Goal: Task Accomplishment & Management: Use online tool/utility

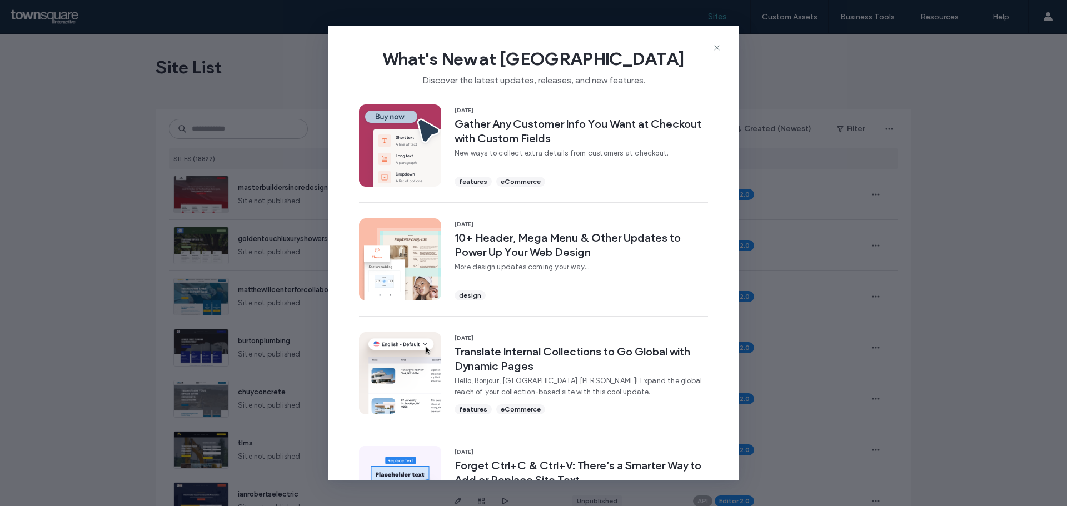
click at [713, 48] on icon at bounding box center [716, 47] width 9 height 9
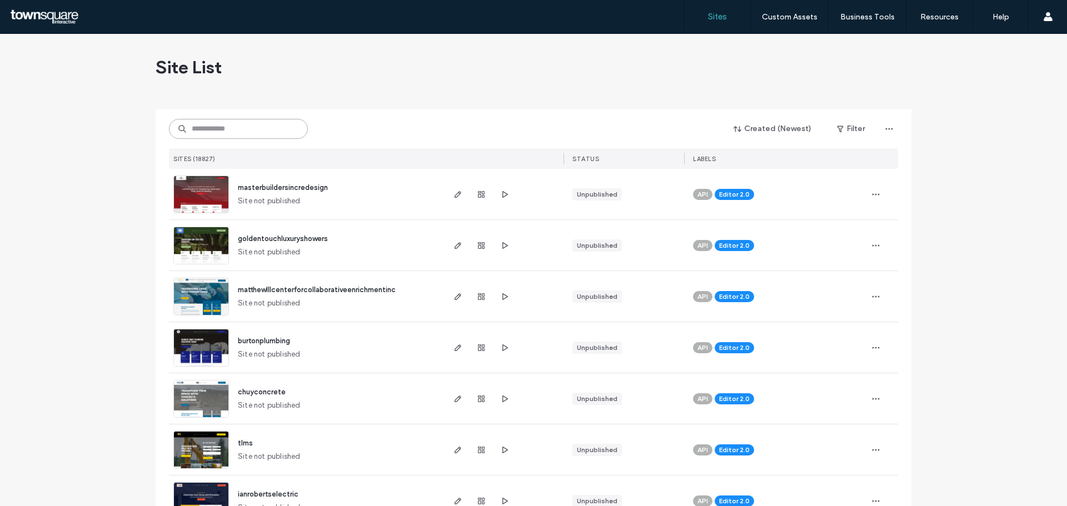
click at [224, 134] on input at bounding box center [238, 129] width 139 height 20
paste input "**********"
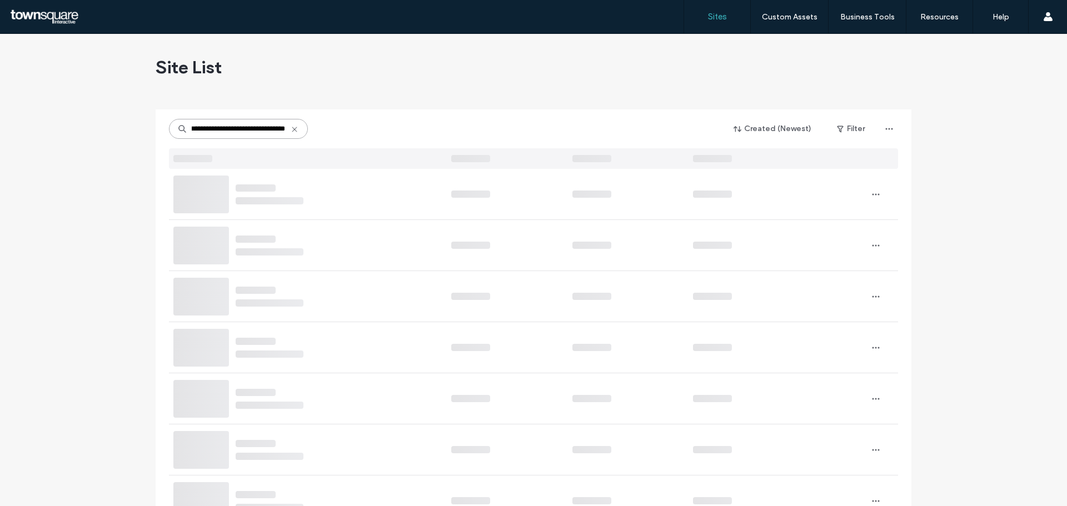
type input "**********"
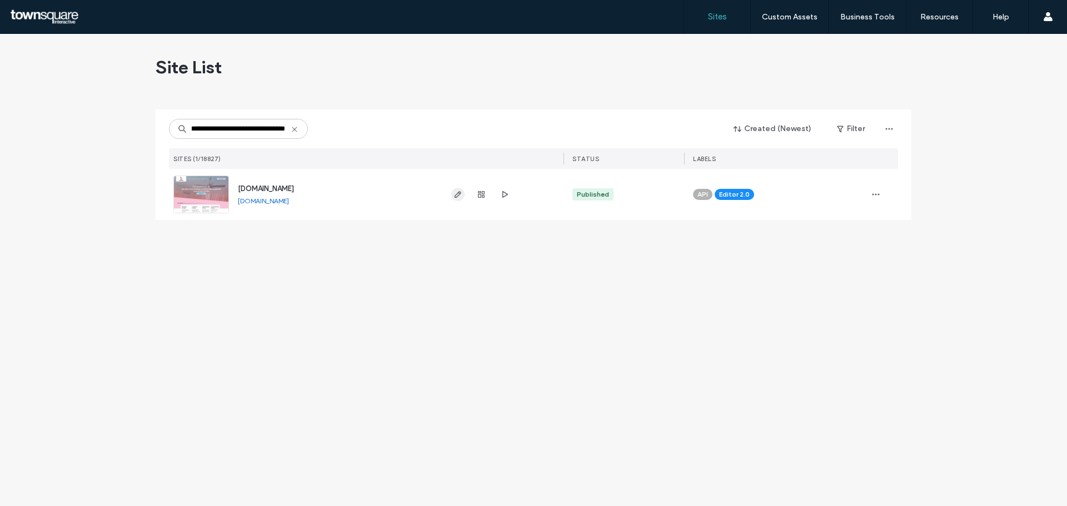
scroll to position [0, 0]
click at [456, 196] on icon "button" at bounding box center [457, 194] width 9 height 9
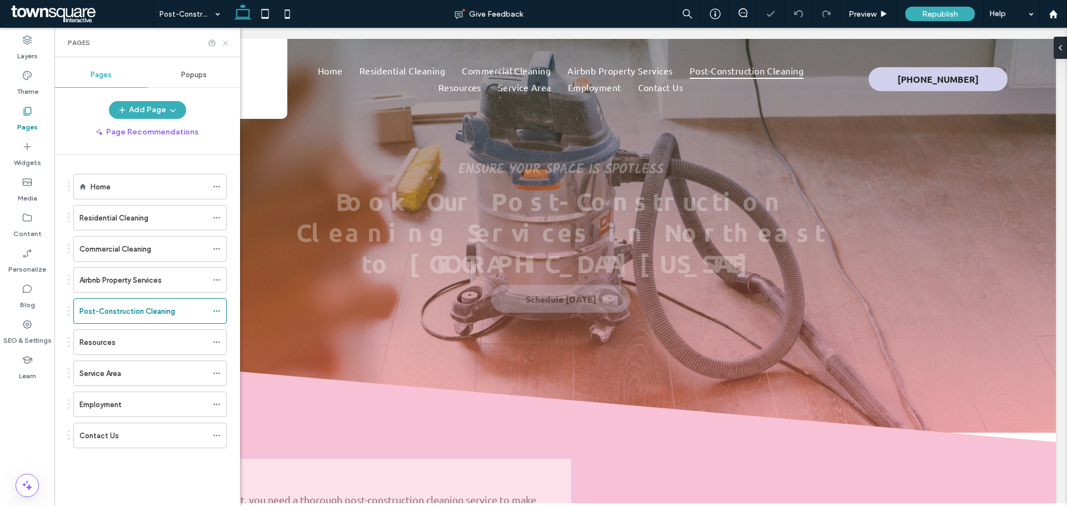
click at [226, 42] on use at bounding box center [225, 43] width 4 height 4
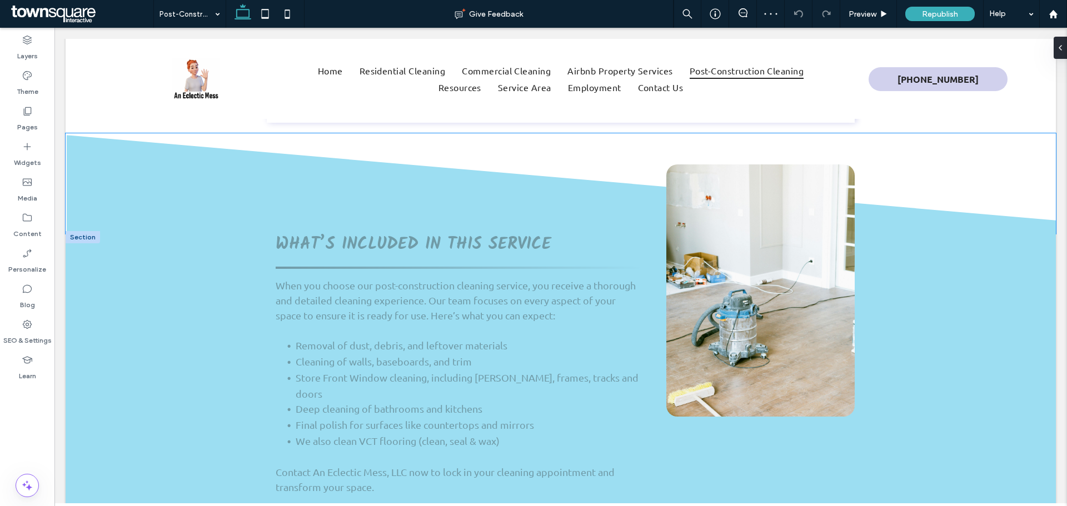
scroll to position [667, 0]
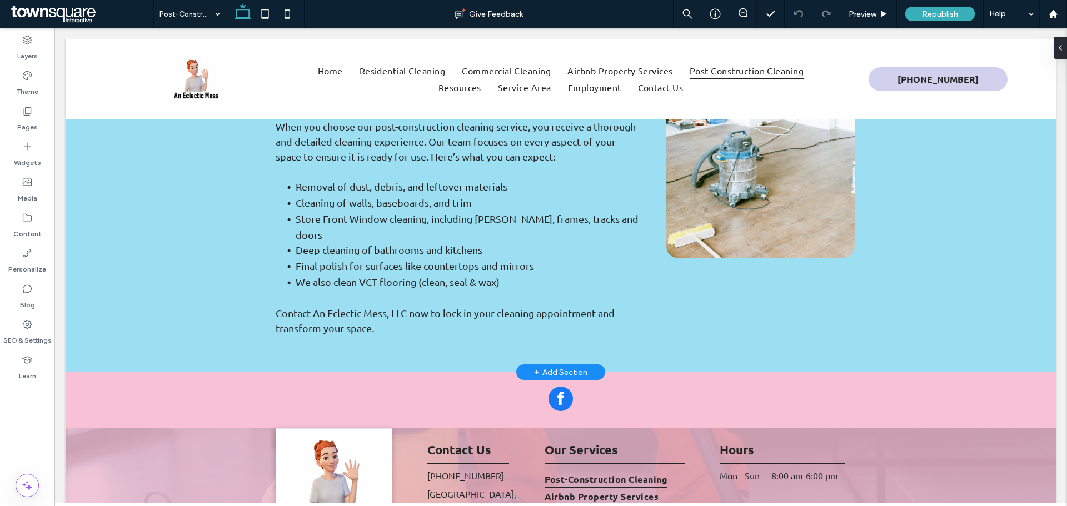
click at [567, 366] on div "+ Add Section" at bounding box center [560, 372] width 53 height 12
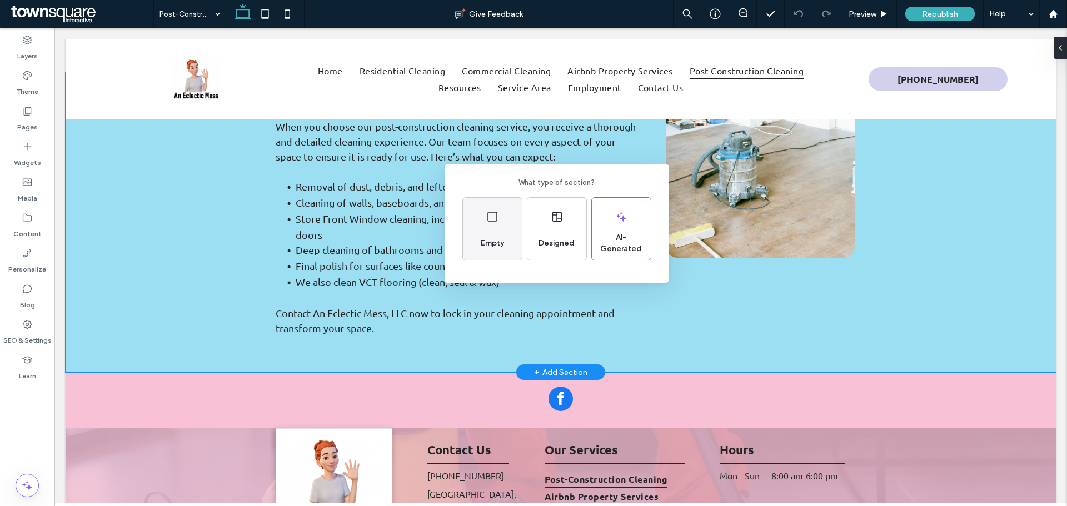
click at [488, 239] on span "Empty" at bounding box center [492, 243] width 32 height 11
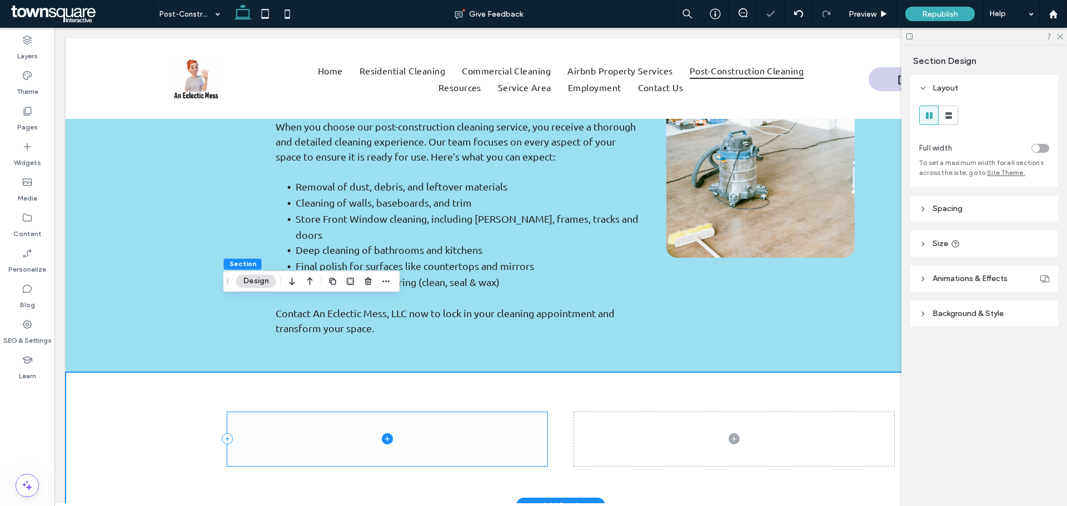
click at [468, 412] on span at bounding box center [387, 439] width 320 height 54
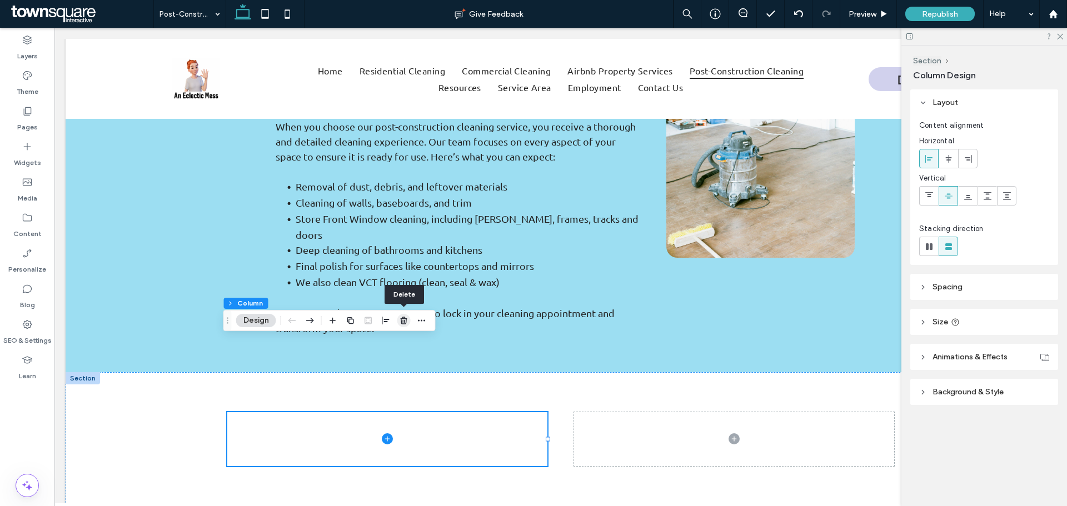
click at [404, 321] on icon "button" at bounding box center [403, 320] width 9 height 9
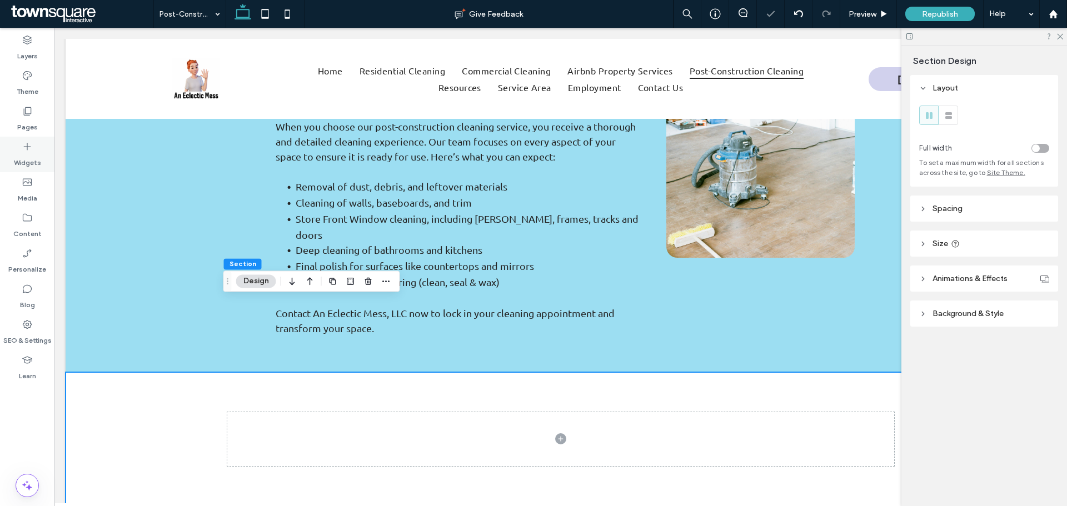
click at [31, 141] on icon at bounding box center [27, 146] width 11 height 11
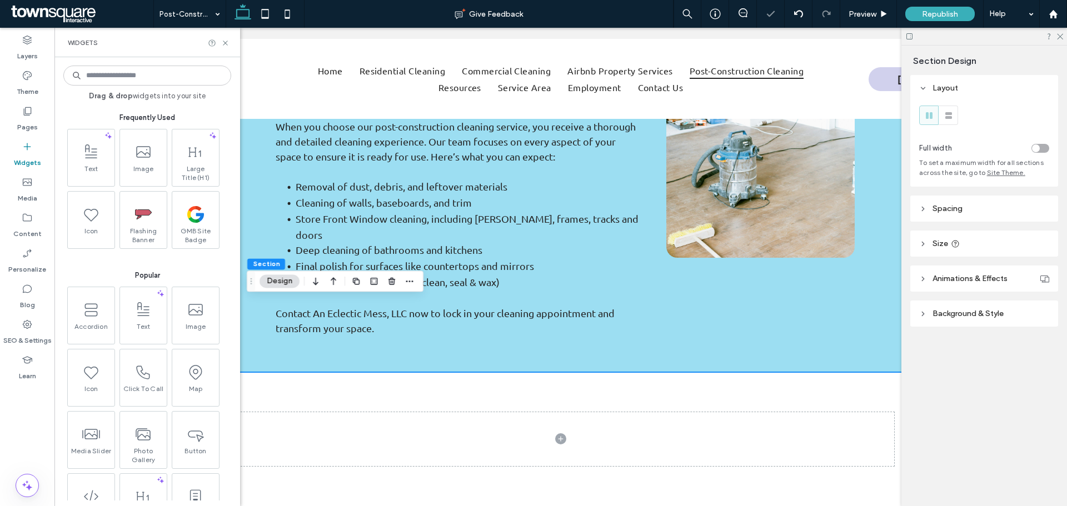
click at [127, 75] on input at bounding box center [147, 76] width 168 height 20
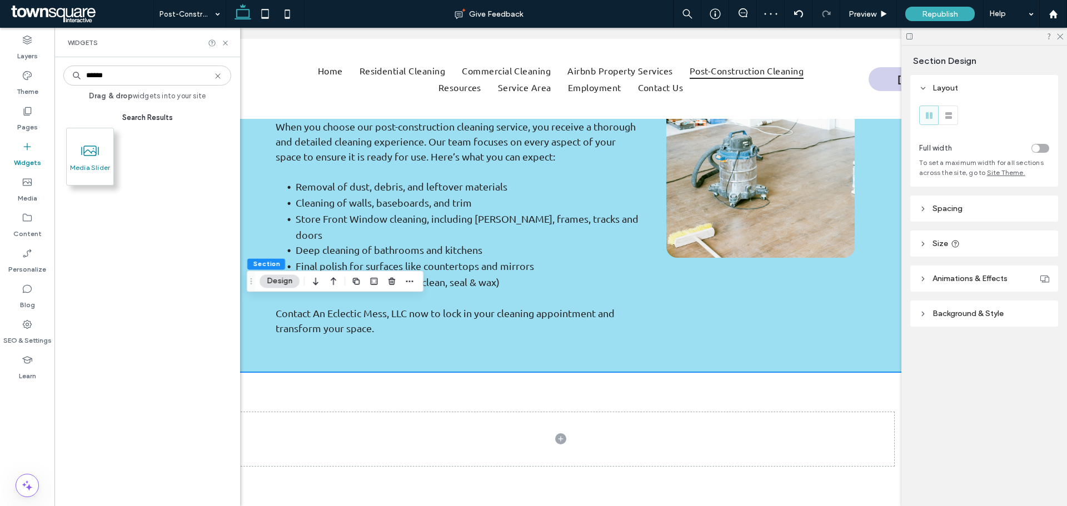
type input "******"
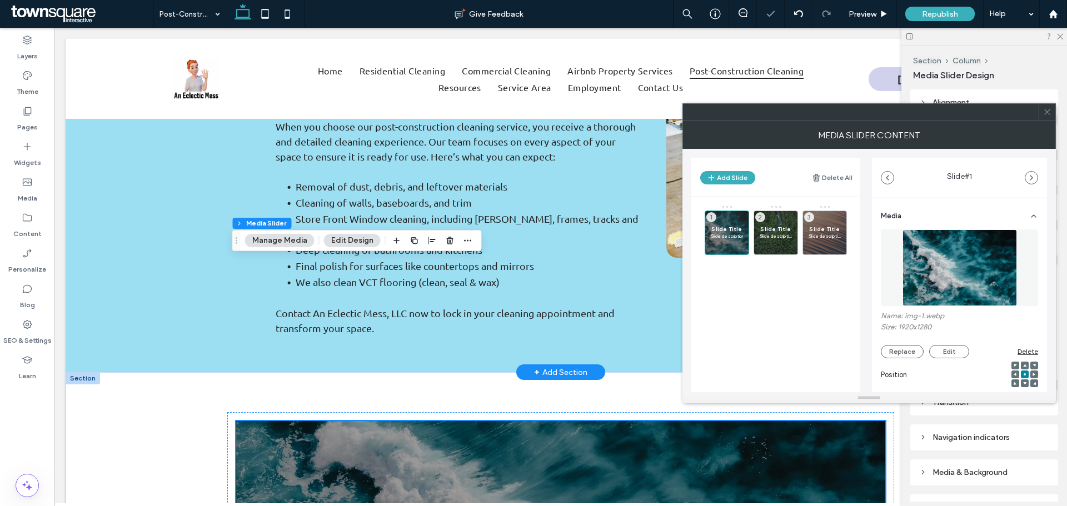
scroll to position [833, 0]
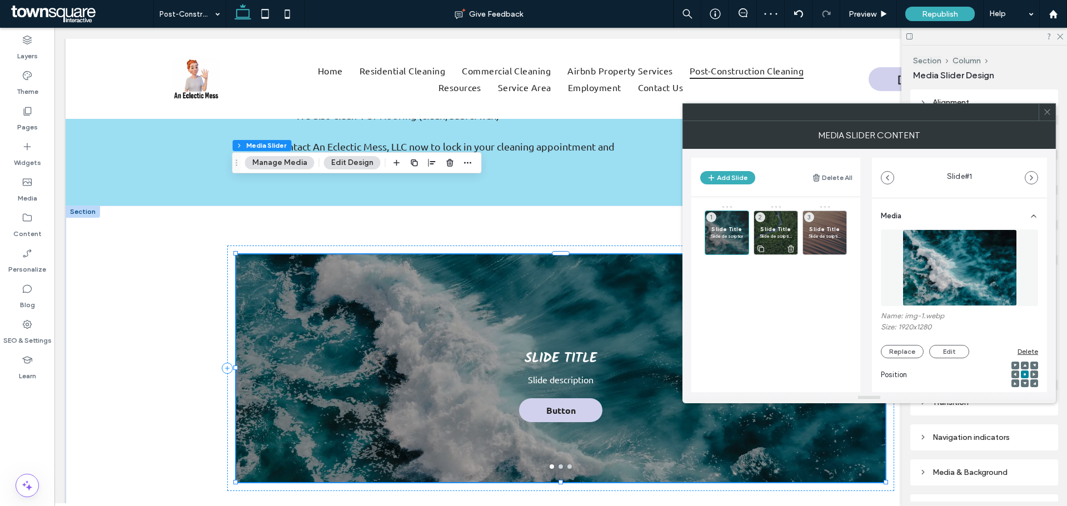
click at [791, 249] on icon at bounding box center [790, 249] width 9 height 10
click at [838, 249] on icon at bounding box center [839, 249] width 9 height 10
click at [741, 247] on use at bounding box center [741, 248] width 7 height 7
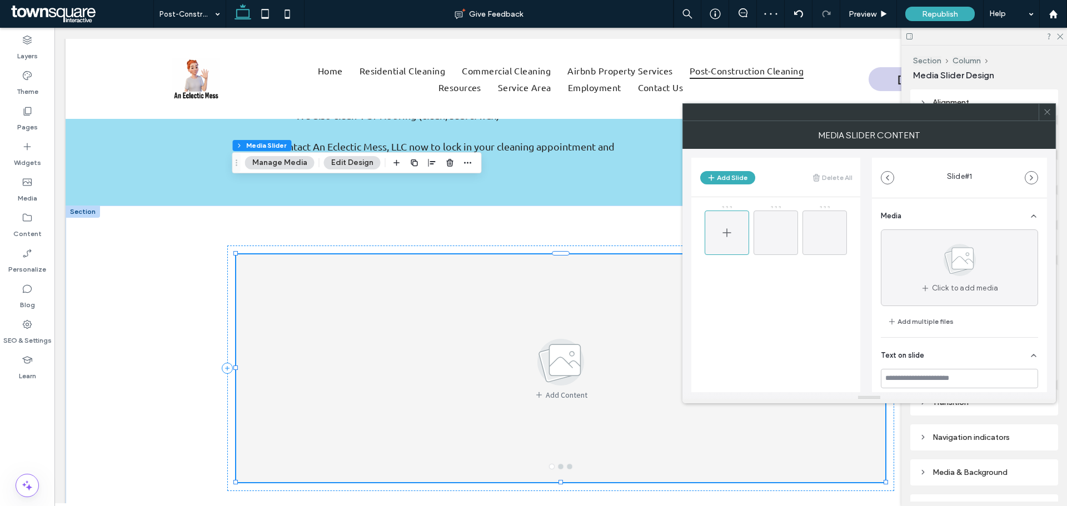
click at [733, 231] on div at bounding box center [727, 233] width 44 height 44
click at [730, 181] on button "Add Slide" at bounding box center [727, 177] width 55 height 13
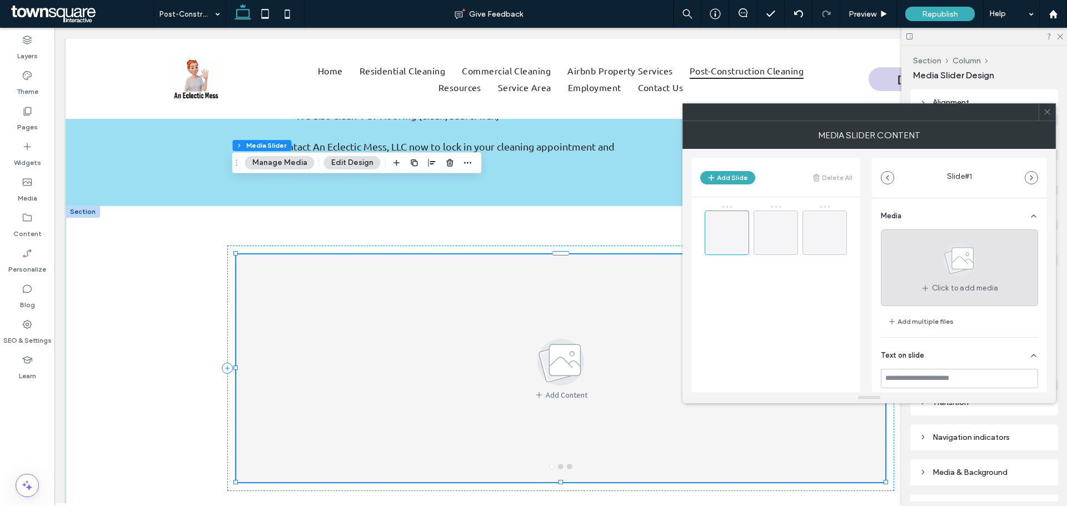
click at [949, 279] on span at bounding box center [960, 262] width 56 height 41
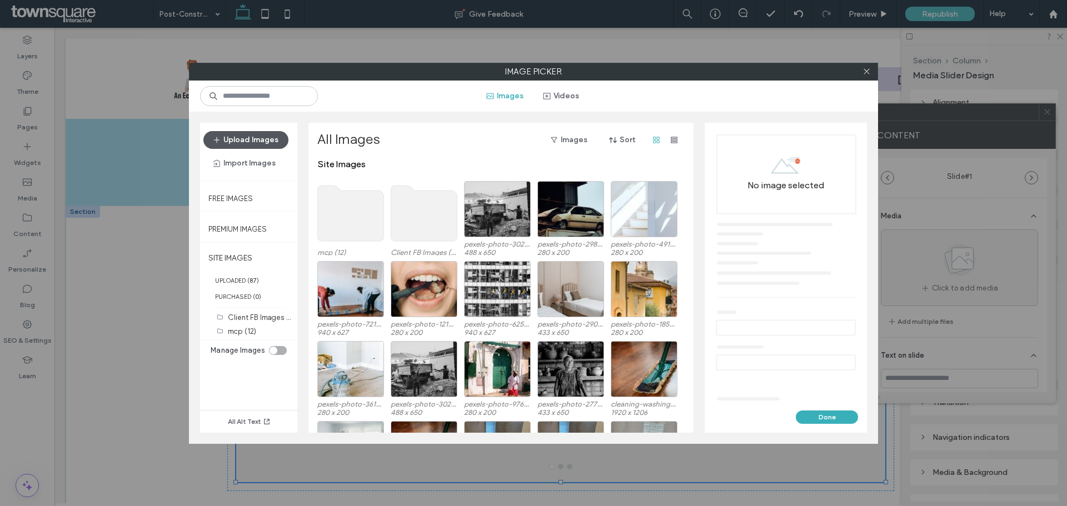
click at [264, 145] on button "Upload Images" at bounding box center [245, 140] width 85 height 18
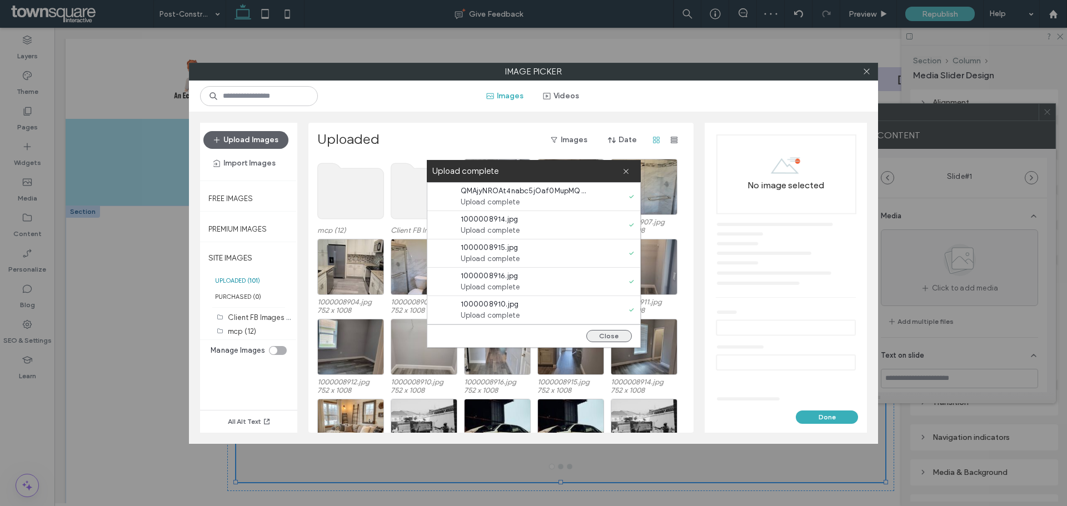
click at [606, 339] on button "Close" at bounding box center [609, 336] width 46 height 12
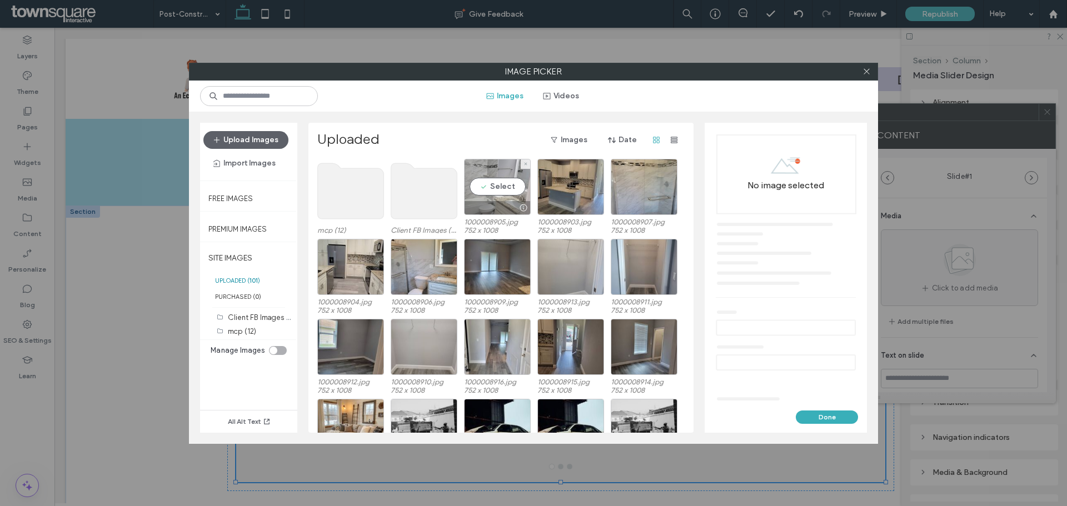
click at [501, 187] on div "Select" at bounding box center [497, 187] width 67 height 56
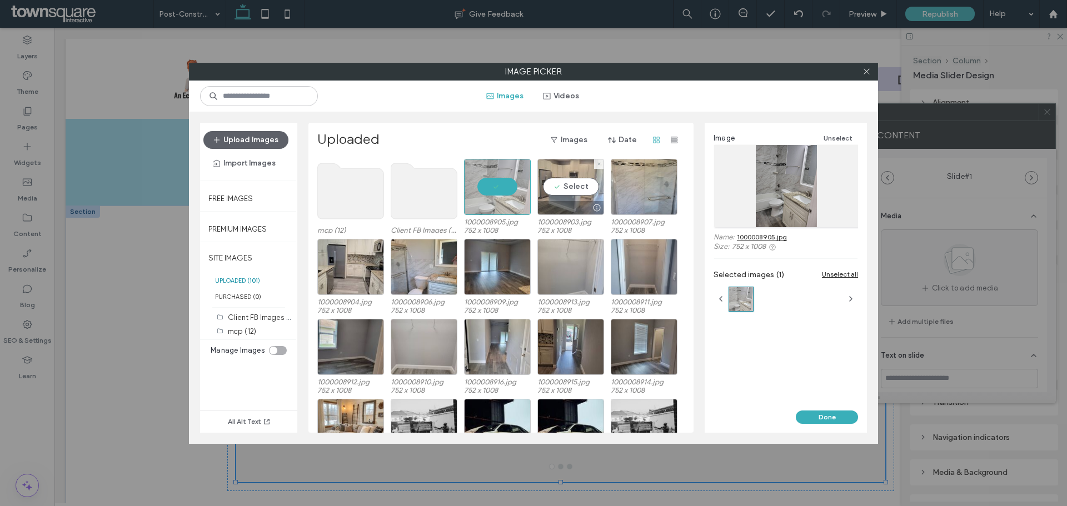
click at [570, 183] on div "Select" at bounding box center [570, 187] width 67 height 56
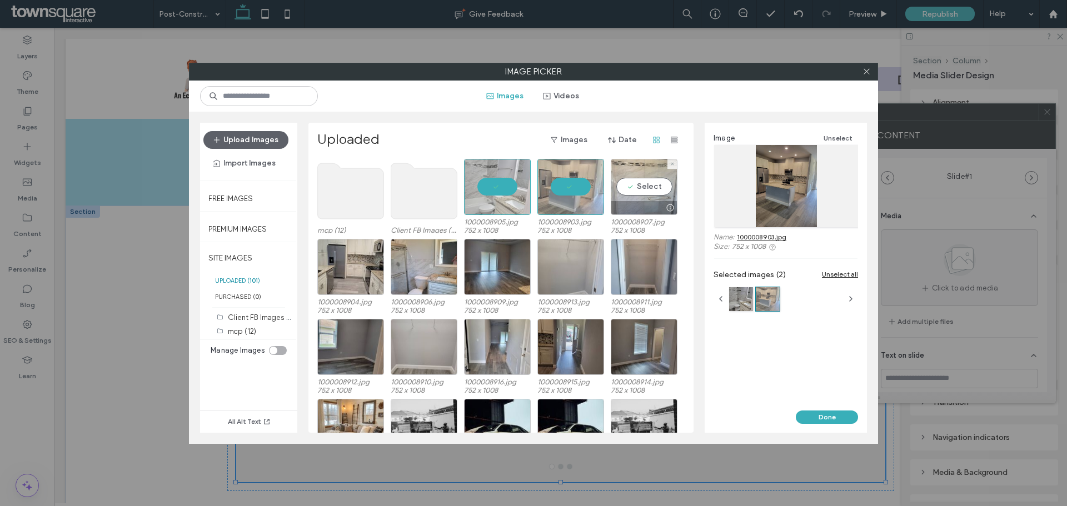
click at [647, 183] on div "Select" at bounding box center [644, 187] width 67 height 56
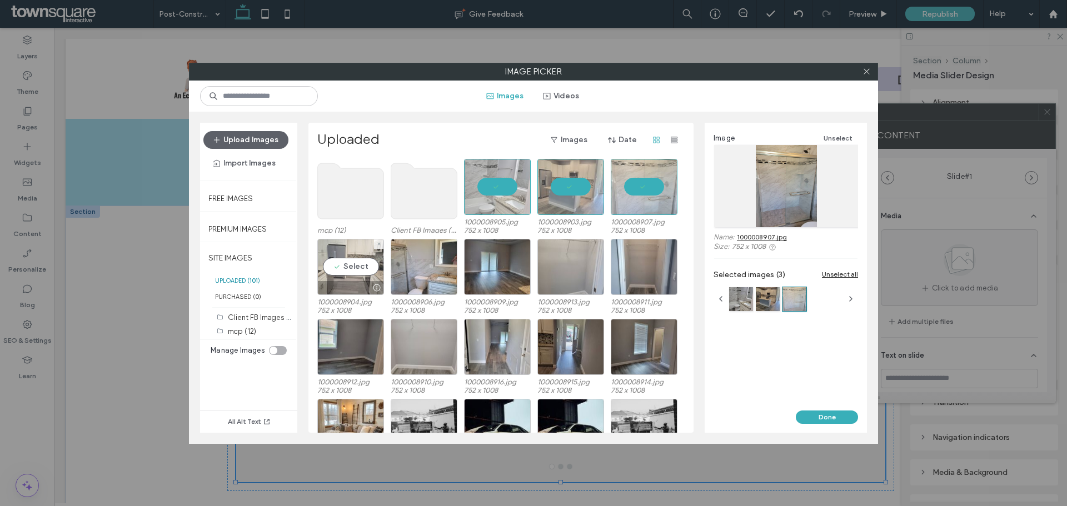
click at [356, 273] on div "Select" at bounding box center [350, 267] width 67 height 56
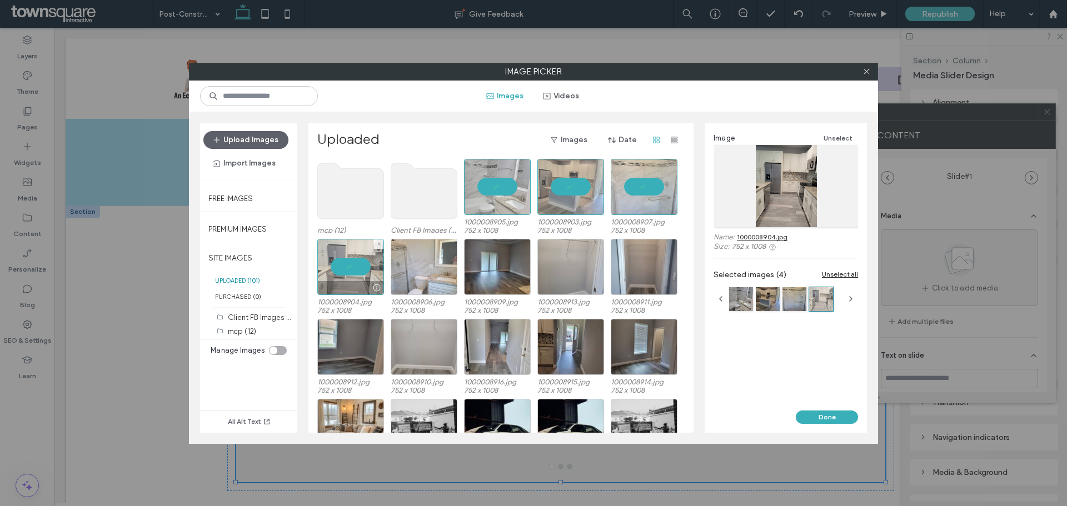
drag, startPoint x: 427, startPoint y: 263, endPoint x: 450, endPoint y: 261, distance: 22.3
click at [428, 263] on div at bounding box center [424, 267] width 67 height 56
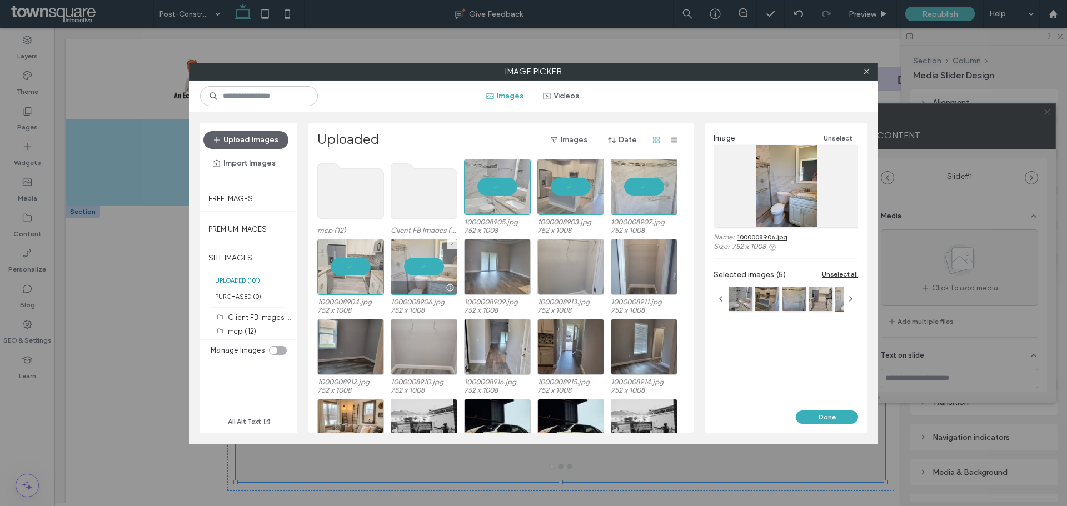
drag, startPoint x: 493, startPoint y: 258, endPoint x: 511, endPoint y: 259, distance: 17.8
click at [494, 258] on div at bounding box center [497, 267] width 67 height 56
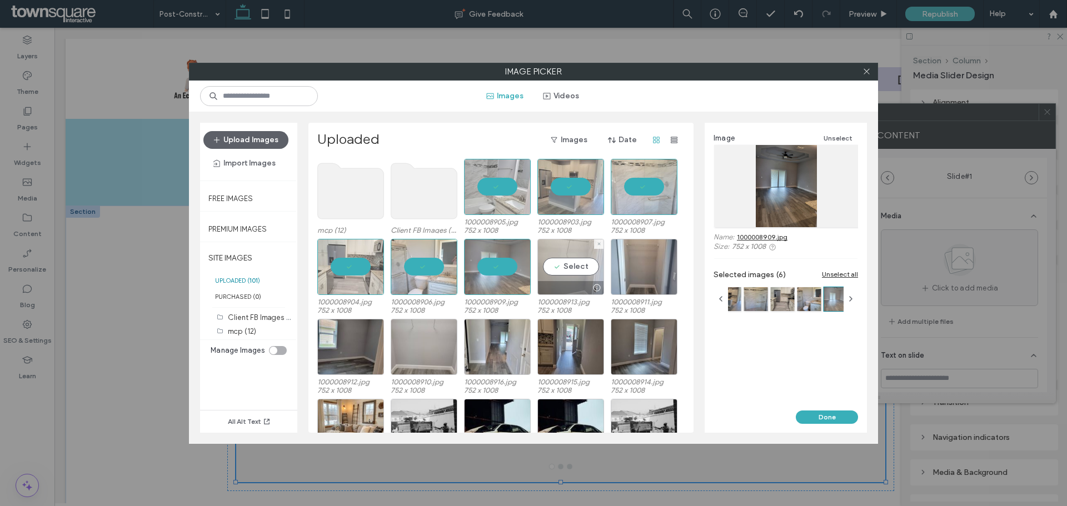
drag, startPoint x: 557, startPoint y: 261, endPoint x: 589, endPoint y: 261, distance: 32.2
click at [561, 261] on div "Select" at bounding box center [570, 267] width 67 height 56
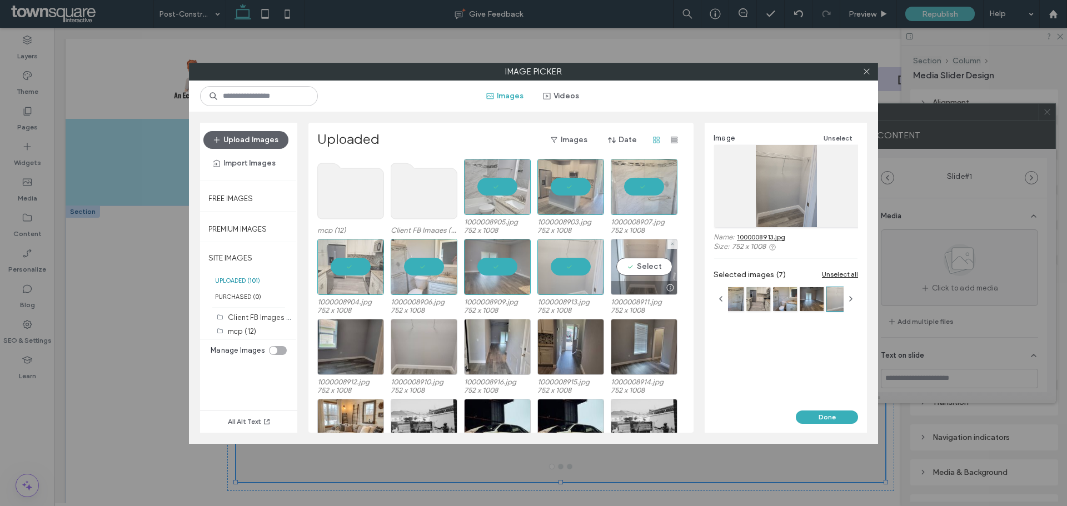
click at [623, 262] on div "Select" at bounding box center [644, 267] width 67 height 56
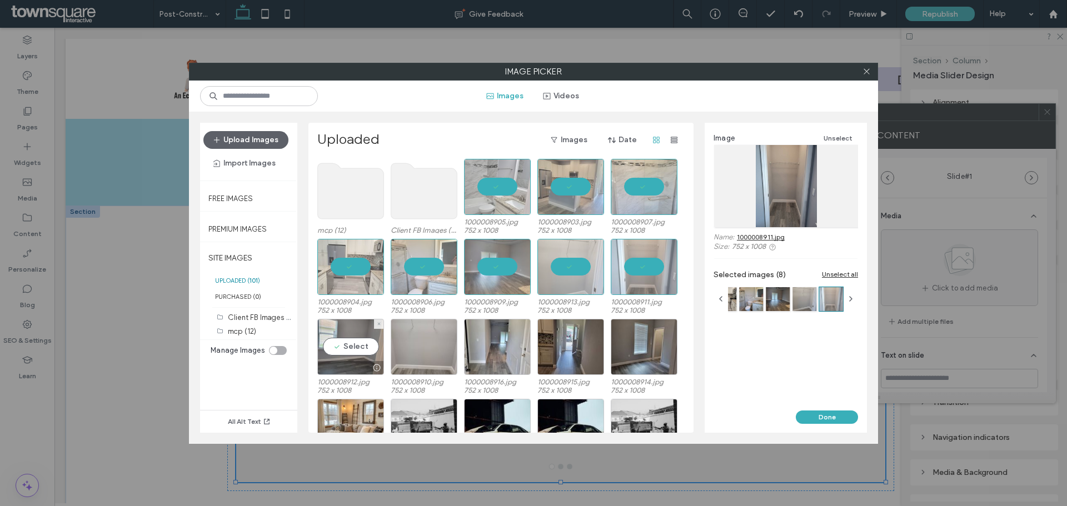
drag, startPoint x: 353, startPoint y: 341, endPoint x: 384, endPoint y: 336, distance: 31.0
click at [358, 341] on div "Select" at bounding box center [350, 347] width 67 height 56
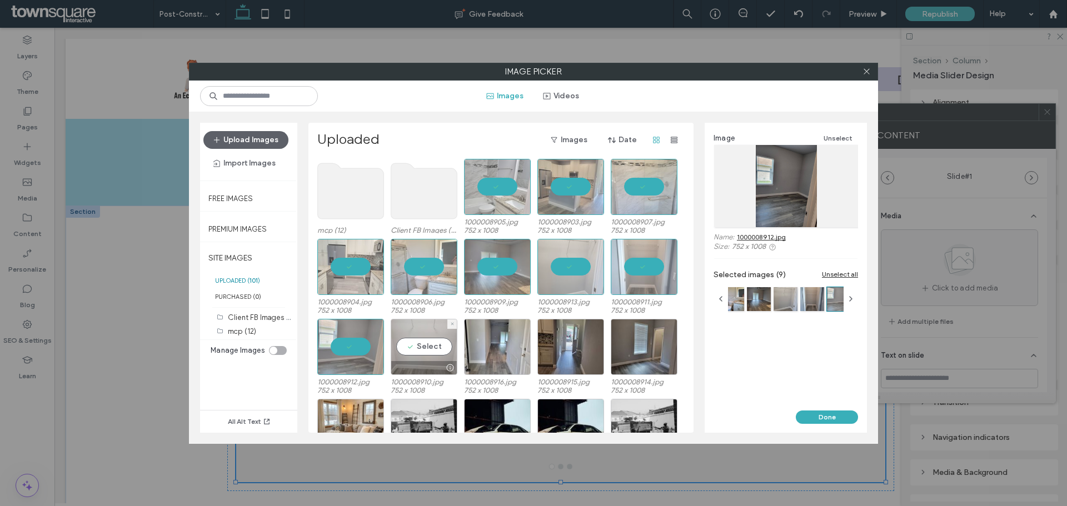
click at [439, 336] on div "Select" at bounding box center [424, 347] width 67 height 56
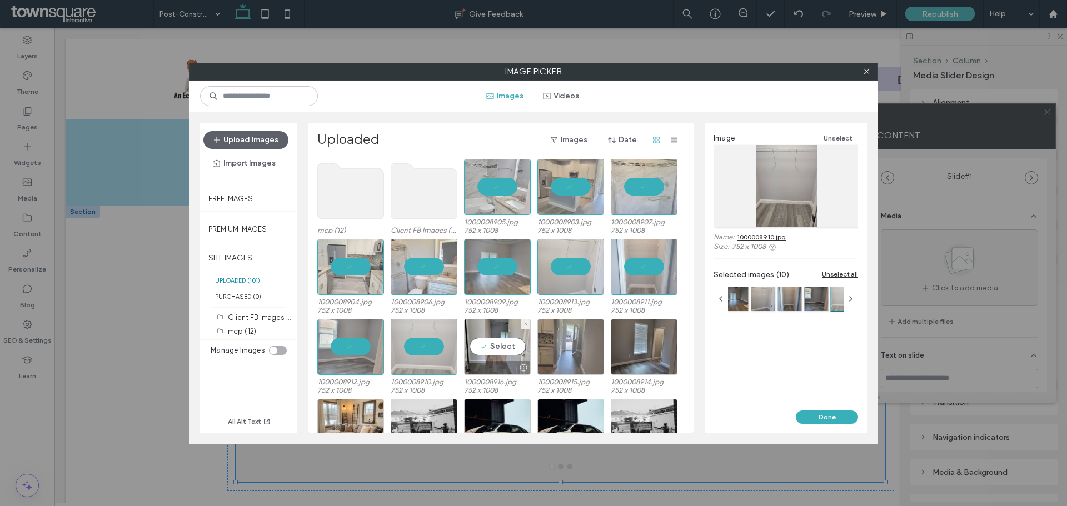
click at [520, 338] on div "Select" at bounding box center [497, 347] width 67 height 56
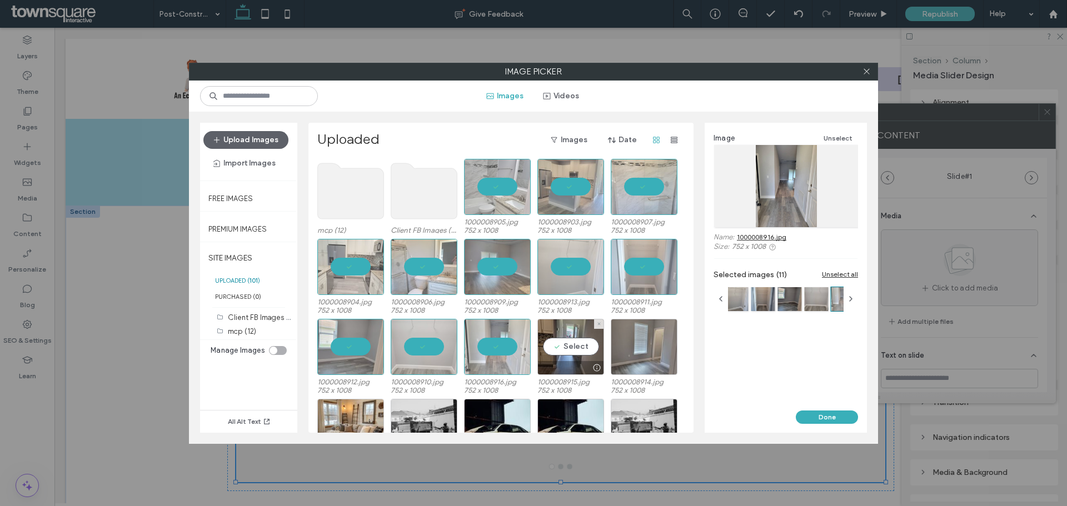
drag, startPoint x: 584, startPoint y: 347, endPoint x: 636, endPoint y: 352, distance: 51.9
click at [589, 348] on div "Select" at bounding box center [570, 347] width 67 height 56
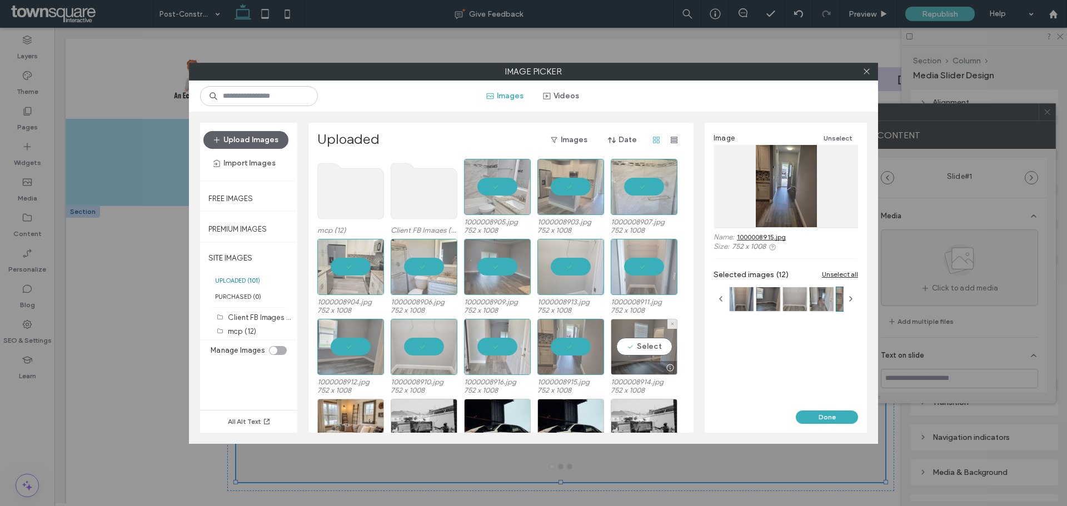
click at [637, 352] on div "Select" at bounding box center [644, 347] width 67 height 56
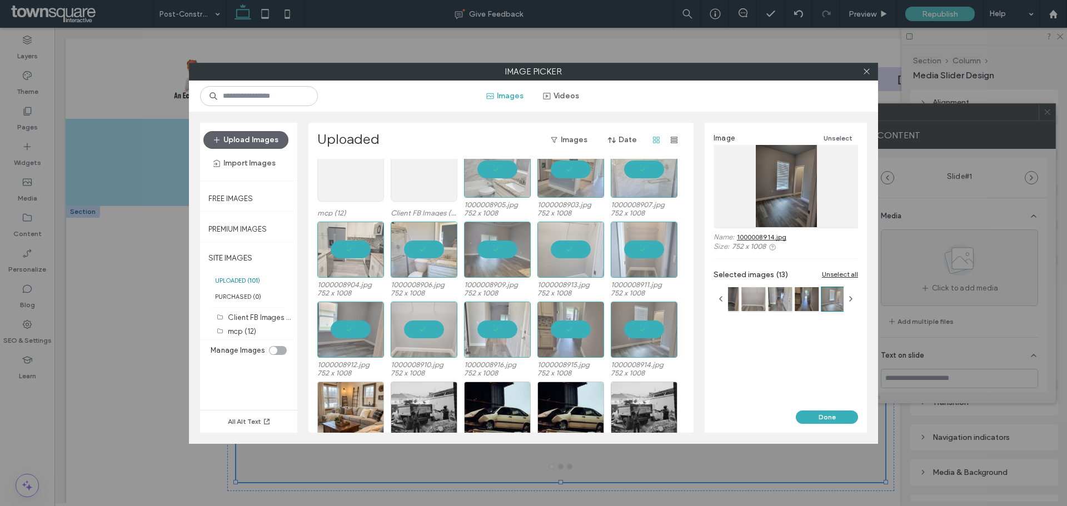
scroll to position [46, 0]
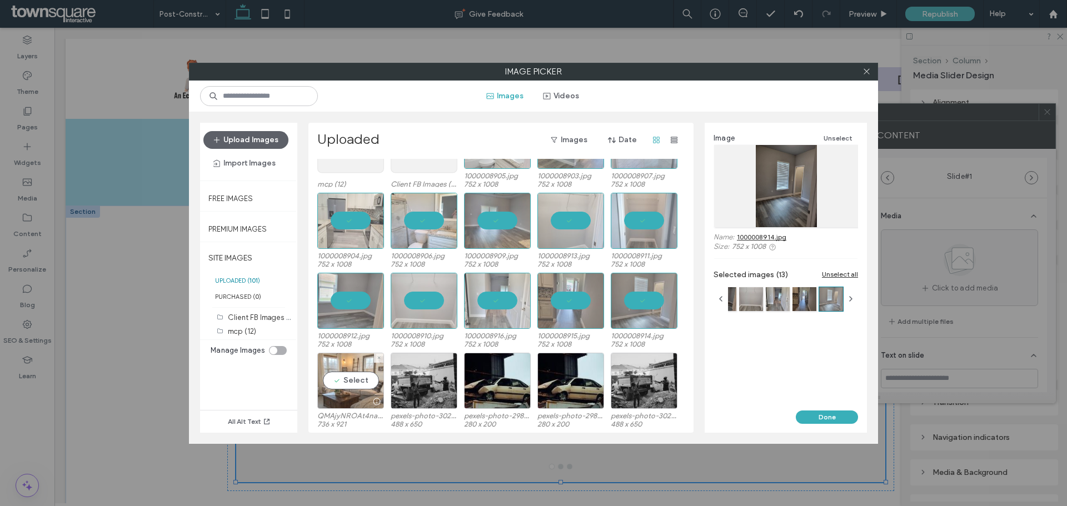
click at [356, 381] on div "Select" at bounding box center [350, 381] width 67 height 56
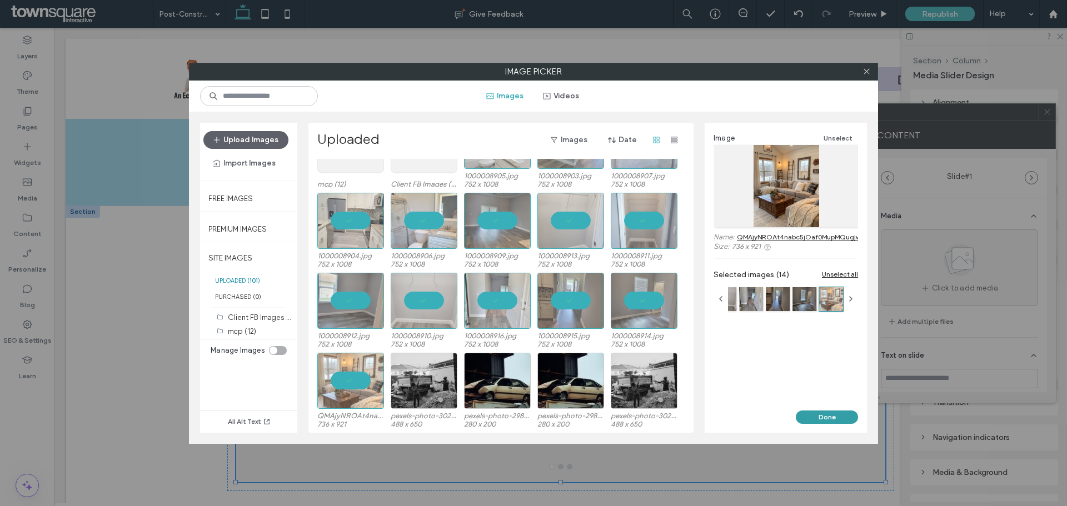
click at [823, 417] on button "Done" at bounding box center [827, 417] width 62 height 13
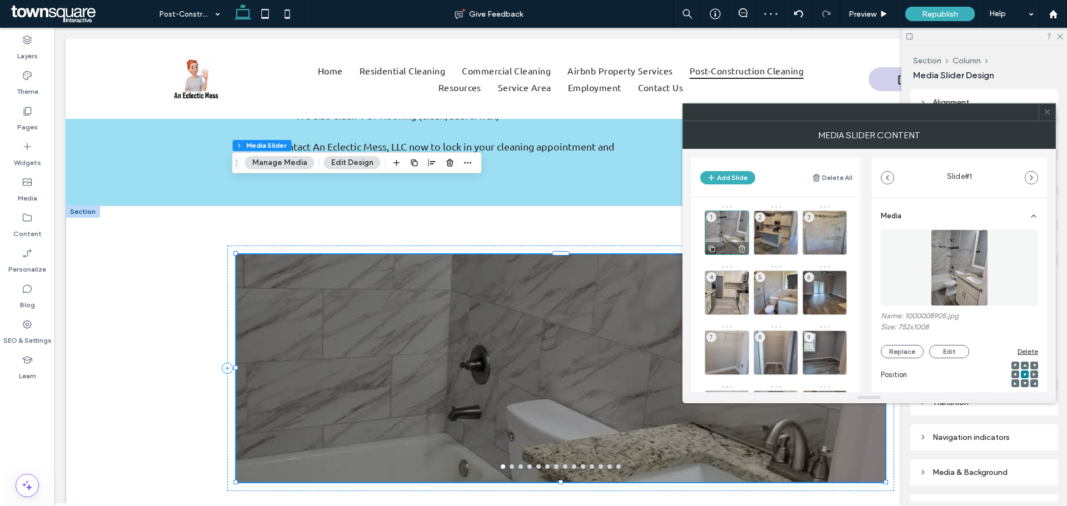
click at [734, 232] on div "1" at bounding box center [727, 233] width 44 height 44
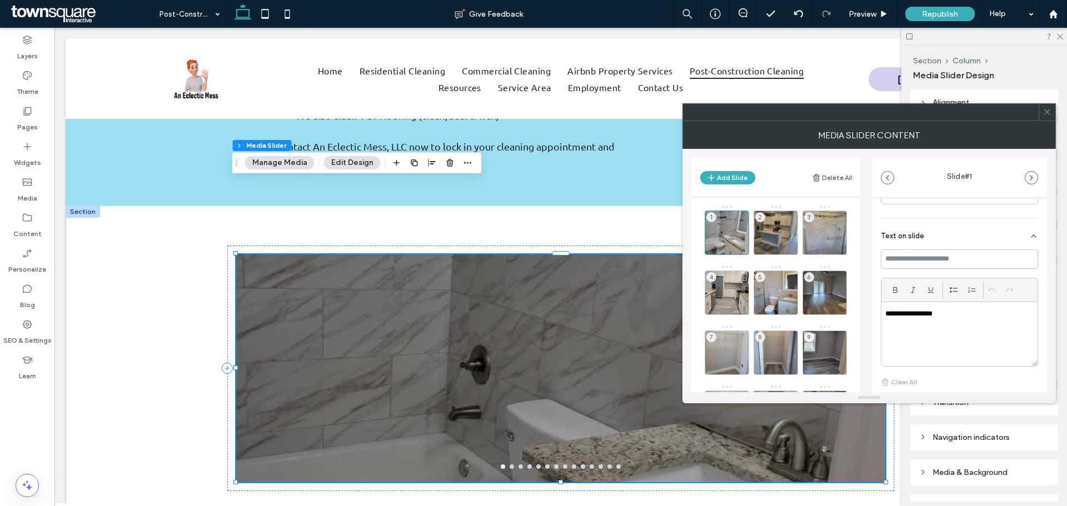
scroll to position [222, 0]
click at [1029, 252] on icon at bounding box center [1033, 255] width 9 height 9
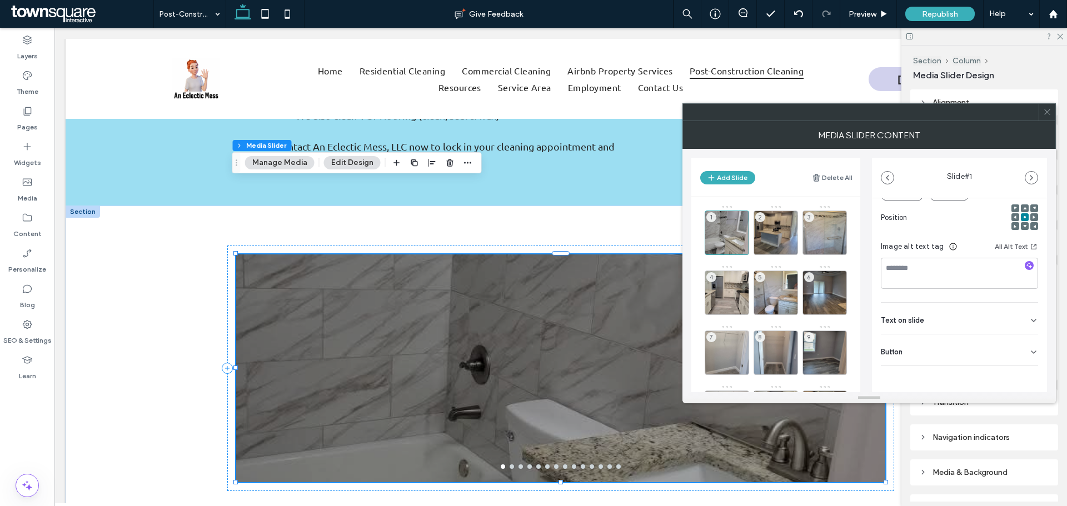
scroll to position [157, 0]
click at [1030, 350] on icon at bounding box center [1033, 352] width 9 height 9
click at [1030, 300] on icon at bounding box center [1033, 299] width 9 height 9
click at [1029, 317] on icon at bounding box center [1033, 320] width 9 height 9
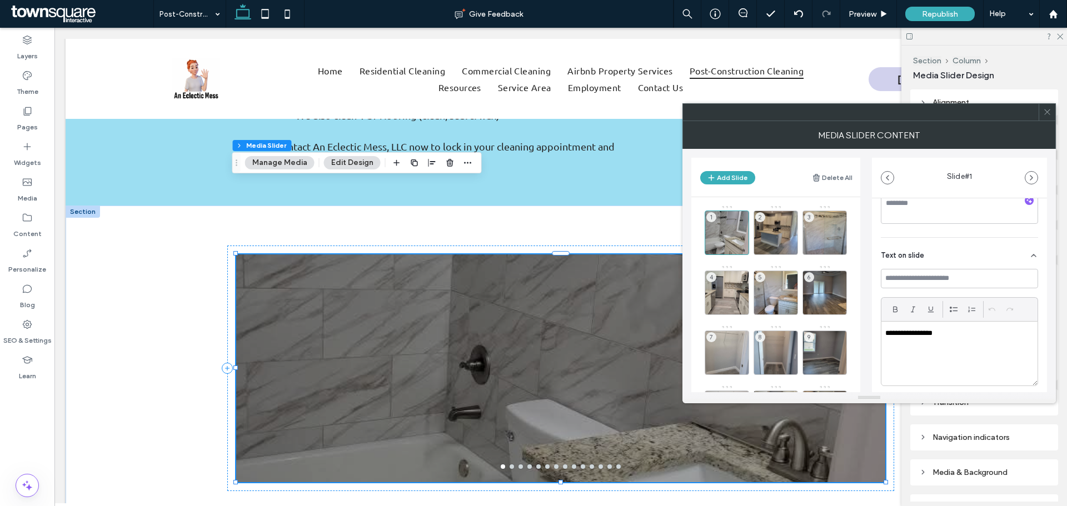
click at [961, 333] on p "**********" at bounding box center [956, 333] width 142 height 10
click at [787, 239] on div "2" at bounding box center [775, 233] width 44 height 44
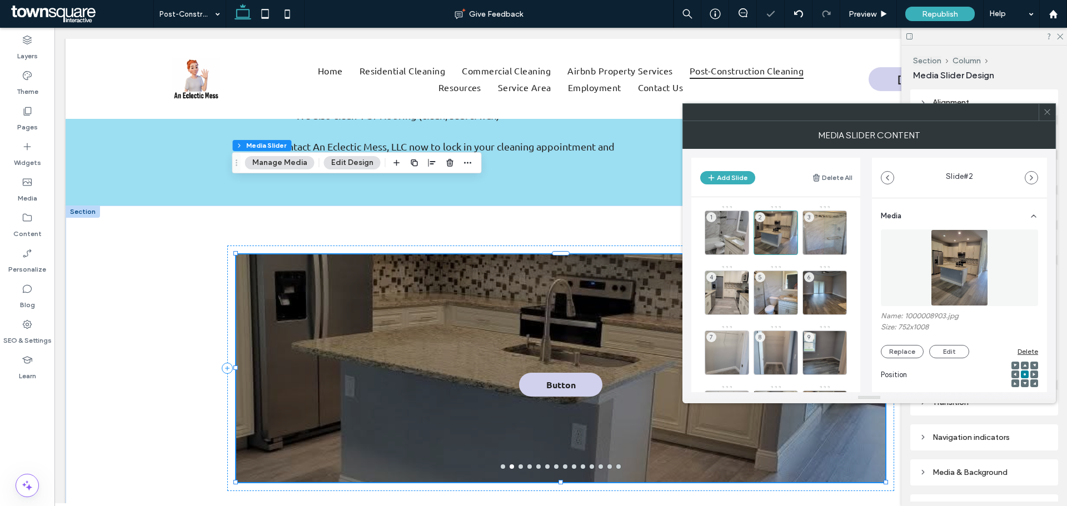
scroll to position [157, 0]
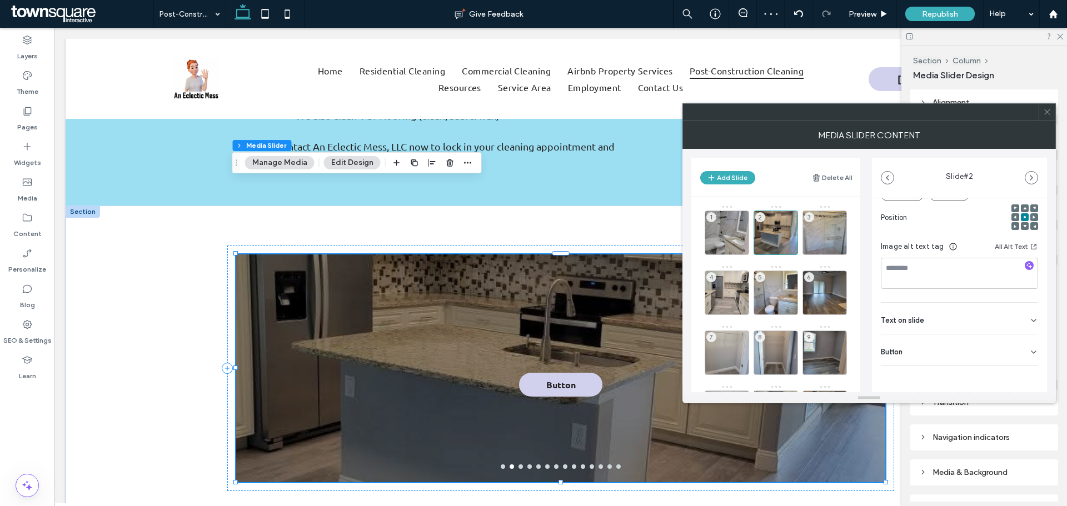
click at [931, 321] on div "Text on slide" at bounding box center [959, 318] width 157 height 31
drag, startPoint x: 976, startPoint y: 250, endPoint x: 852, endPoint y: 257, distance: 124.1
click at [852, 257] on div "Add Slide Delete All 1 2 3 4 5 6 7 8 9 10 11 12 13 14 Slide # 2 Media Name: 100…" at bounding box center [869, 270] width 356 height 243
click at [827, 233] on div "3" at bounding box center [824, 233] width 44 height 44
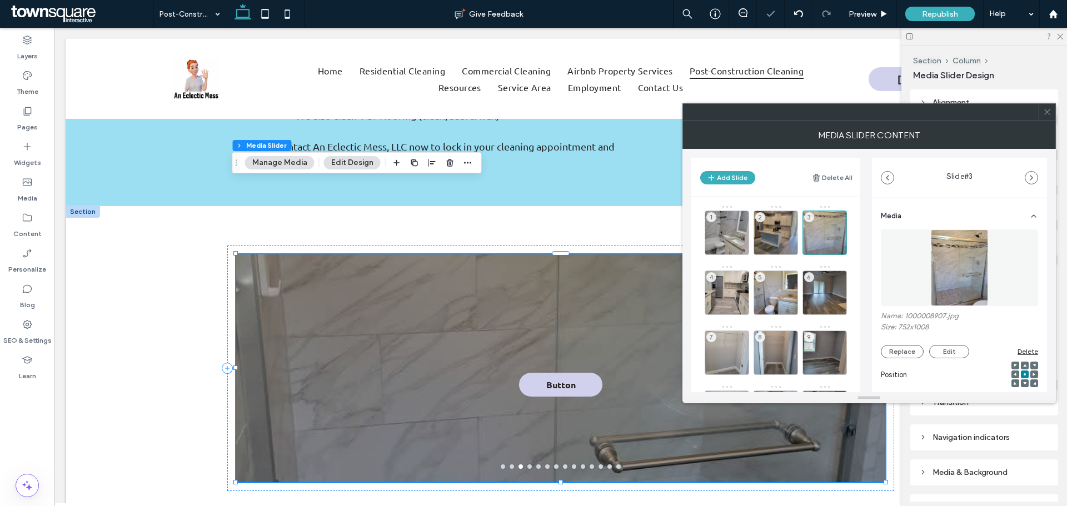
scroll to position [157, 0]
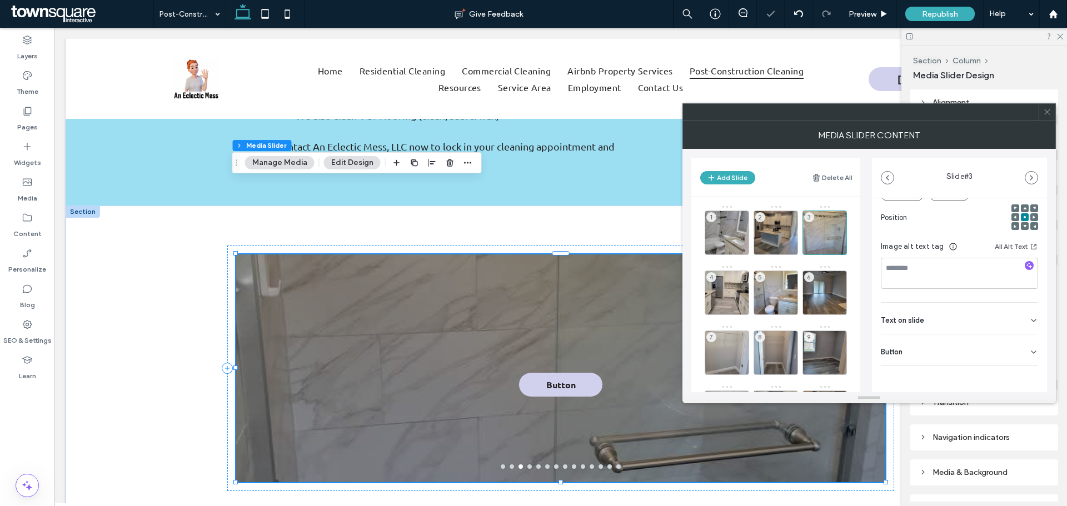
click at [910, 325] on div "Text on slide" at bounding box center [959, 318] width 157 height 31
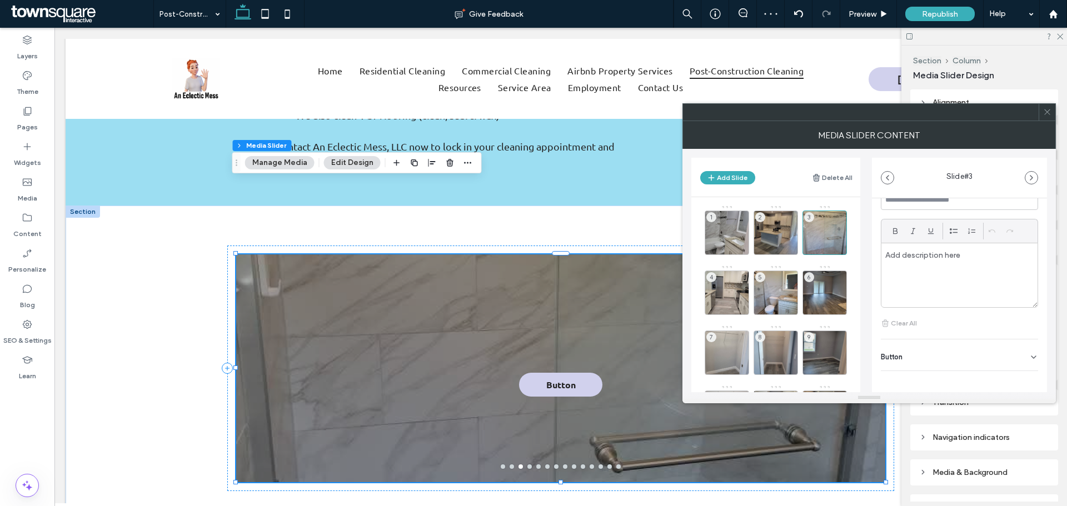
scroll to position [306, 0]
click at [902, 355] on span "Button" at bounding box center [892, 351] width 22 height 7
click at [1023, 377] on icon at bounding box center [1028, 375] width 10 height 10
click at [765, 232] on div "2" at bounding box center [775, 233] width 44 height 44
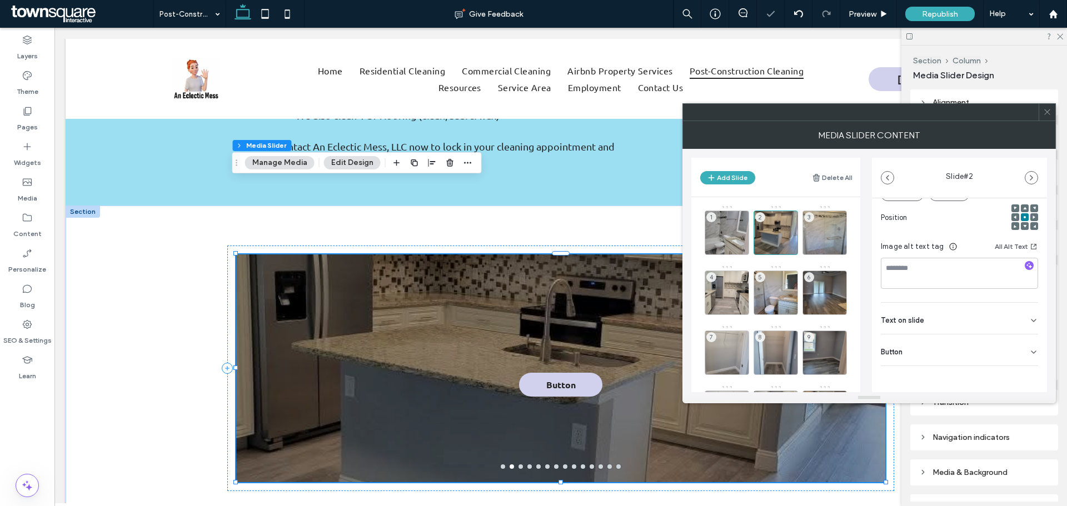
click at [952, 349] on div "Button" at bounding box center [959, 349] width 157 height 31
click at [1025, 376] on icon at bounding box center [1028, 375] width 10 height 10
click at [722, 282] on div "4" at bounding box center [727, 293] width 44 height 44
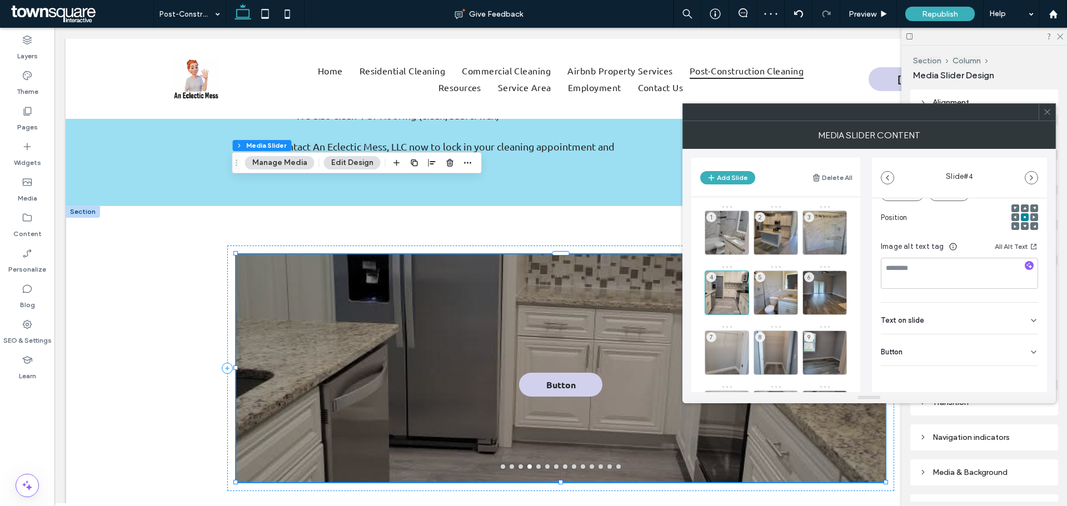
click at [961, 343] on div "Button" at bounding box center [959, 349] width 157 height 31
click at [1022, 380] on button at bounding box center [1028, 375] width 20 height 19
click at [781, 290] on div "5" at bounding box center [775, 293] width 44 height 44
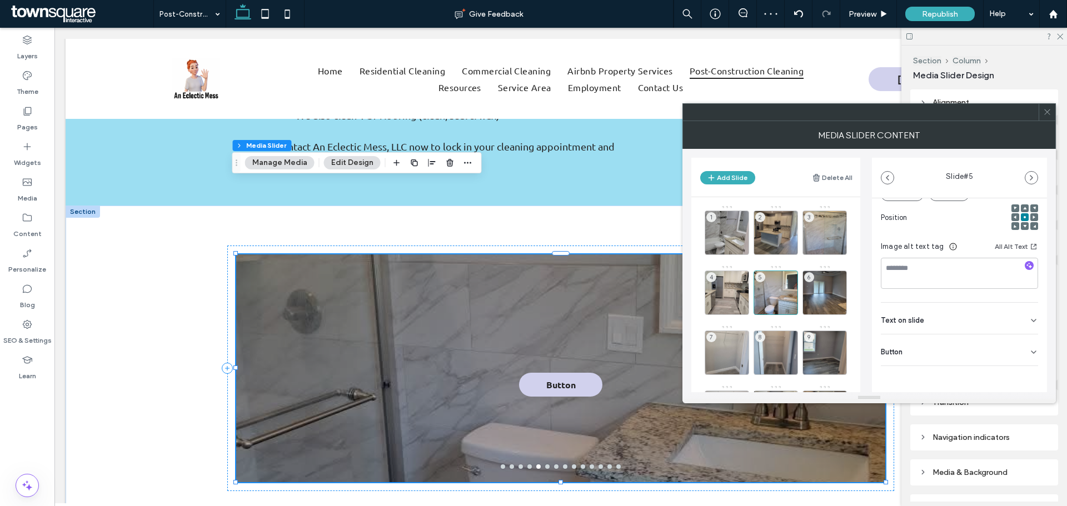
click at [996, 354] on div "Button" at bounding box center [959, 349] width 157 height 31
click at [1023, 372] on icon at bounding box center [1028, 375] width 10 height 10
click at [823, 292] on div "6" at bounding box center [824, 293] width 44 height 44
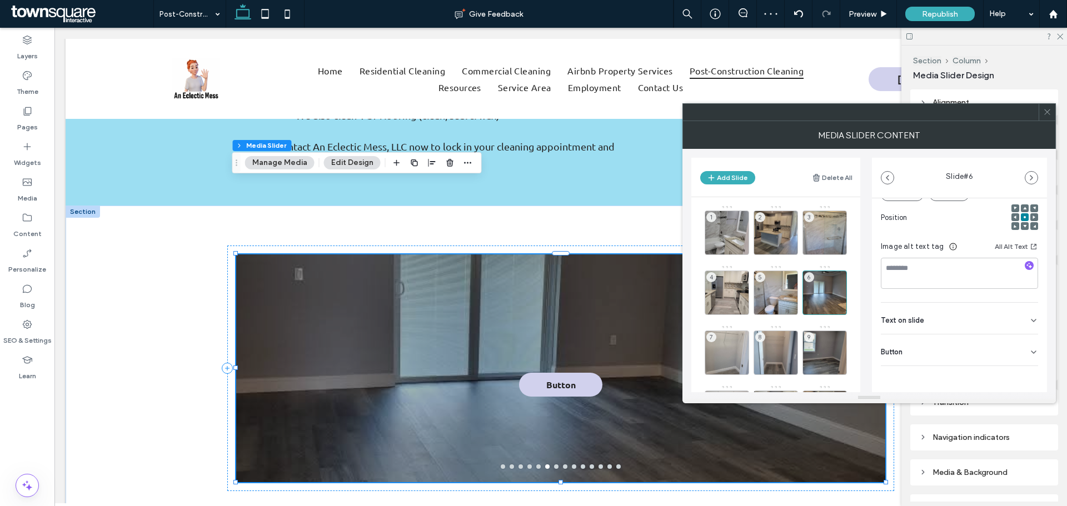
click at [990, 353] on div "Button" at bounding box center [959, 349] width 157 height 31
click at [1023, 373] on use at bounding box center [1027, 375] width 9 height 7
click at [725, 352] on div "7" at bounding box center [727, 353] width 44 height 44
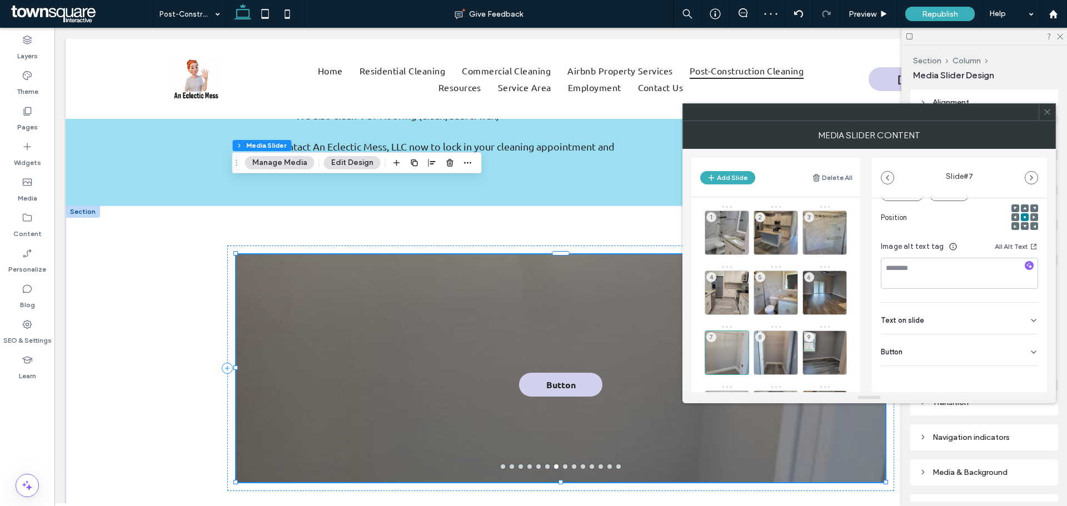
click at [987, 352] on div "Button" at bounding box center [959, 349] width 157 height 31
click at [1026, 368] on button at bounding box center [1028, 375] width 20 height 19
click at [780, 355] on div "8" at bounding box center [775, 353] width 44 height 44
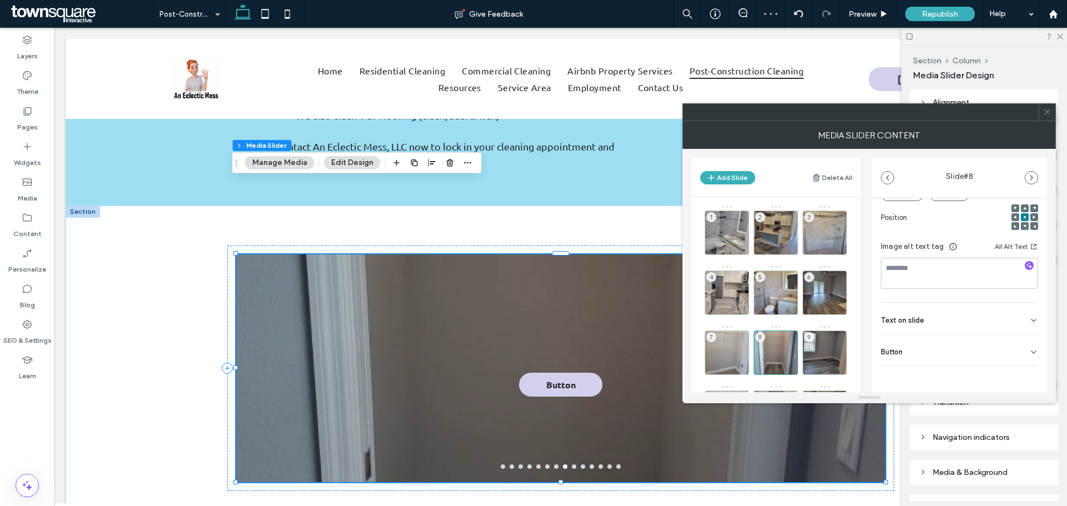
click at [1029, 353] on icon at bounding box center [1033, 352] width 9 height 9
click at [1023, 372] on icon at bounding box center [1028, 375] width 10 height 10
click at [825, 353] on div "9" at bounding box center [824, 353] width 44 height 44
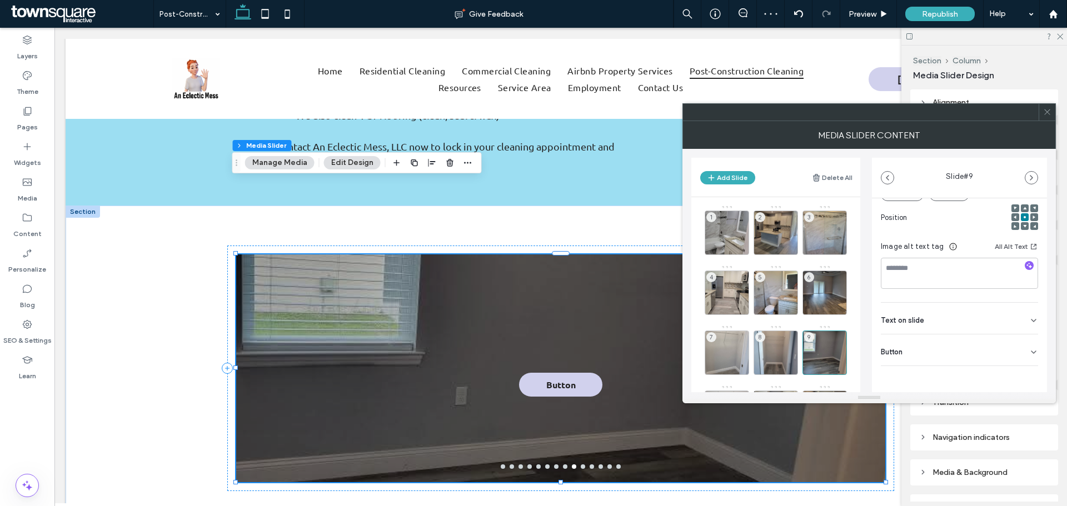
click at [1007, 347] on div "Button" at bounding box center [959, 349] width 157 height 31
click at [1023, 371] on icon at bounding box center [1028, 375] width 10 height 10
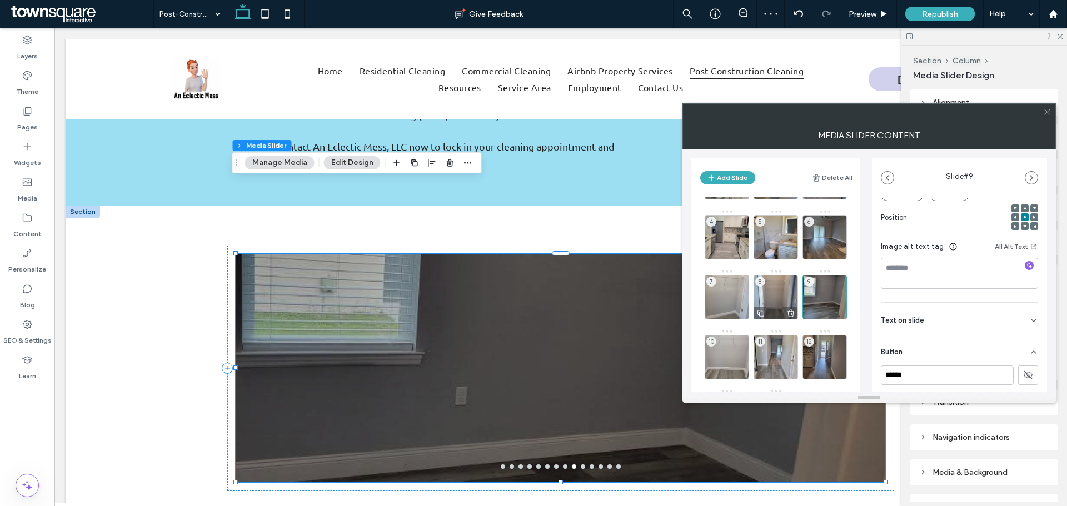
scroll to position [128, 0]
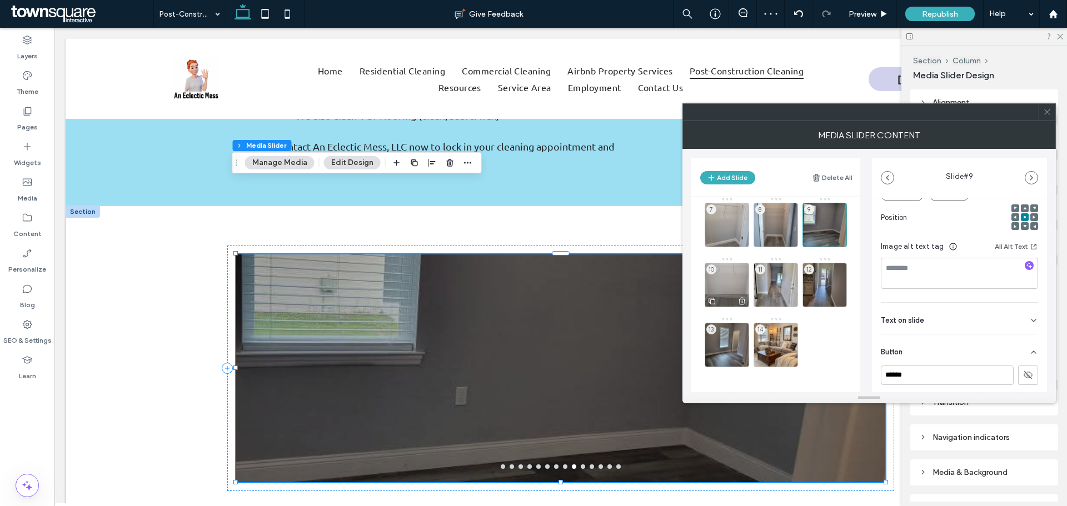
click at [724, 283] on div "10" at bounding box center [727, 285] width 44 height 44
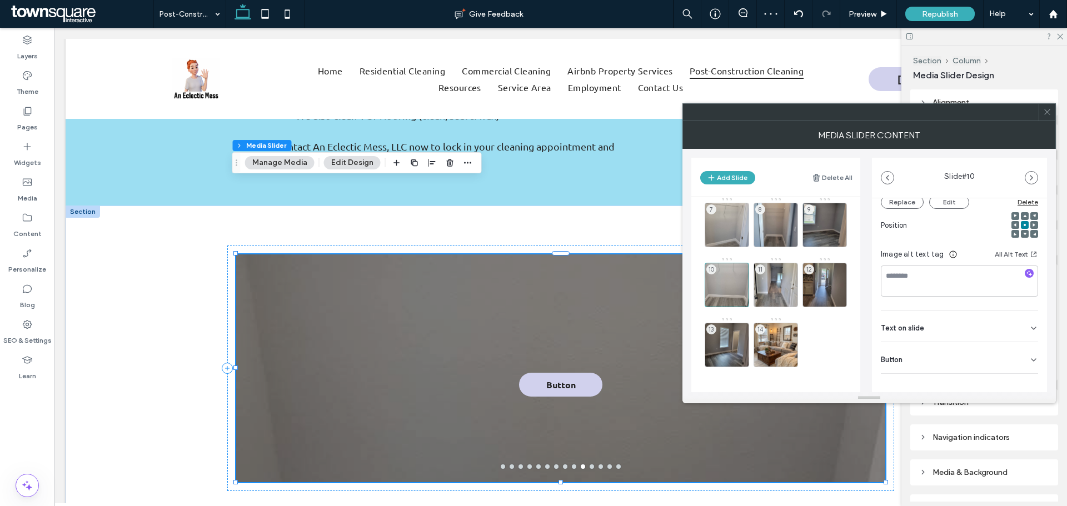
scroll to position [157, 0]
click at [926, 353] on div "Button" at bounding box center [959, 349] width 157 height 31
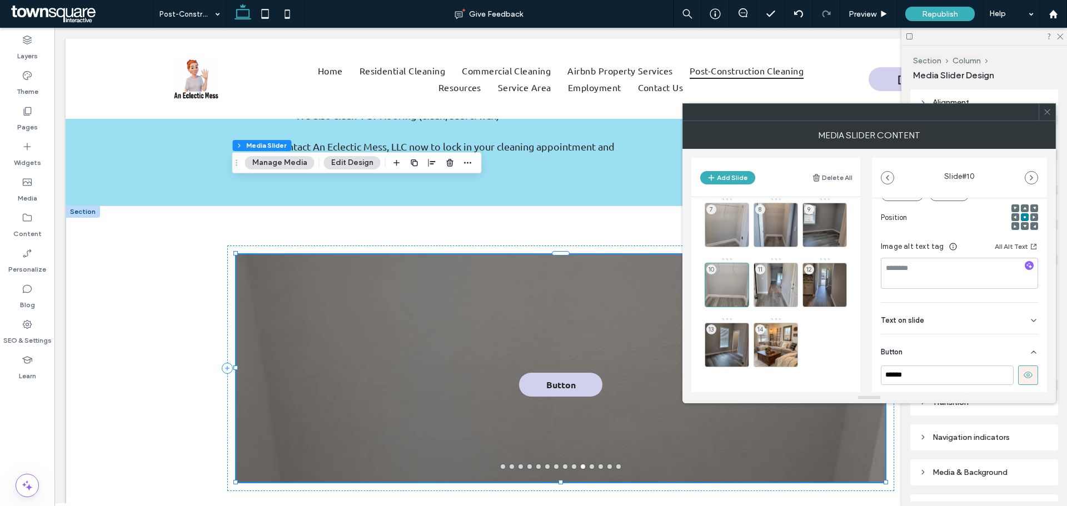
click at [1025, 377] on use at bounding box center [1027, 375] width 9 height 7
click at [788, 286] on div "11" at bounding box center [775, 285] width 44 height 44
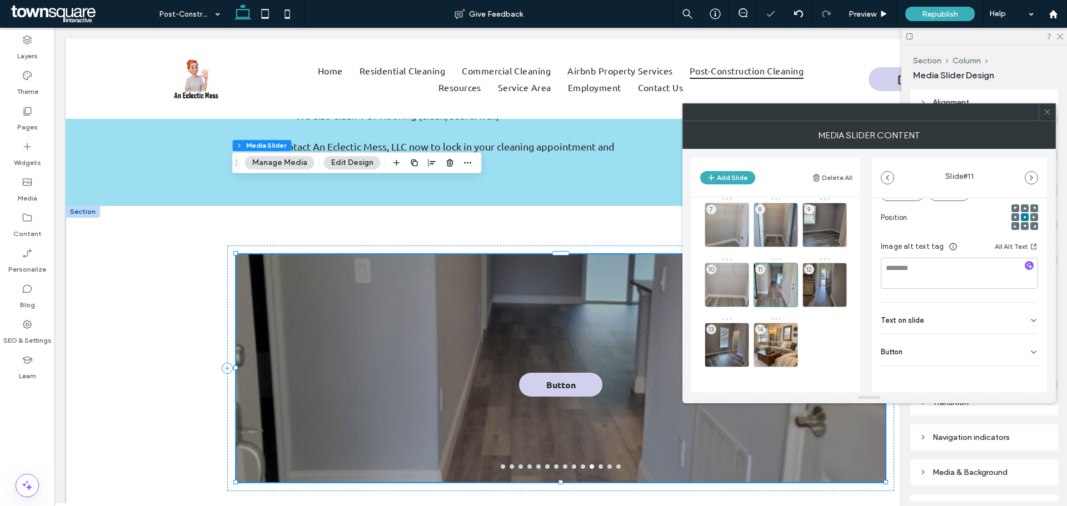
click at [976, 356] on div "Button" at bounding box center [959, 349] width 157 height 31
click at [1023, 373] on icon at bounding box center [1028, 375] width 10 height 10
click at [829, 283] on div "12" at bounding box center [824, 285] width 44 height 44
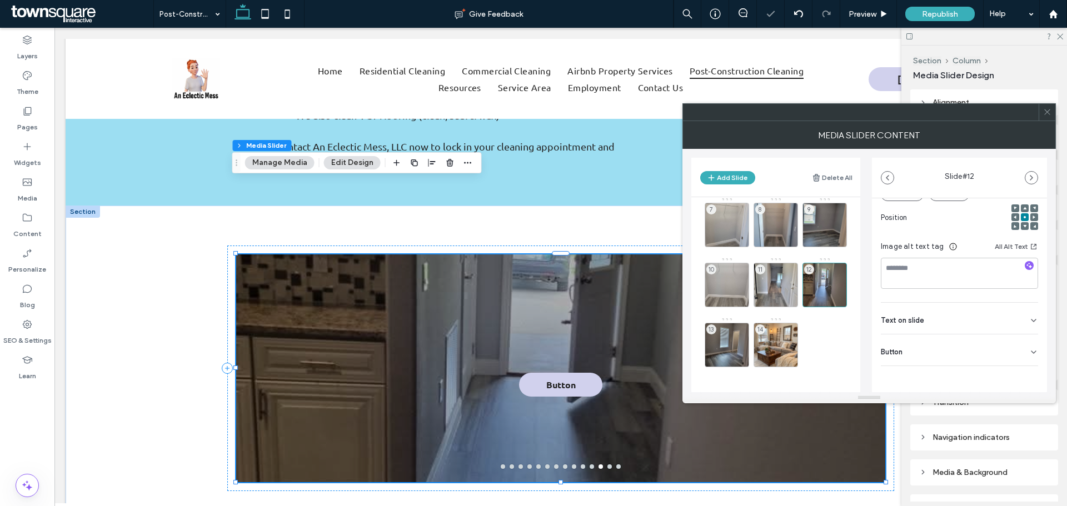
click at [978, 351] on div "Button" at bounding box center [959, 349] width 157 height 31
click at [1023, 374] on icon at bounding box center [1028, 375] width 10 height 10
click at [736, 340] on div "13" at bounding box center [727, 345] width 44 height 44
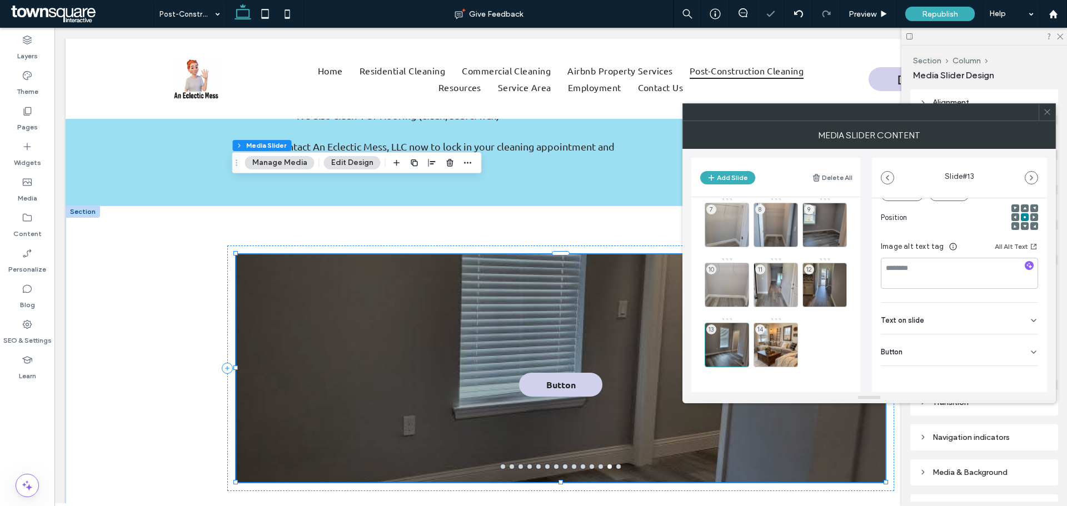
click at [1011, 354] on div "Button" at bounding box center [959, 349] width 157 height 31
click at [1025, 376] on icon at bounding box center [1028, 375] width 10 height 10
click at [777, 339] on div "14" at bounding box center [775, 345] width 44 height 44
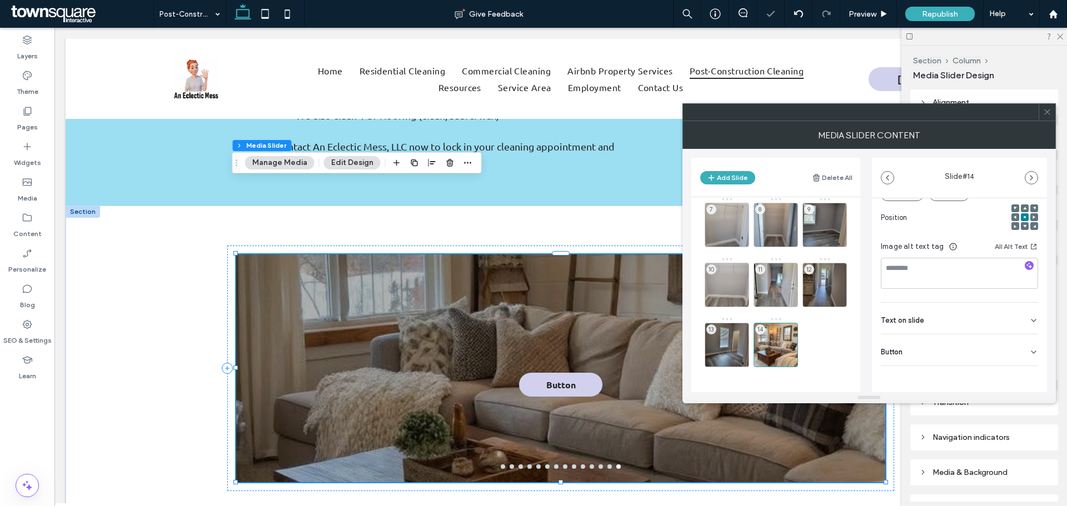
click at [1008, 354] on div "Button" at bounding box center [959, 349] width 157 height 31
click at [1023, 373] on icon at bounding box center [1028, 375] width 10 height 10
drag, startPoint x: 1044, startPoint y: 124, endPoint x: 1033, endPoint y: 128, distance: 11.3
drag, startPoint x: 1033, startPoint y: 128, endPoint x: 1050, endPoint y: 106, distance: 27.8
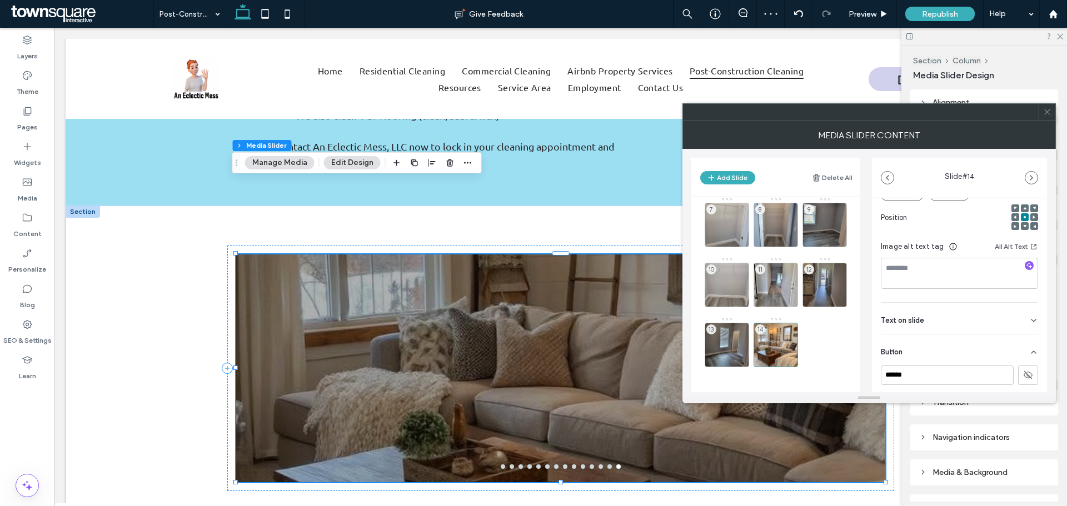
click at [1050, 106] on span at bounding box center [1047, 112] width 8 height 17
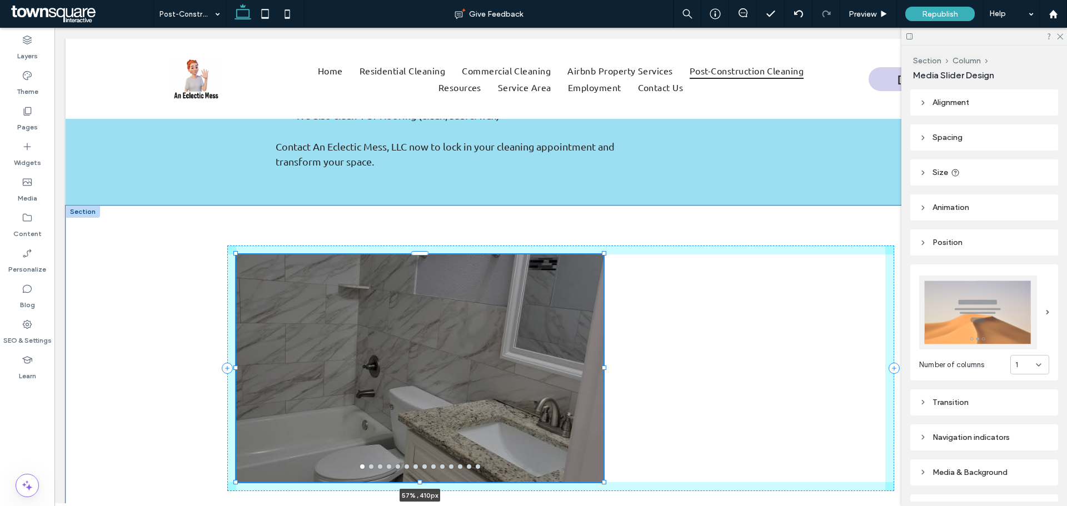
drag, startPoint x: 882, startPoint y: 297, endPoint x: 594, endPoint y: 310, distance: 288.1
click at [600, 292] on div "a a a a 57% , 410px" at bounding box center [560, 368] width 667 height 325
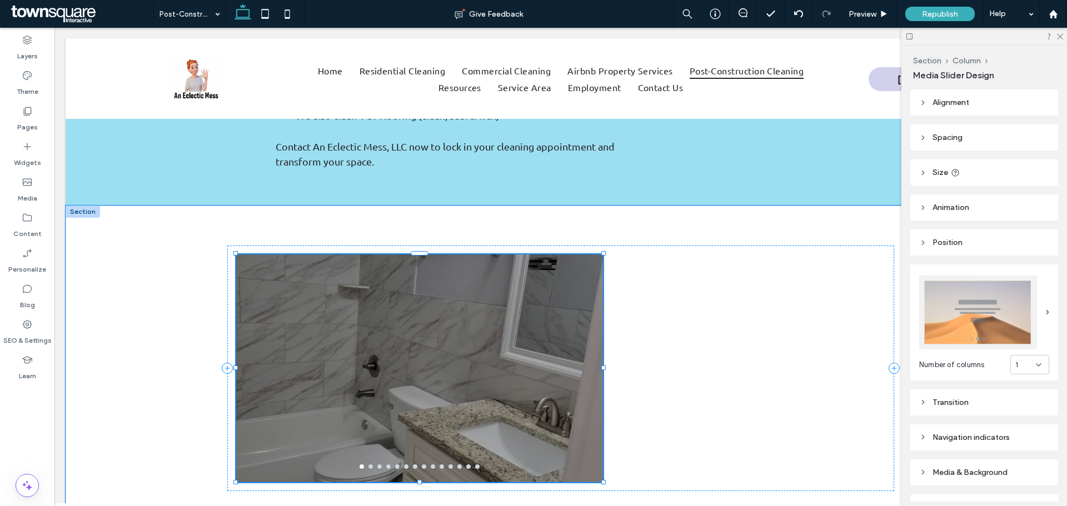
type input "**"
type input "****"
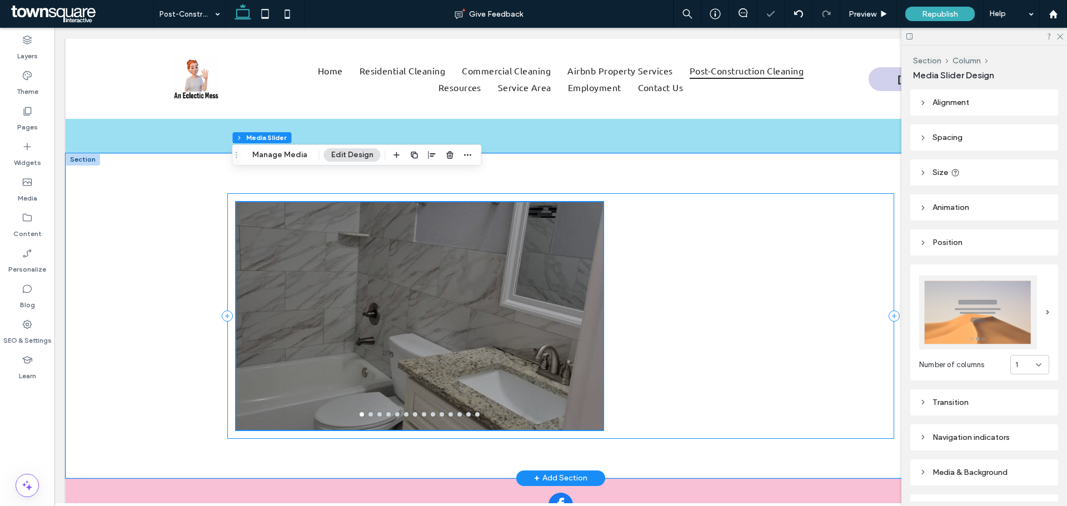
scroll to position [945, 0]
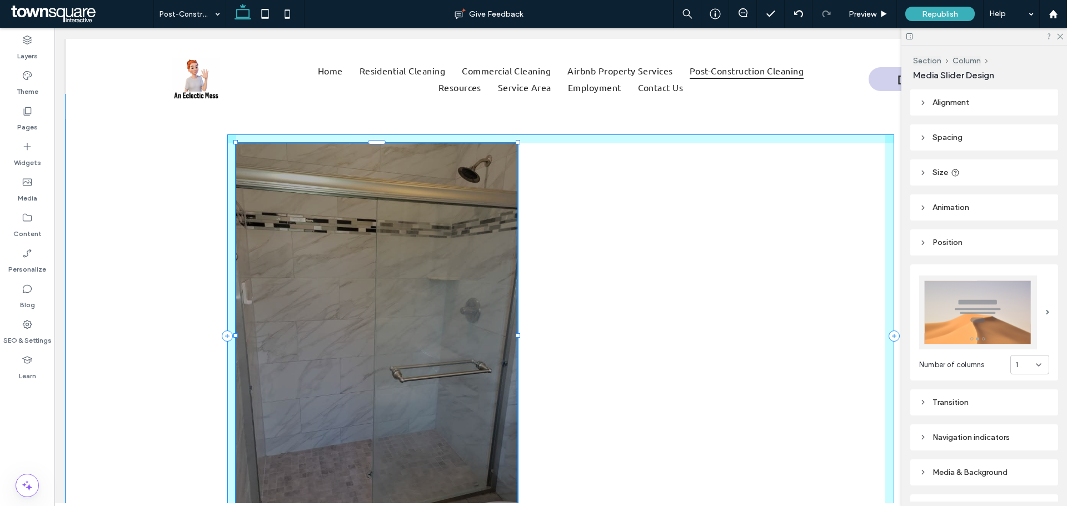
drag, startPoint x: 599, startPoint y: 297, endPoint x: 513, endPoint y: 376, distance: 116.4
click at [237, 143] on div at bounding box center [236, 143] width 1 height 1
type input "**"
type input "***"
type input "****"
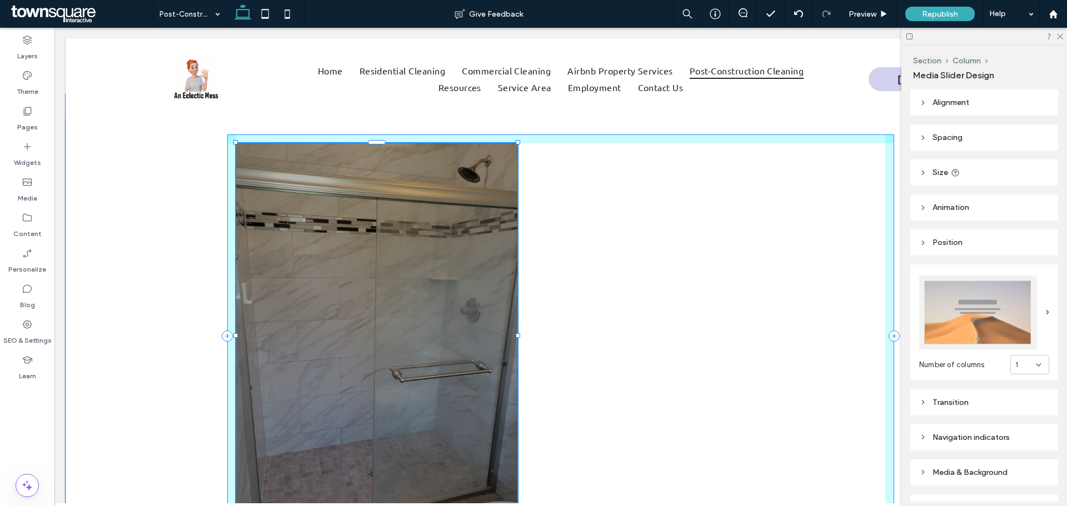
type input "***"
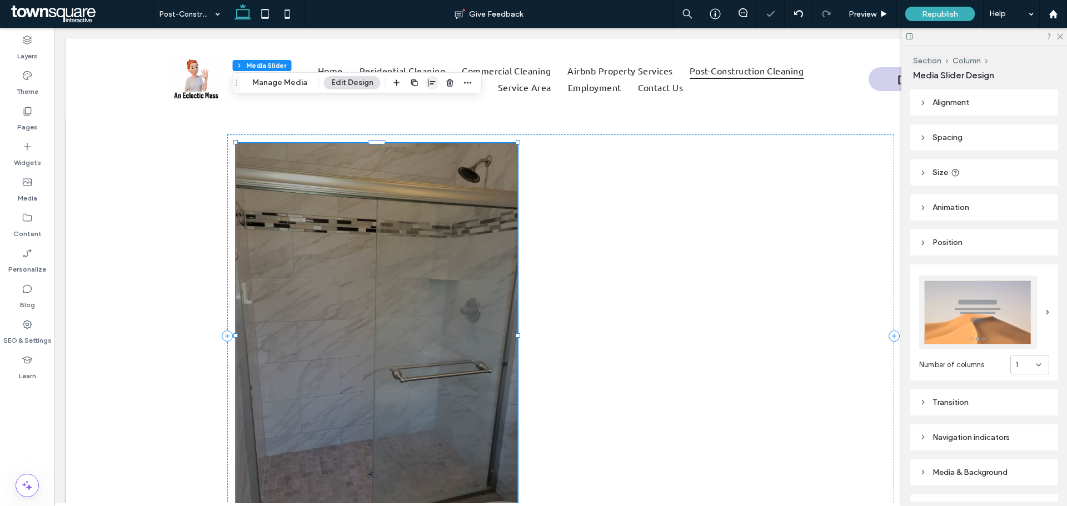
click at [429, 87] on icon "button" at bounding box center [432, 82] width 9 height 9
click at [420, 106] on icon "center" at bounding box center [420, 104] width 9 height 9
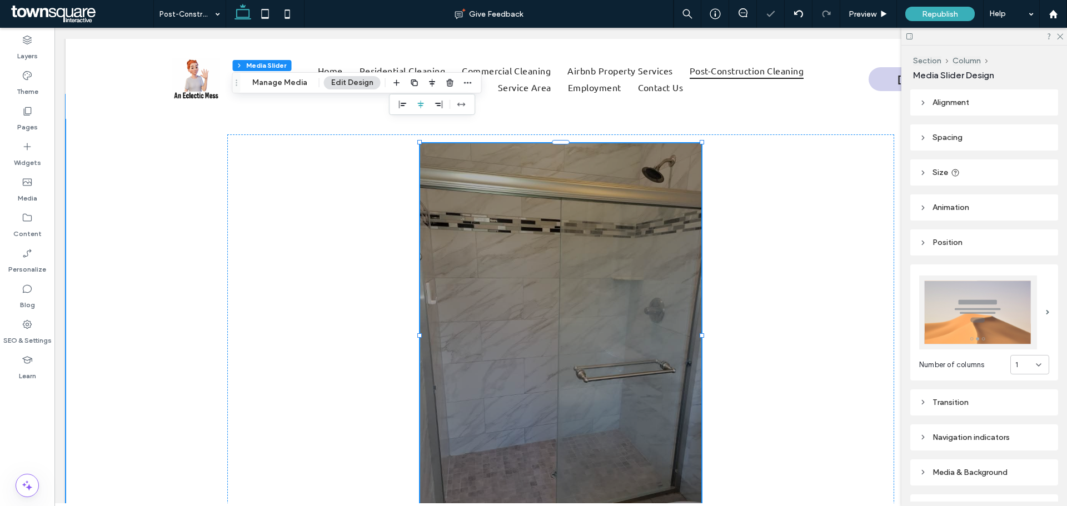
click at [171, 253] on div "a a a a 43% , 694px" at bounding box center [561, 335] width 990 height 483
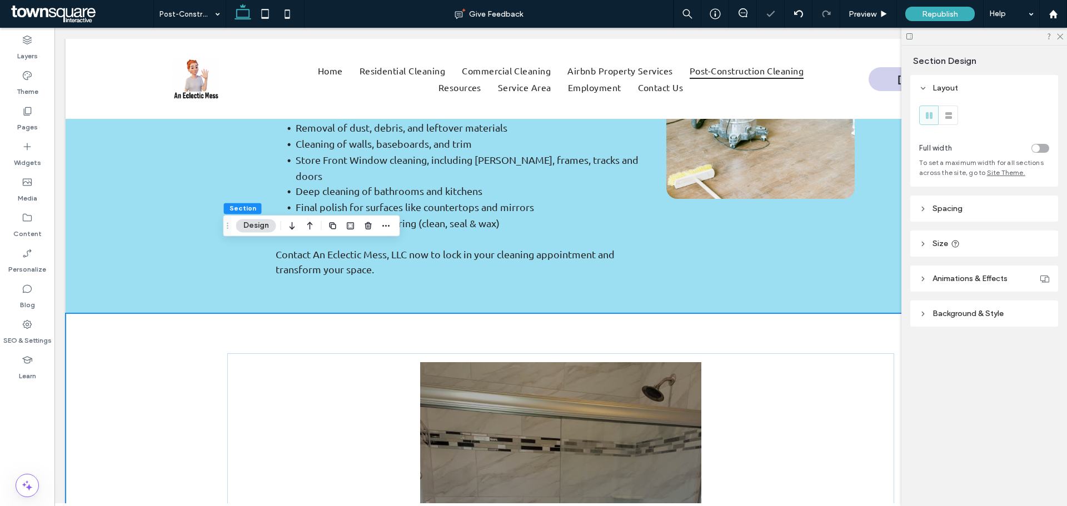
scroll to position [722, 0]
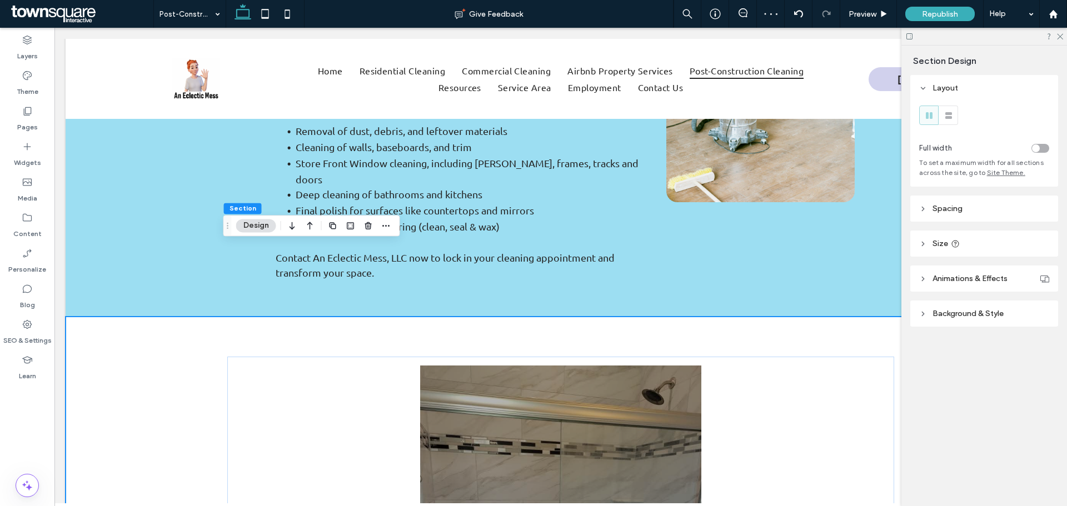
click at [953, 307] on header "Background & Style" at bounding box center [984, 314] width 148 height 26
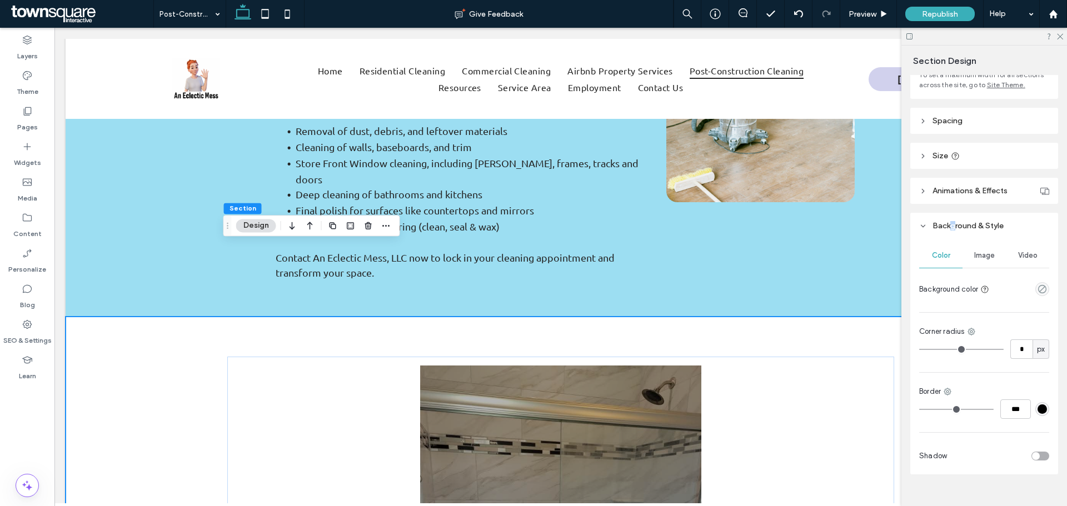
scroll to position [105, 0]
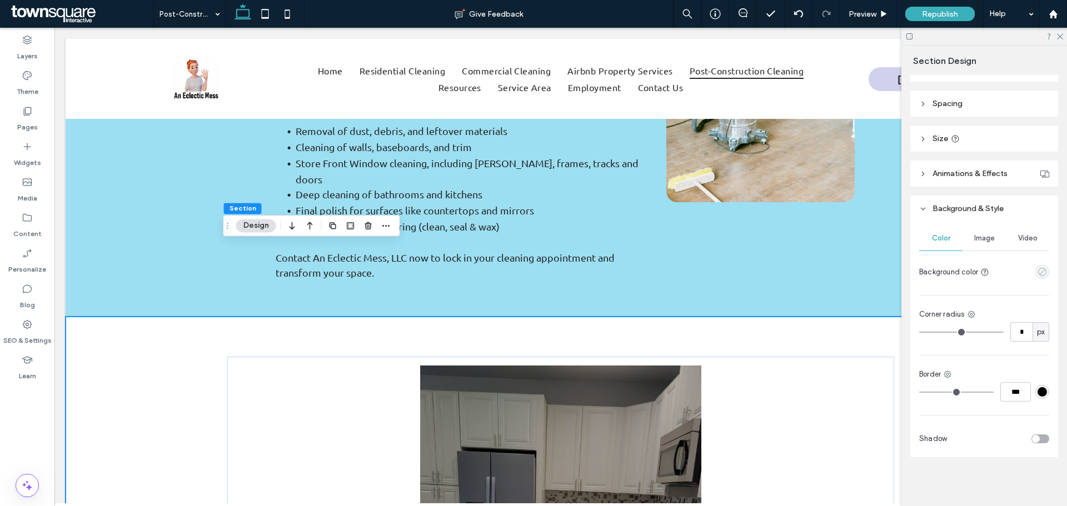
click at [1039, 273] on icon "empty color" at bounding box center [1041, 271] width 9 height 9
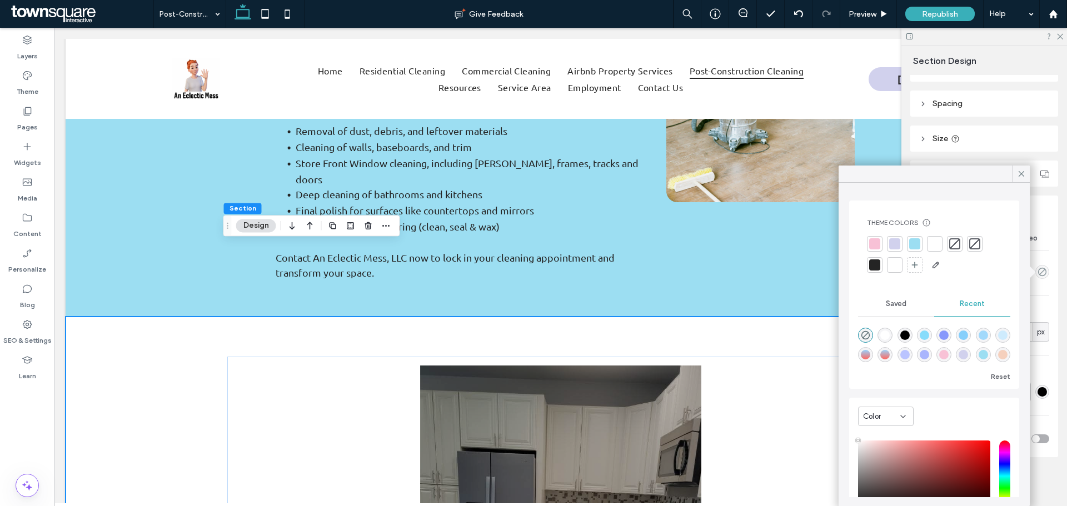
type input "**"
click at [893, 414] on div "Color" at bounding box center [881, 416] width 37 height 11
click at [881, 454] on span "Gradient" at bounding box center [879, 455] width 32 height 11
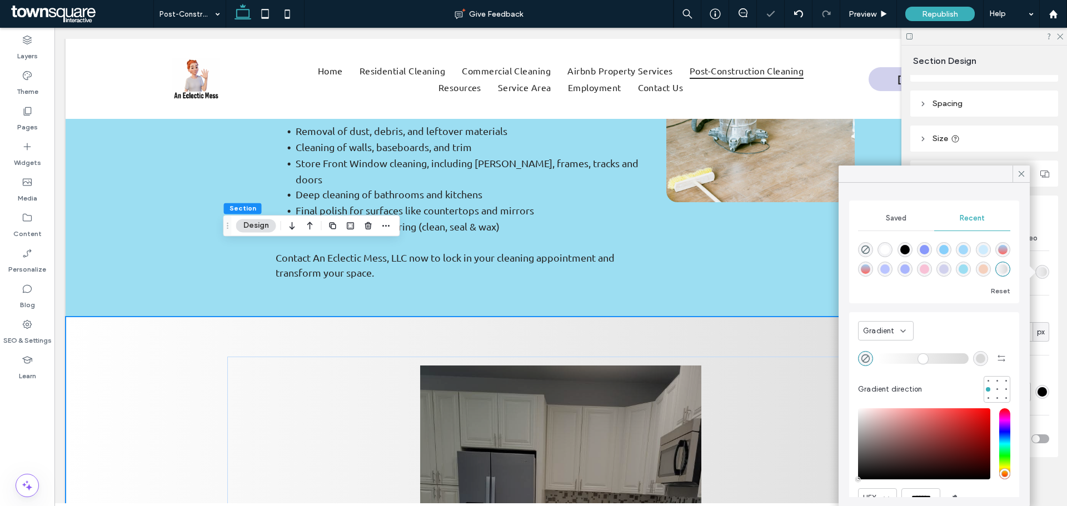
click at [890, 267] on div "rgba(186, 196, 255, 1)" at bounding box center [884, 268] width 9 height 9
type input "*******"
type input "***"
type input "****"
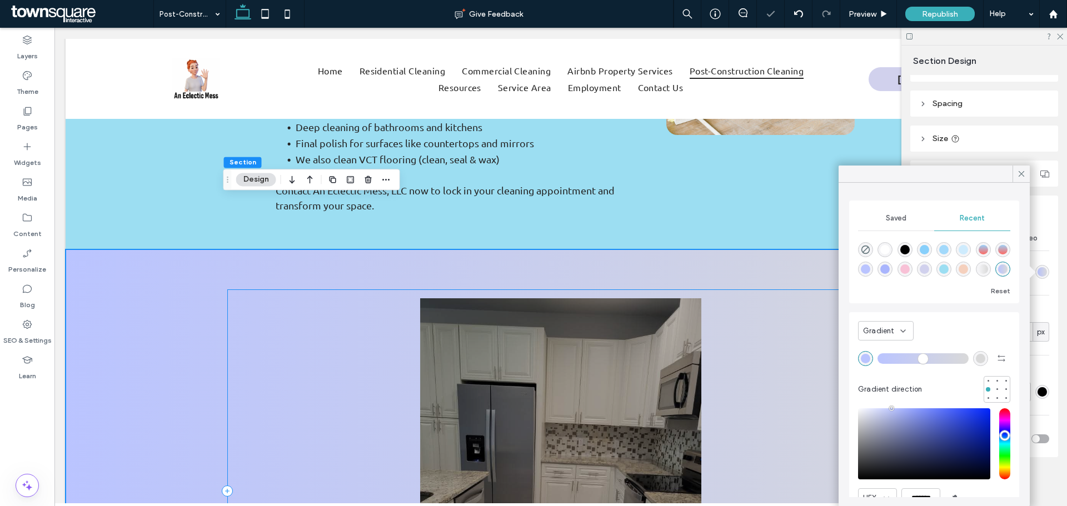
scroll to position [889, 0]
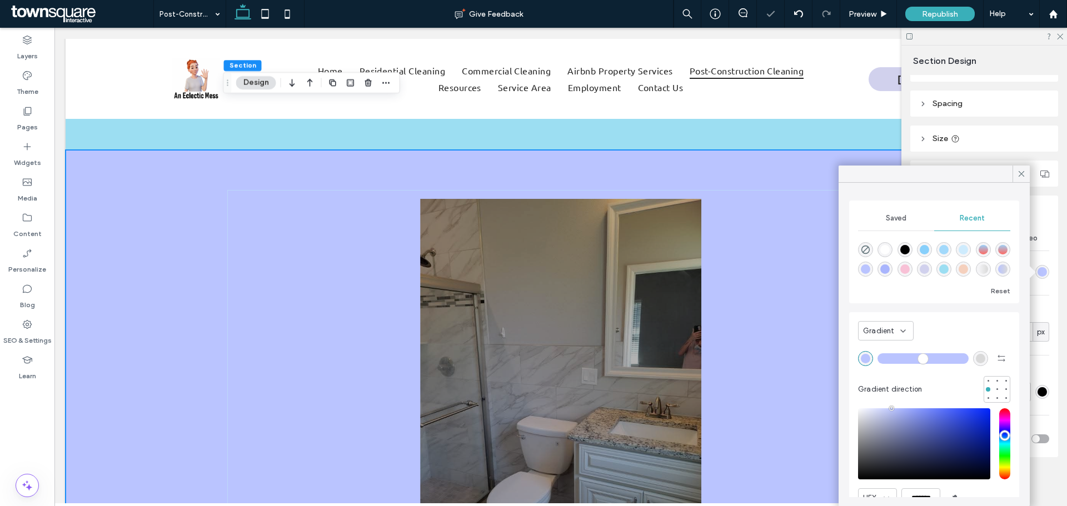
drag, startPoint x: 921, startPoint y: 359, endPoint x: 957, endPoint y: 358, distance: 35.6
click at [957, 358] on input "range" at bounding box center [922, 358] width 91 height 1
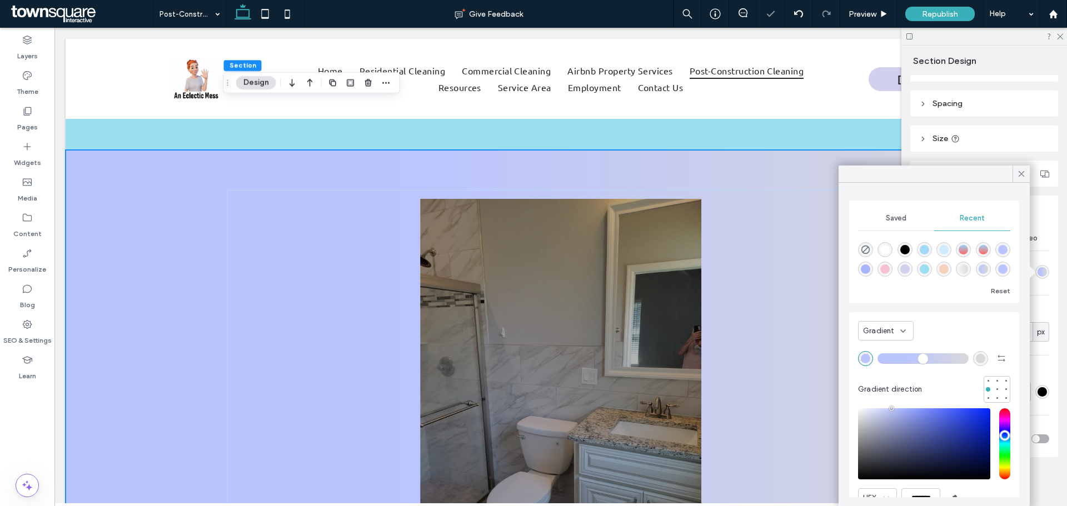
drag, startPoint x: 927, startPoint y: 359, endPoint x: 921, endPoint y: 355, distance: 8.0
type input "**"
click at [907, 359] on input "range" at bounding box center [922, 358] width 91 height 1
click at [1022, 169] on icon at bounding box center [1021, 174] width 10 height 10
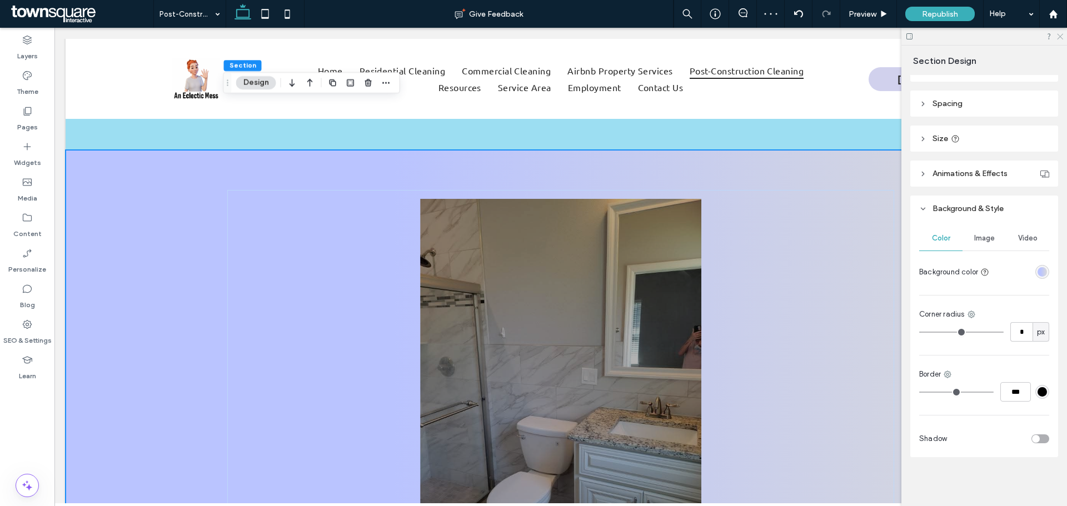
click at [1061, 36] on icon at bounding box center [1059, 35] width 7 height 7
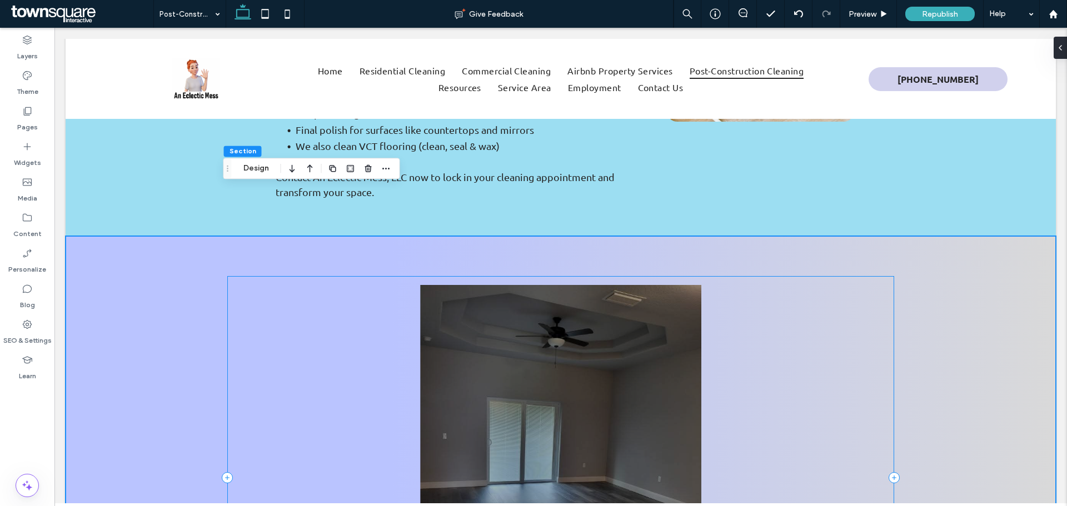
scroll to position [778, 0]
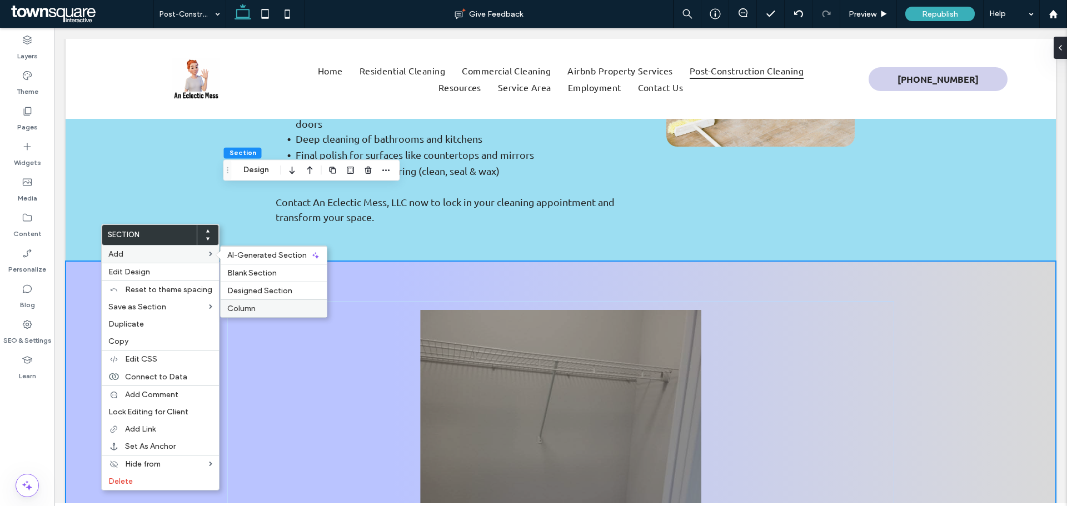
click at [238, 303] on div "Column" at bounding box center [274, 308] width 106 height 18
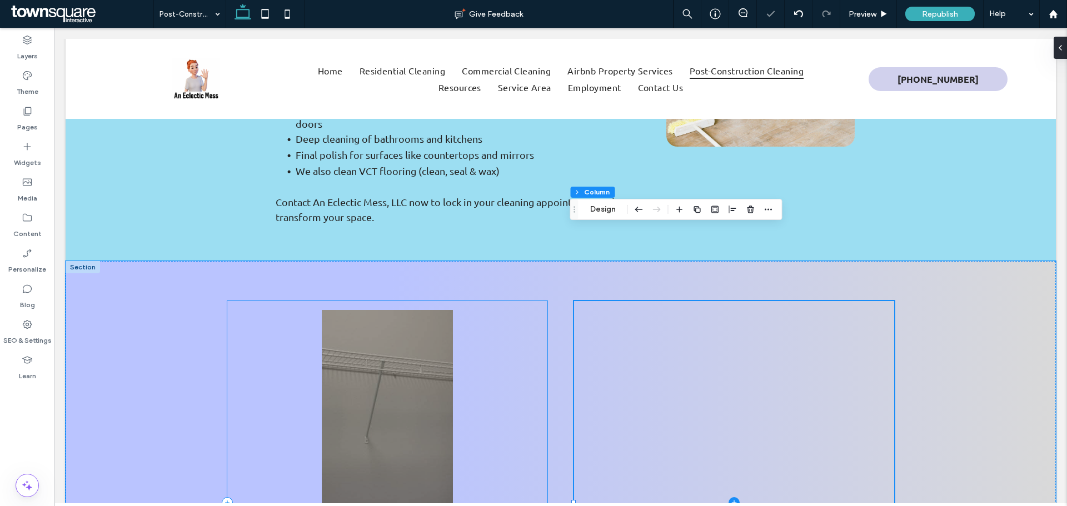
click at [515, 312] on div "a a a a" at bounding box center [387, 502] width 320 height 403
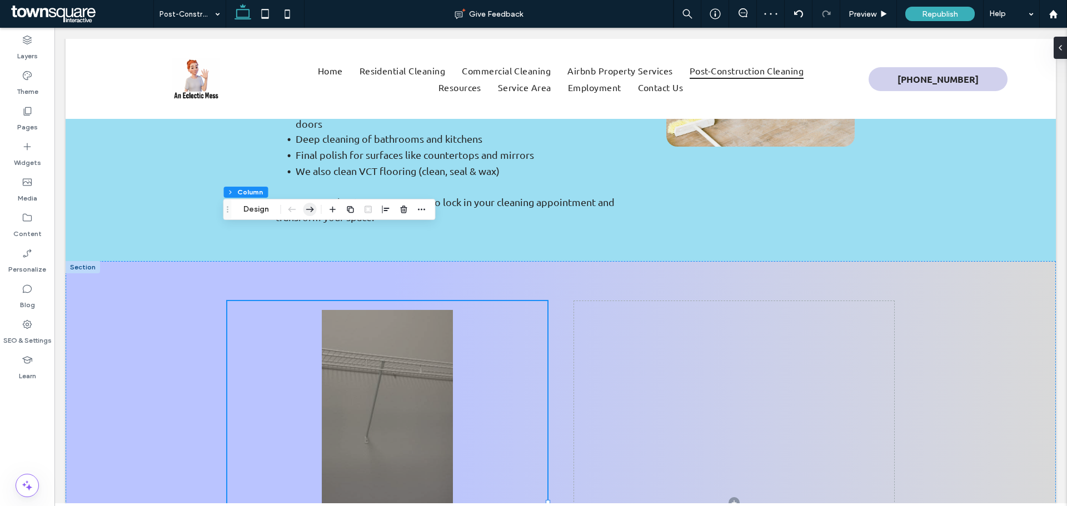
click at [311, 209] on use "button" at bounding box center [310, 210] width 8 height 6
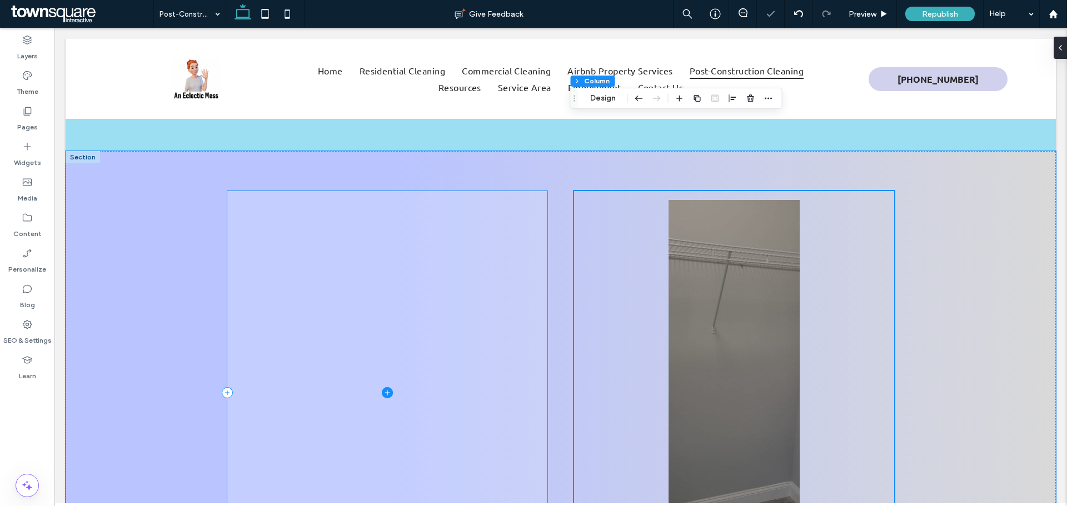
scroll to position [889, 0]
click at [462, 281] on span at bounding box center [387, 391] width 320 height 403
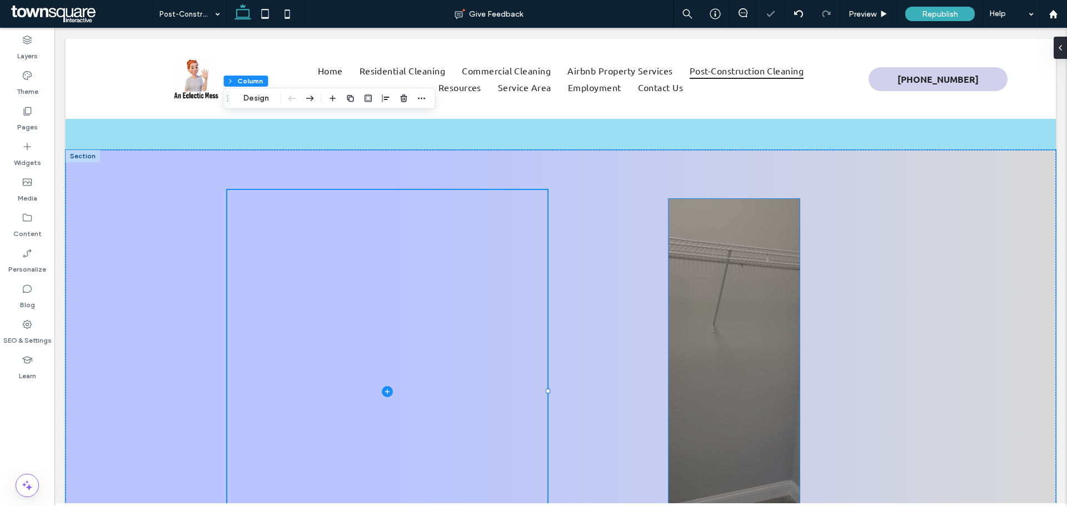
click at [730, 304] on div at bounding box center [733, 398] width 131 height 333
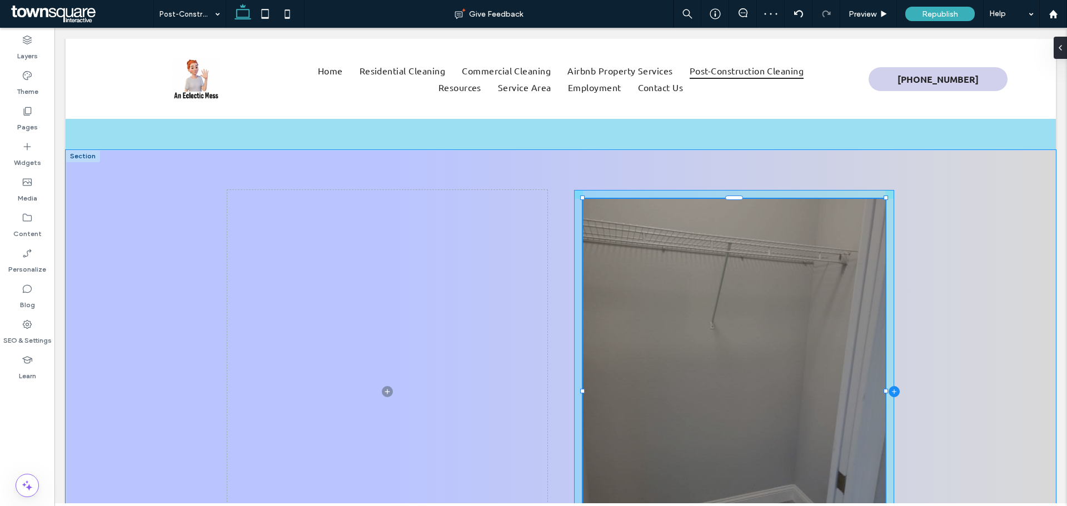
drag, startPoint x: 795, startPoint y: 320, endPoint x: 893, endPoint y: 318, distance: 98.4
click at [893, 318] on div "a a a a 108% , 694px" at bounding box center [560, 391] width 667 height 483
type input "***"
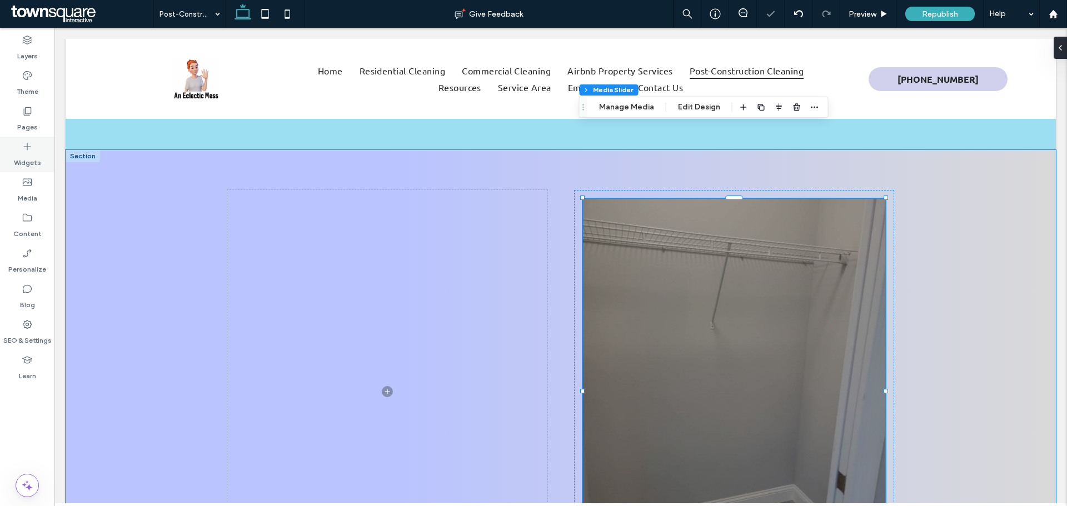
click at [33, 163] on label "Widgets" at bounding box center [27, 160] width 27 height 16
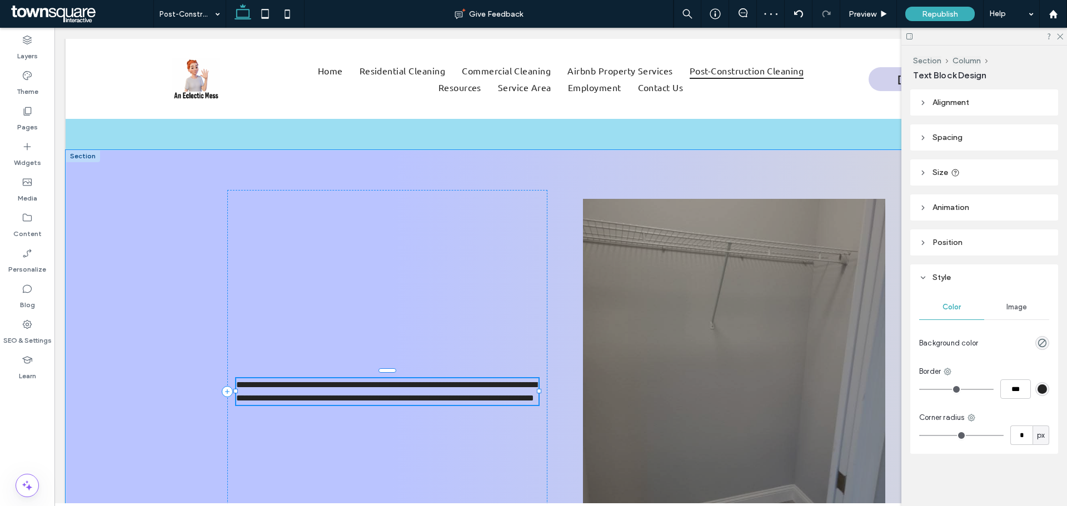
type input "******"
type input "**"
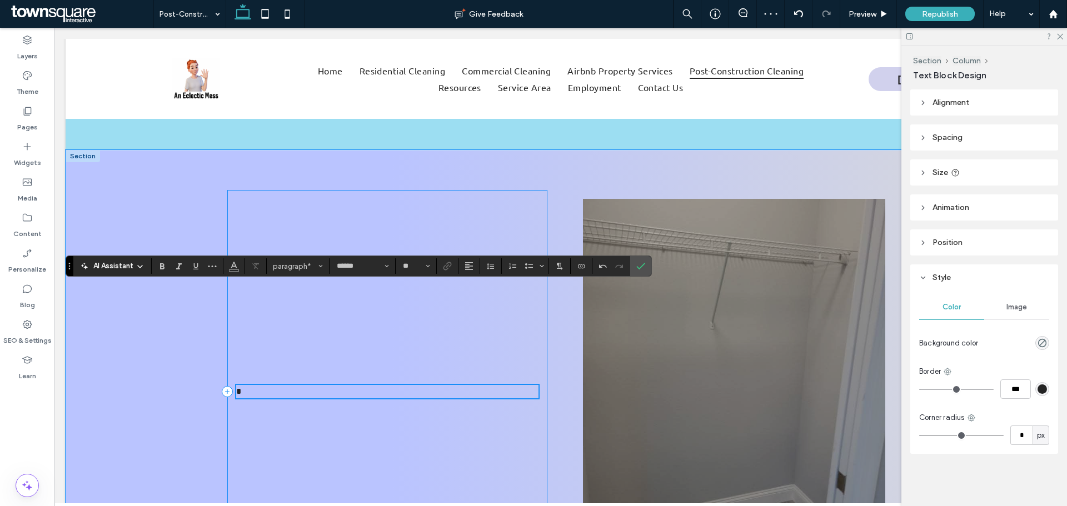
scroll to position [902, 0]
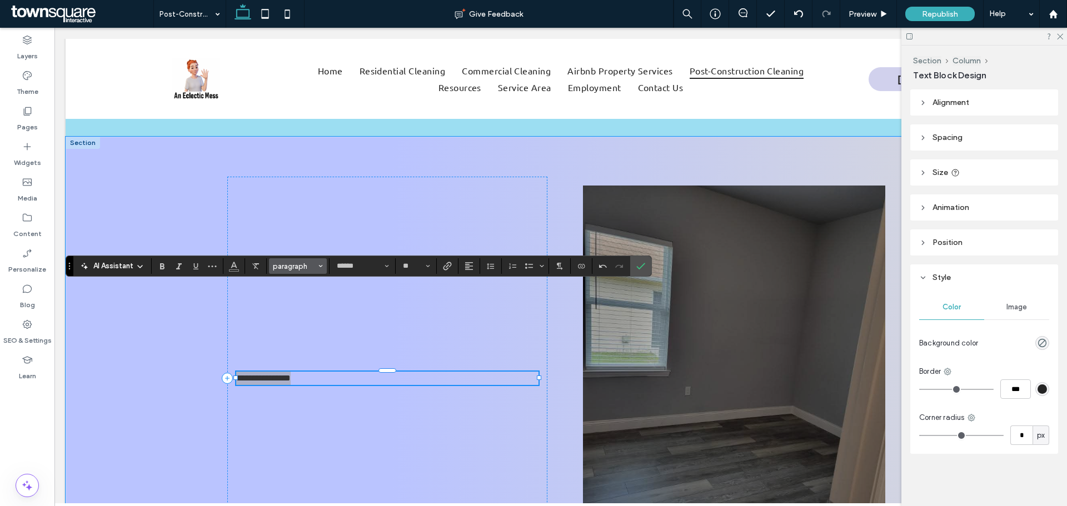
click at [297, 261] on button "paragraph" at bounding box center [298, 266] width 58 height 16
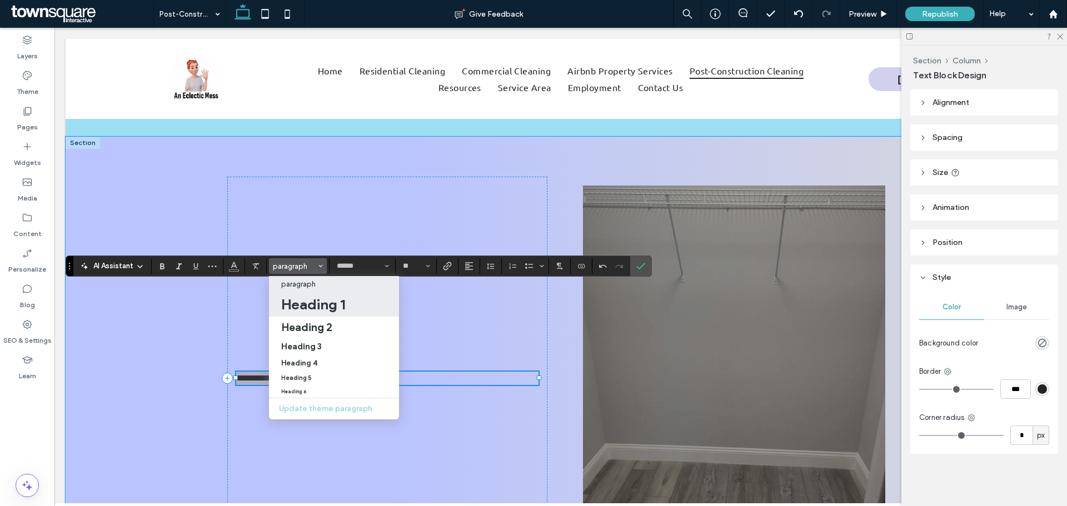
click at [324, 309] on h1 "Heading 1" at bounding box center [313, 305] width 64 height 18
type input "*****"
type input "**"
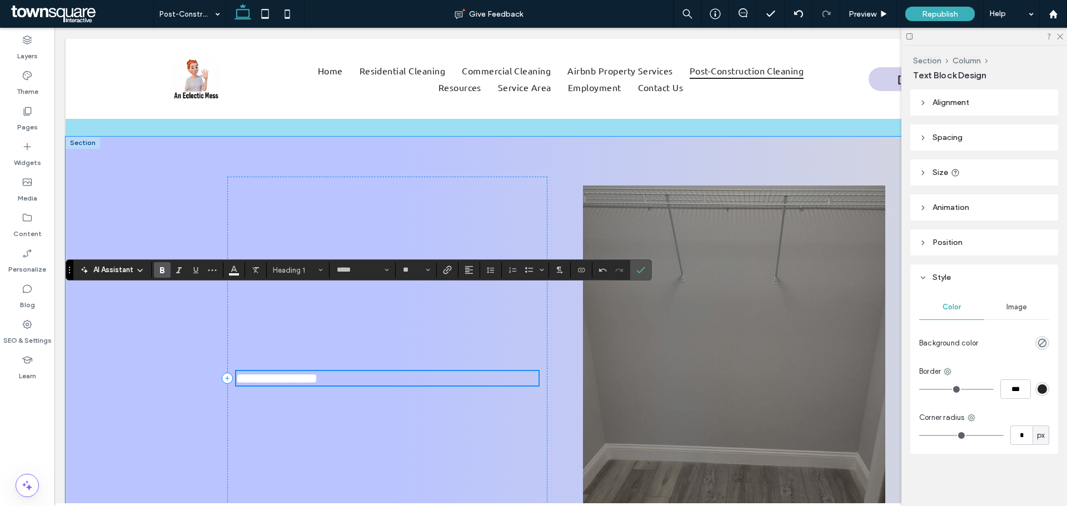
scroll to position [898, 0]
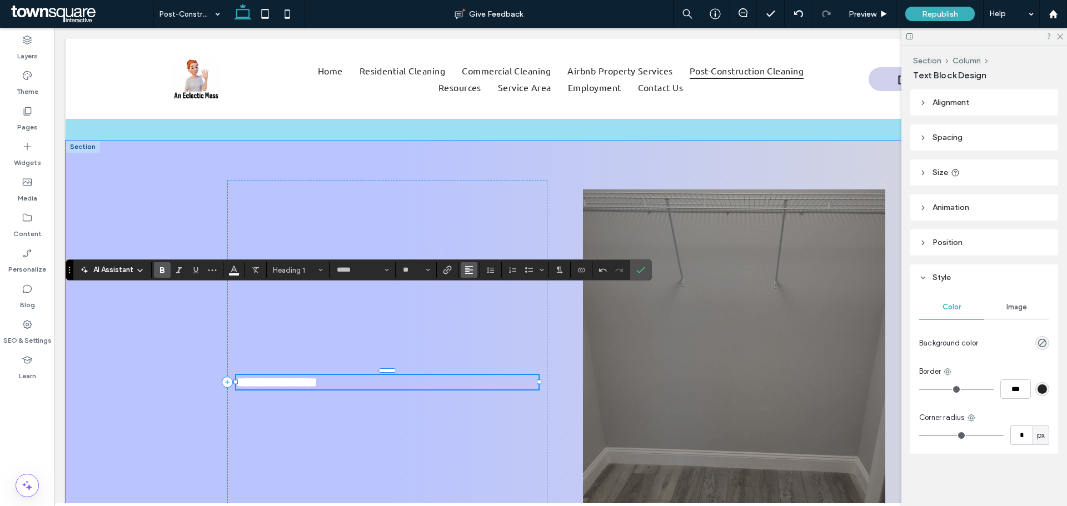
click at [467, 267] on icon "Alignment" at bounding box center [469, 270] width 9 height 9
click at [482, 326] on label "ui.textEditor.alignment.right" at bounding box center [480, 320] width 39 height 16
drag, startPoint x: 643, startPoint y: 269, endPoint x: 597, endPoint y: 245, distance: 51.4
click at [643, 269] on use "Confirm" at bounding box center [640, 270] width 9 height 7
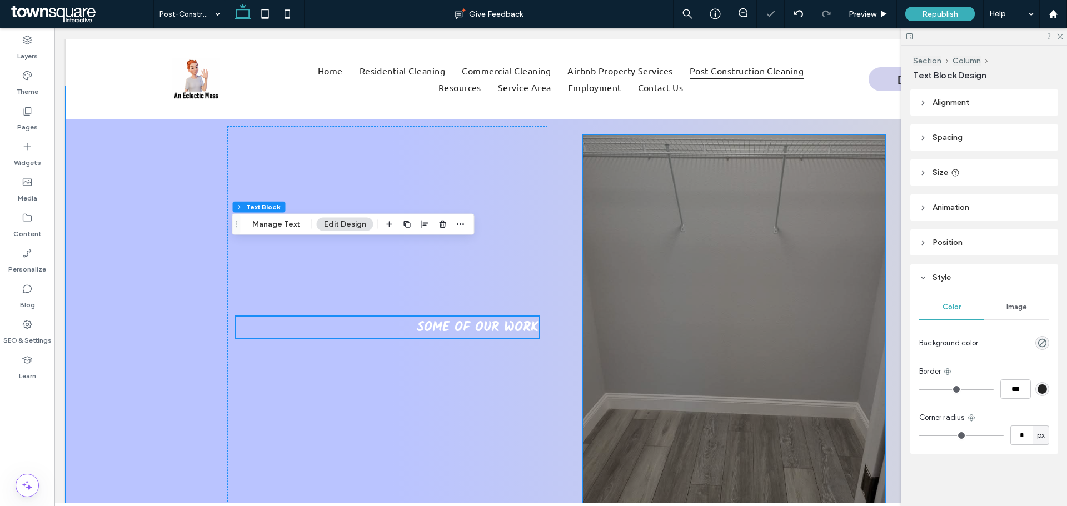
scroll to position [954, 0]
click at [440, 316] on span "Some of Our Work" at bounding box center [478, 327] width 122 height 22
click at [457, 320] on span "**********" at bounding box center [497, 326] width 81 height 13
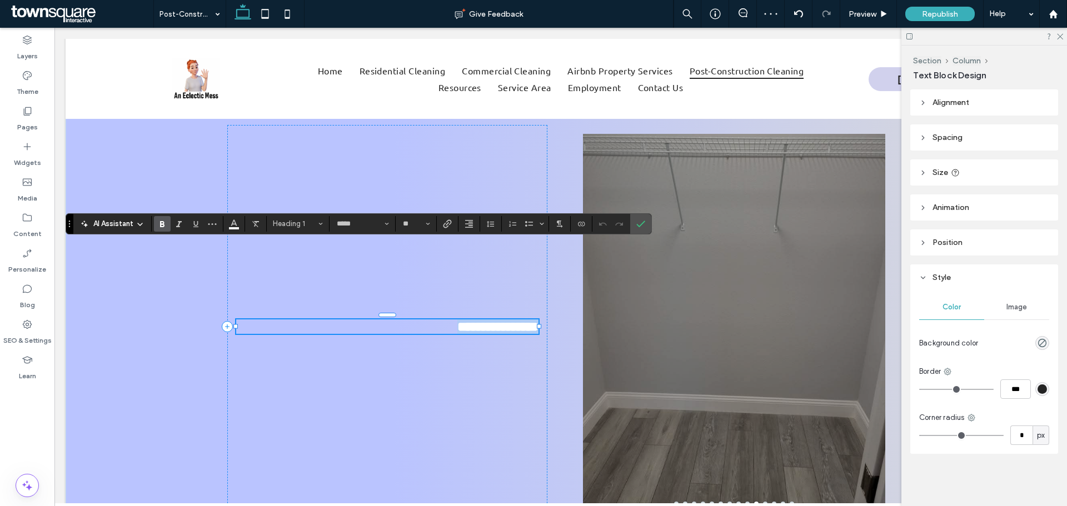
click at [457, 320] on span "**********" at bounding box center [497, 326] width 81 height 13
click at [239, 222] on button "Color" at bounding box center [234, 224] width 17 height 16
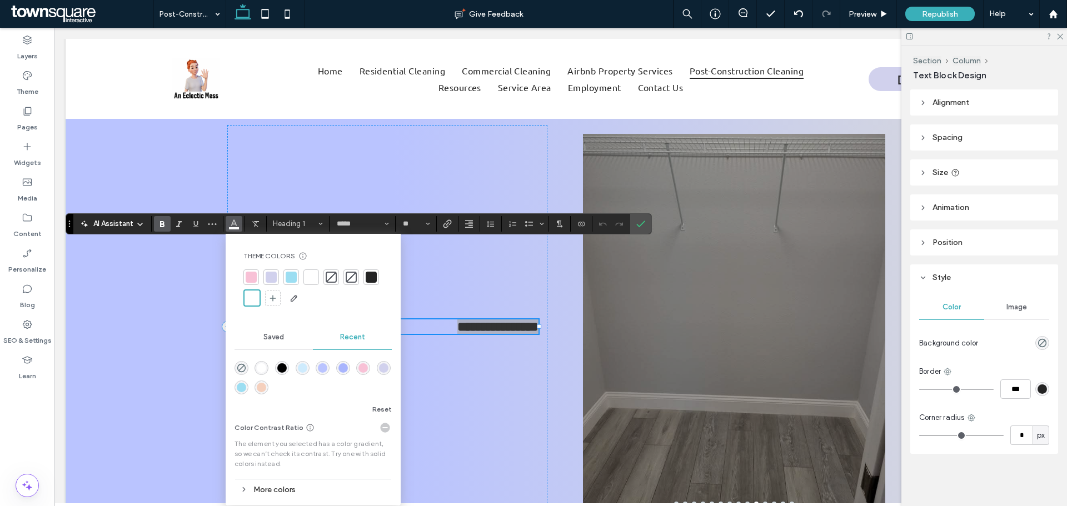
click at [372, 276] on div at bounding box center [371, 277] width 11 height 11
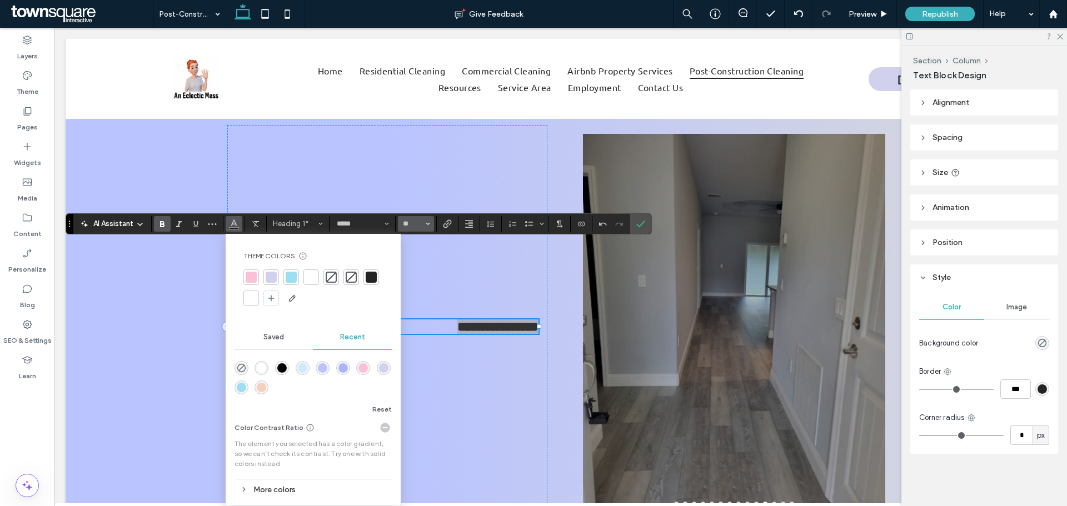
click at [428, 227] on span "Size" at bounding box center [428, 224] width 4 height 14
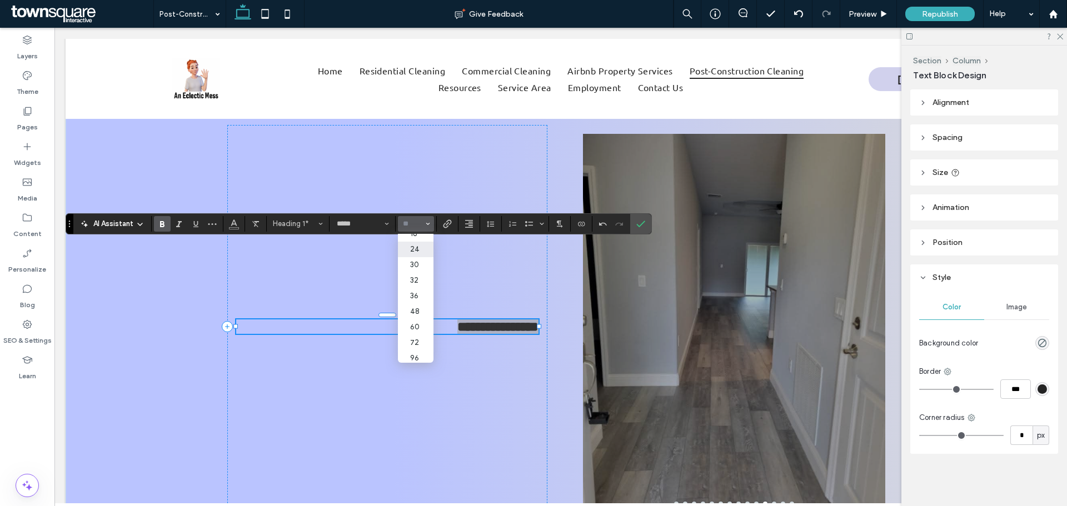
scroll to position [128, 0]
click at [422, 288] on label "36" at bounding box center [416, 293] width 36 height 16
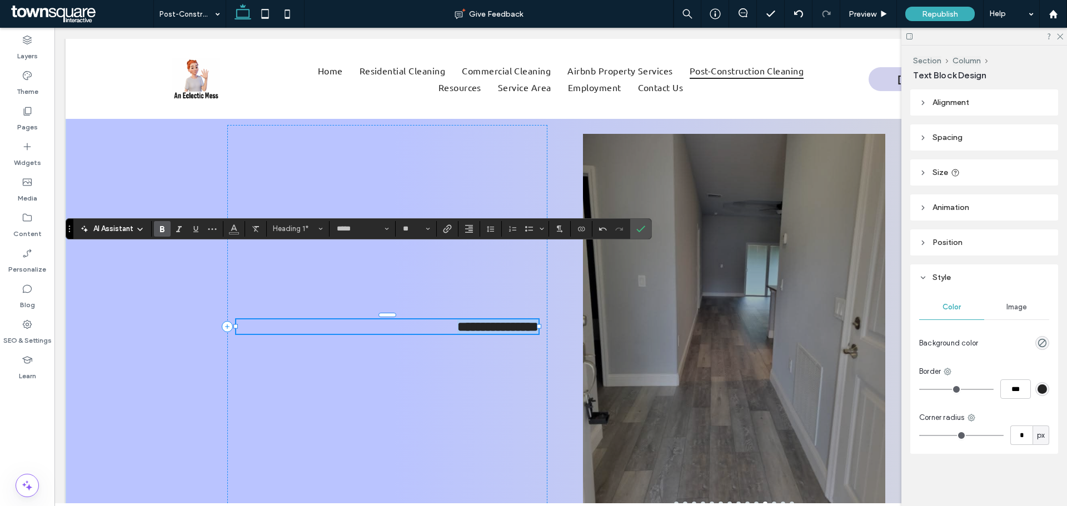
type input "**"
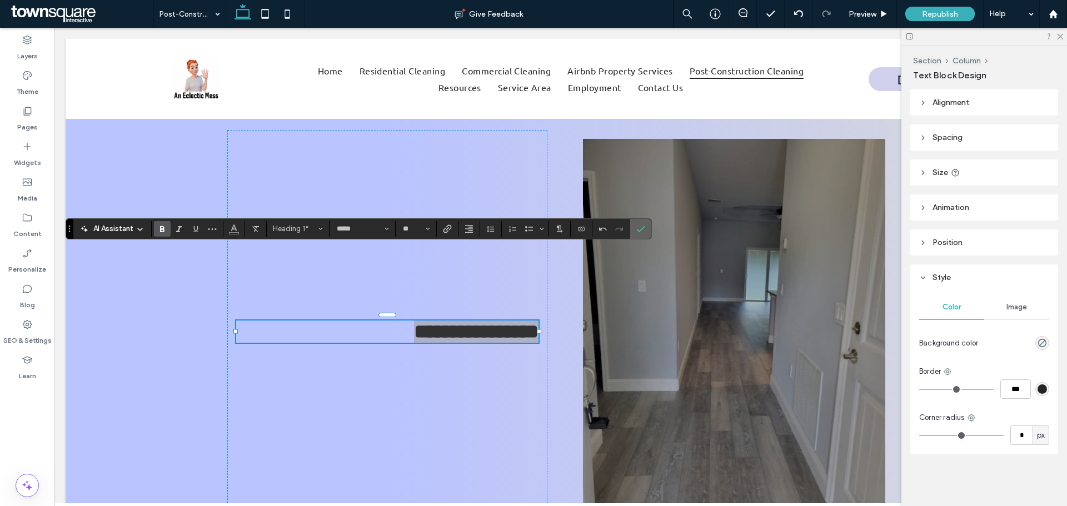
drag, startPoint x: 641, startPoint y: 229, endPoint x: 586, endPoint y: 203, distance: 61.4
click at [641, 229] on use "Confirm" at bounding box center [640, 229] width 9 height 7
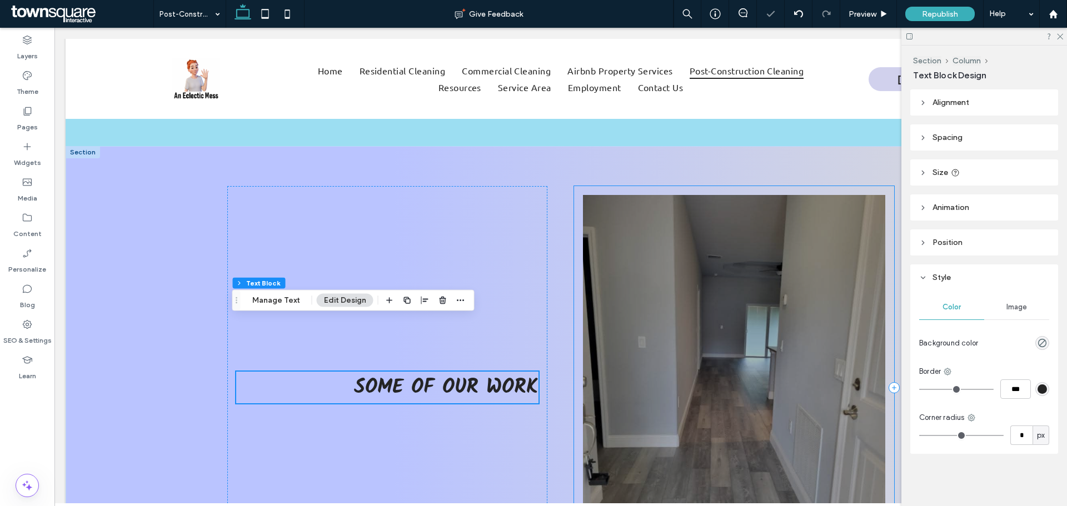
scroll to position [893, 0]
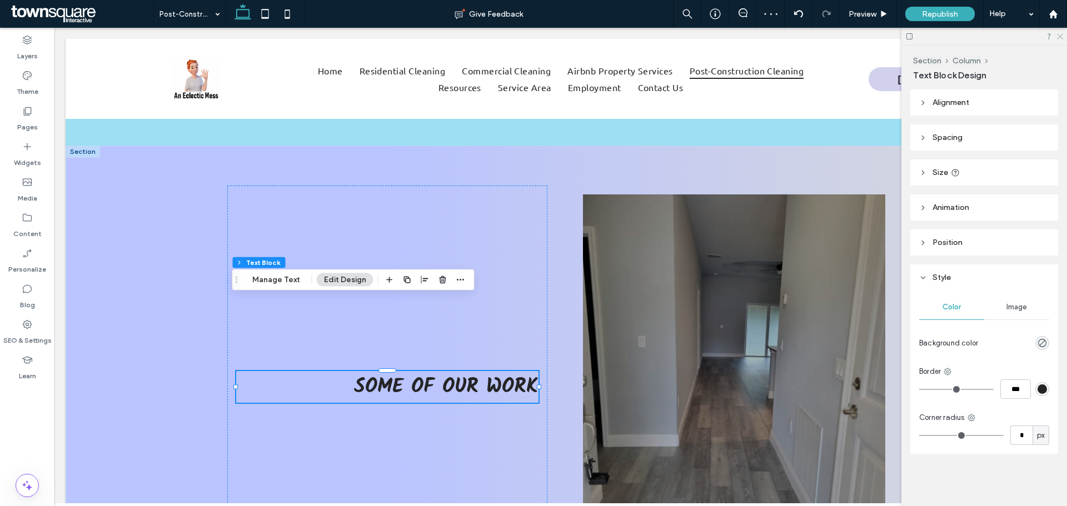
click at [1060, 37] on use at bounding box center [1060, 37] width 6 height 6
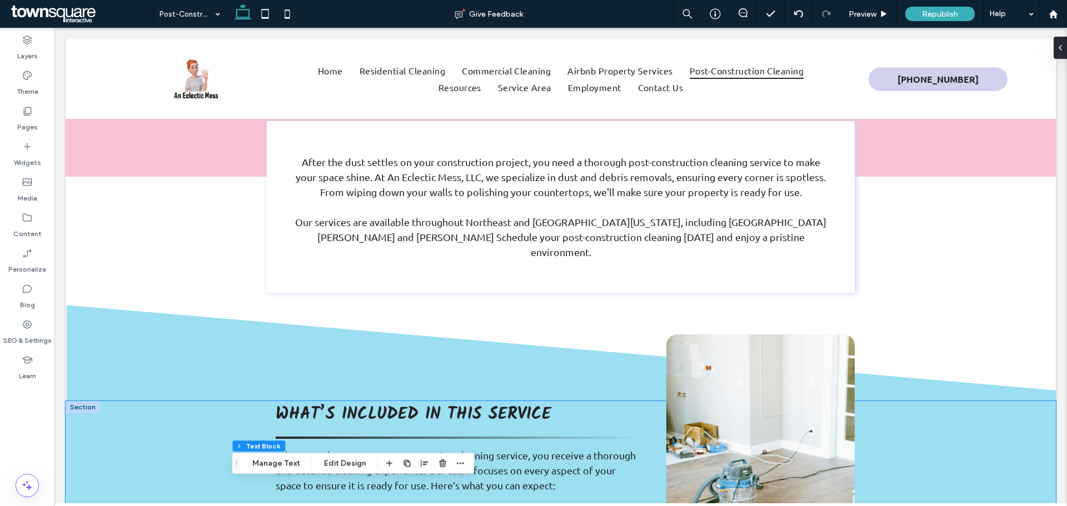
scroll to position [449, 0]
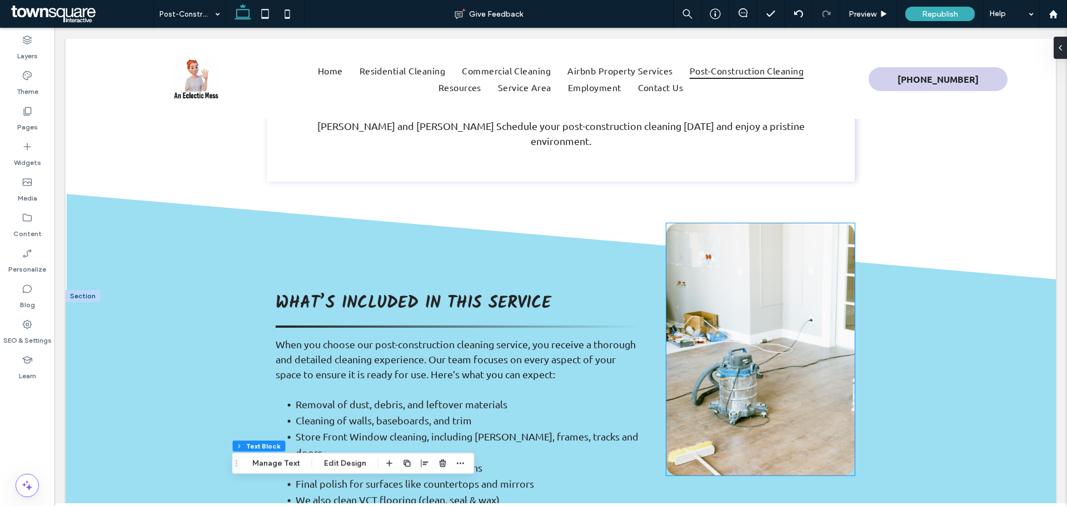
click at [755, 289] on img at bounding box center [760, 349] width 188 height 252
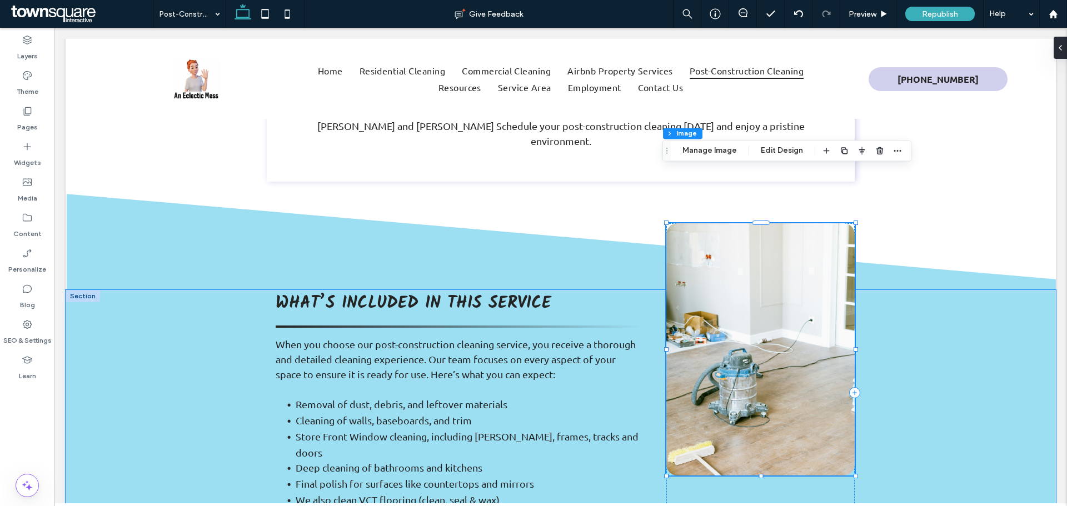
type input "**"
click at [727, 156] on button "Manage Image" at bounding box center [709, 150] width 69 height 13
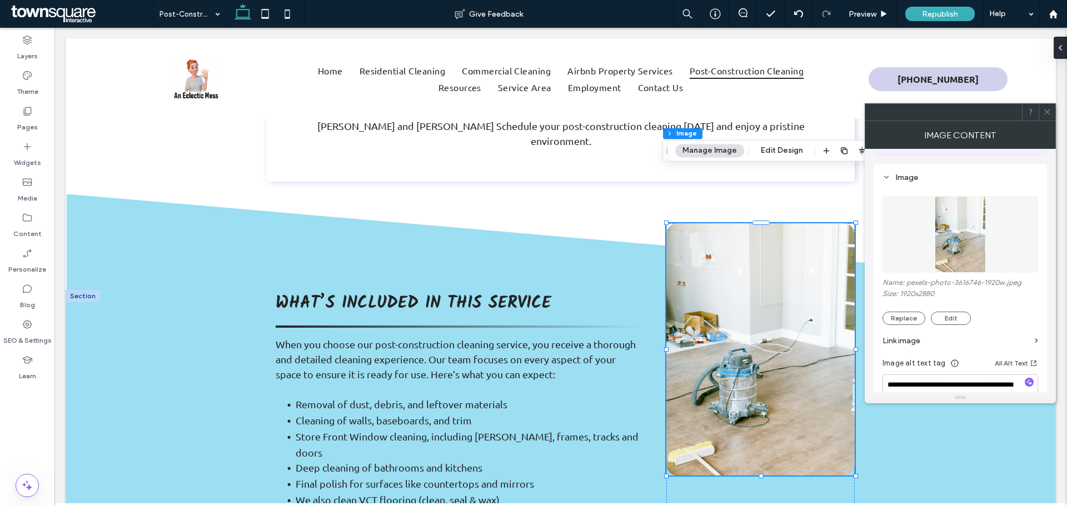
scroll to position [167, 0]
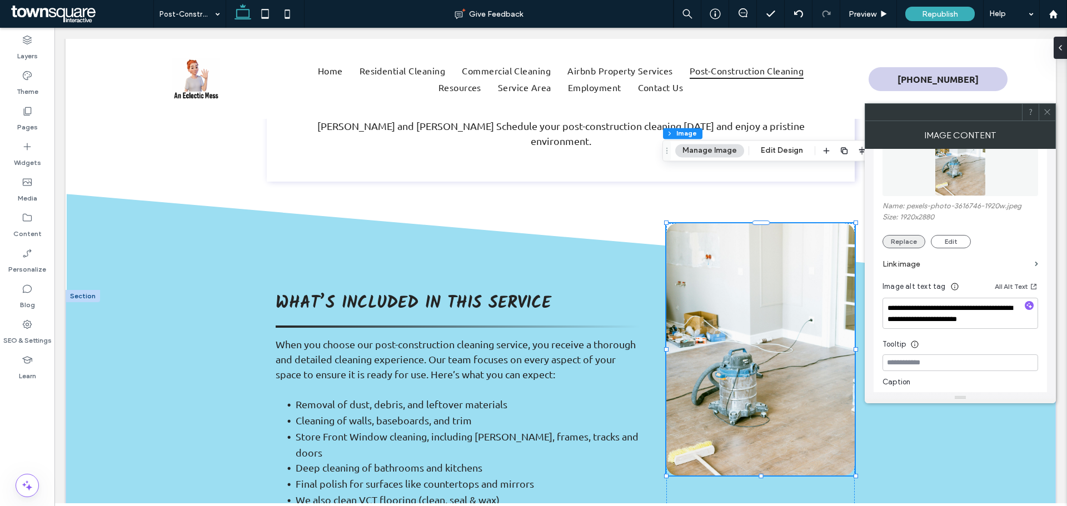
click at [905, 243] on button "Replace" at bounding box center [903, 241] width 43 height 13
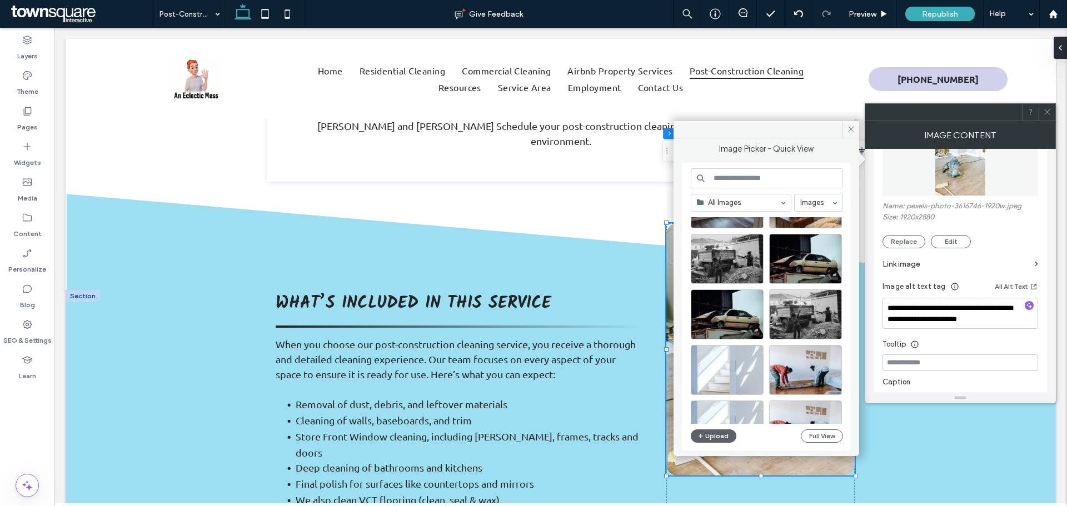
scroll to position [333, 0]
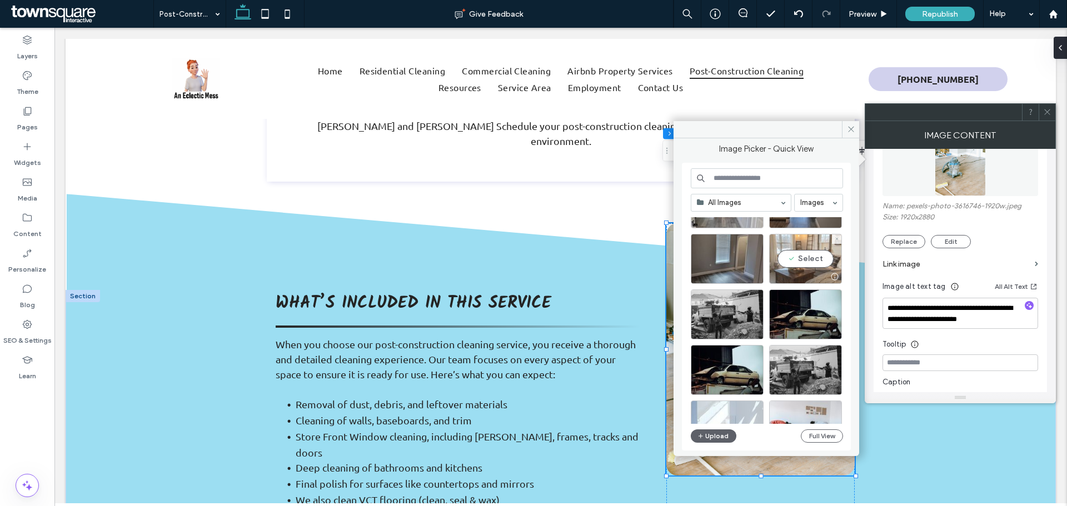
click at [801, 254] on div "Select" at bounding box center [805, 259] width 73 height 50
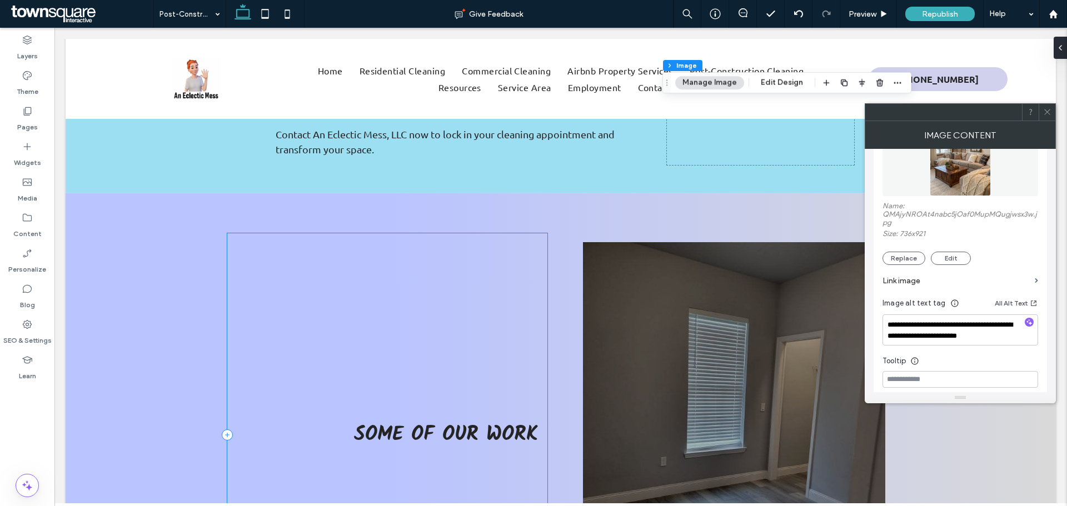
scroll to position [945, 0]
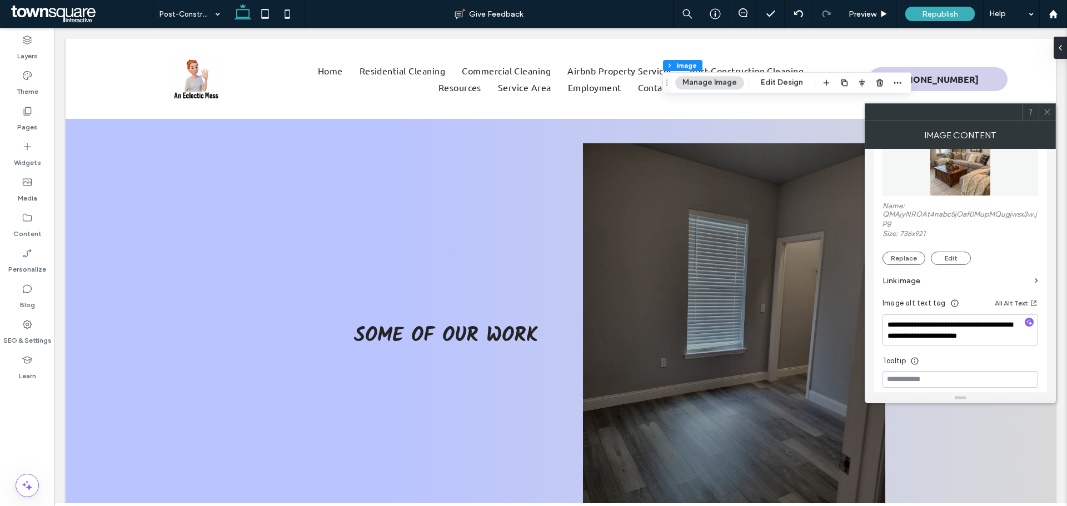
click at [1047, 111] on icon at bounding box center [1047, 112] width 8 height 8
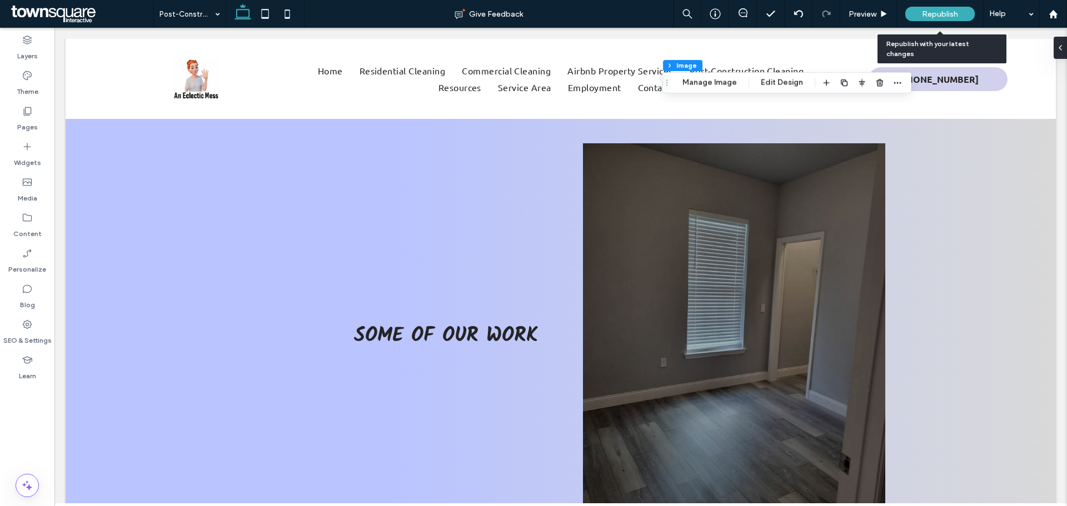
click at [948, 16] on span "Republish" at bounding box center [940, 13] width 36 height 9
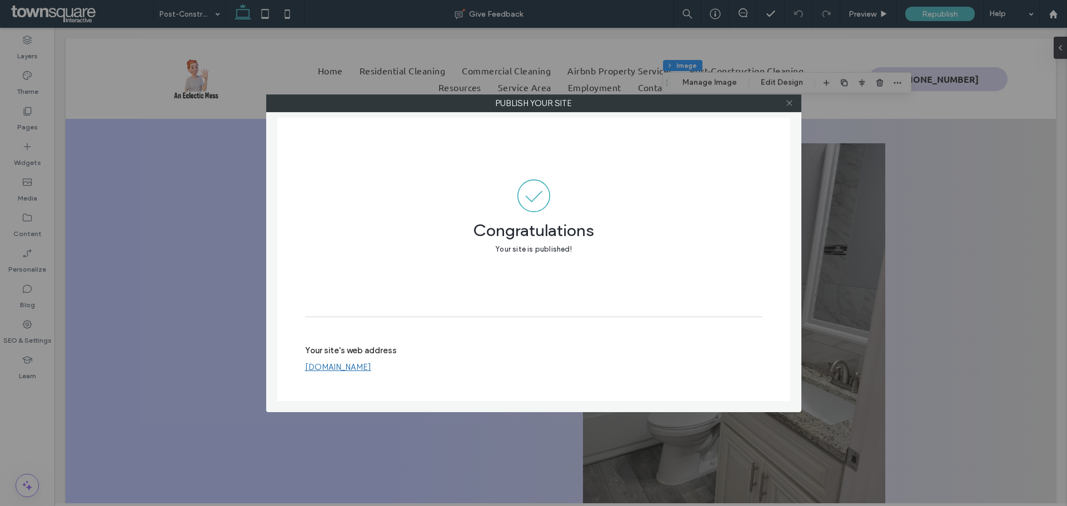
click at [792, 97] on span at bounding box center [789, 103] width 8 height 17
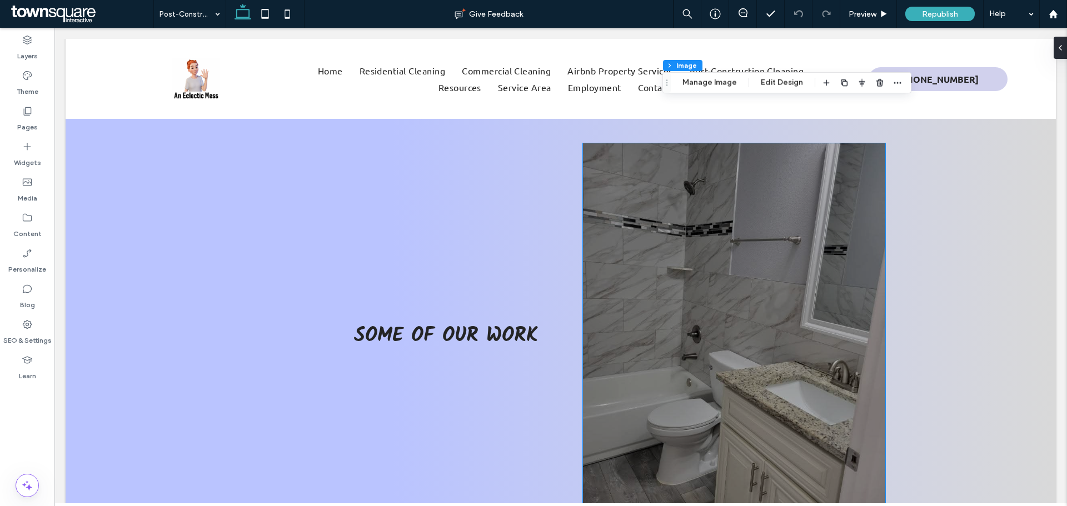
click at [724, 244] on div at bounding box center [734, 343] width 302 height 333
click at [714, 82] on button "Edit Design" at bounding box center [699, 82] width 57 height 13
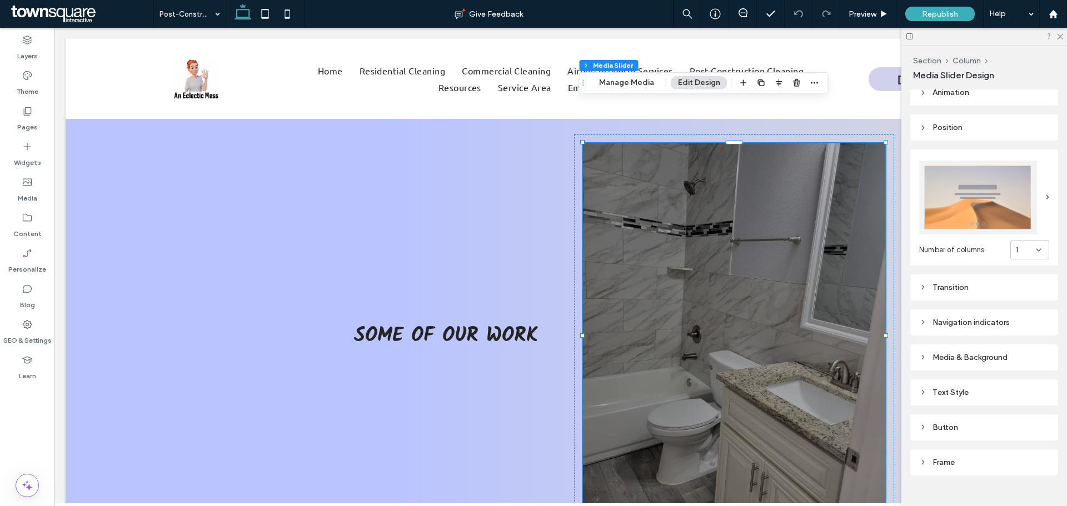
scroll to position [129, 0]
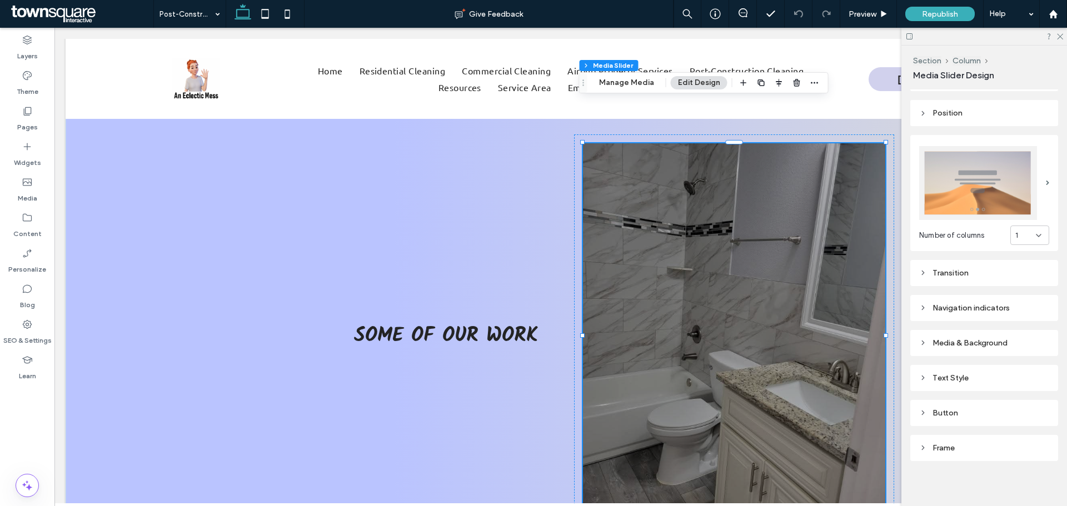
click at [975, 303] on div "Navigation indicators" at bounding box center [984, 307] width 130 height 9
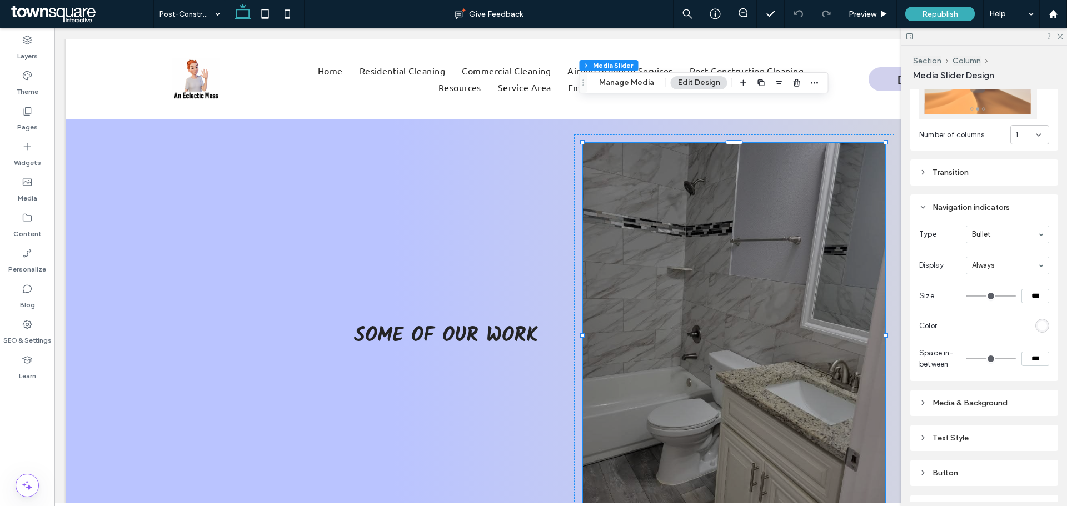
scroll to position [241, 0]
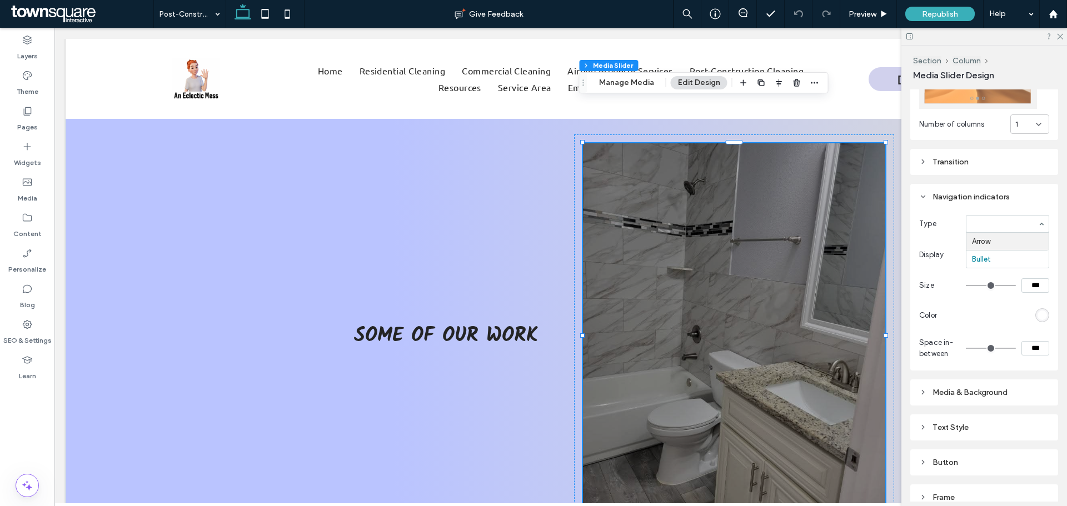
type input "**"
type input "*"
type input "**"
type input "****"
type input "**"
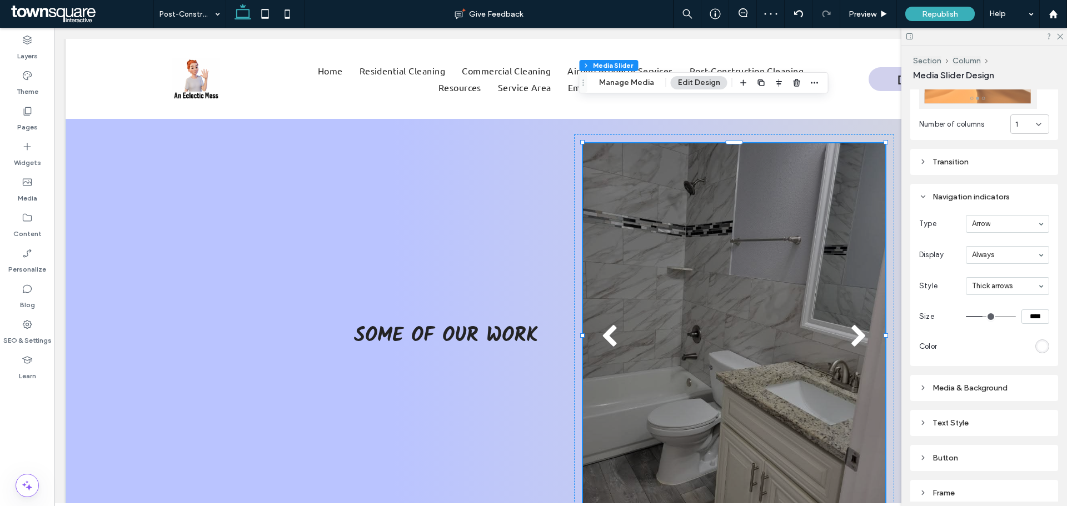
type input "****"
type input "**"
type input "****"
type input "**"
type input "****"
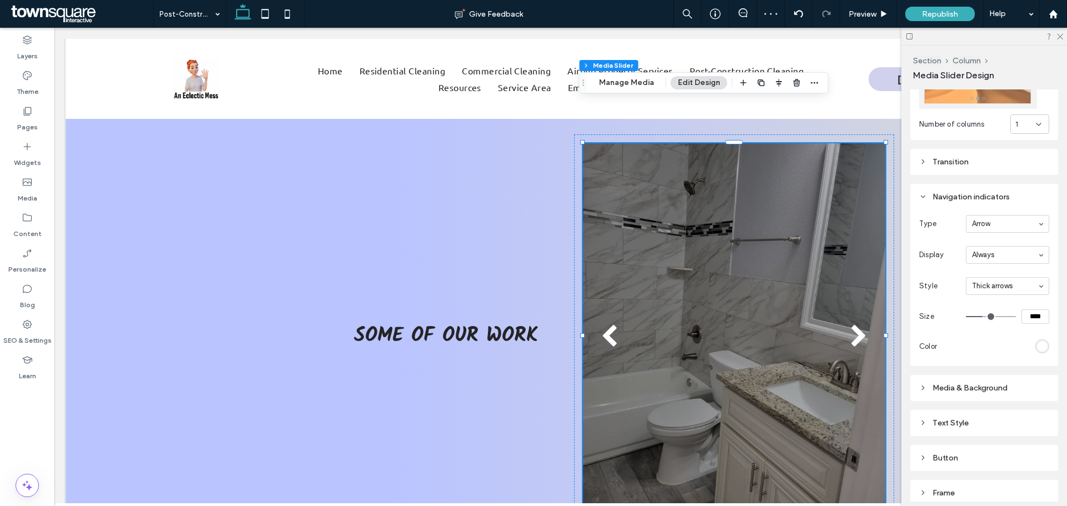
type input "**"
type input "****"
type input "**"
type input "****"
type input "**"
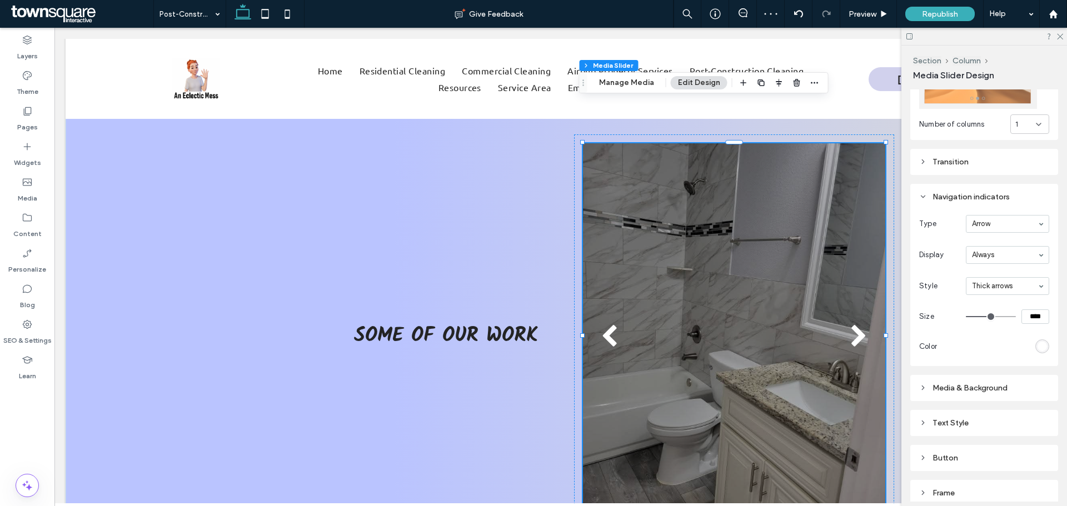
type input "****"
type input "**"
type input "****"
drag, startPoint x: 979, startPoint y: 312, endPoint x: 986, endPoint y: 312, distance: 6.7
type input "**"
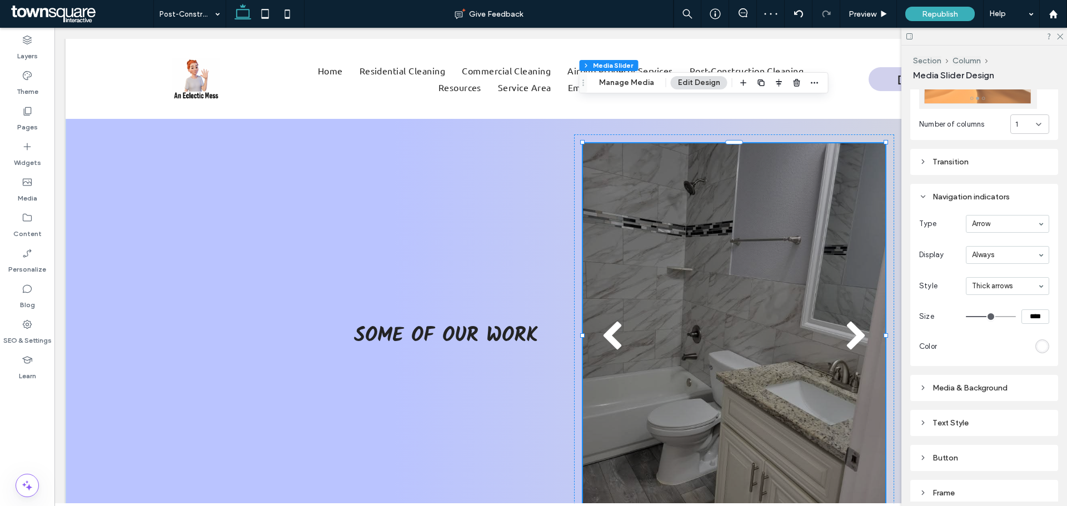
click at [986, 316] on input "range" at bounding box center [991, 316] width 50 height 1
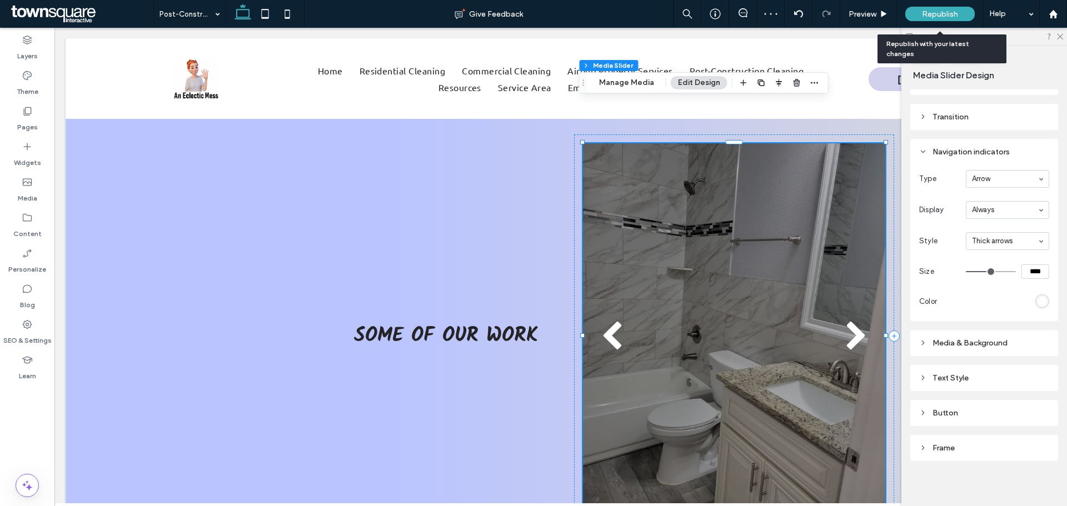
click at [958, 16] on div "Republish" at bounding box center [939, 14] width 69 height 14
